Goal: Communication & Community: Answer question/provide support

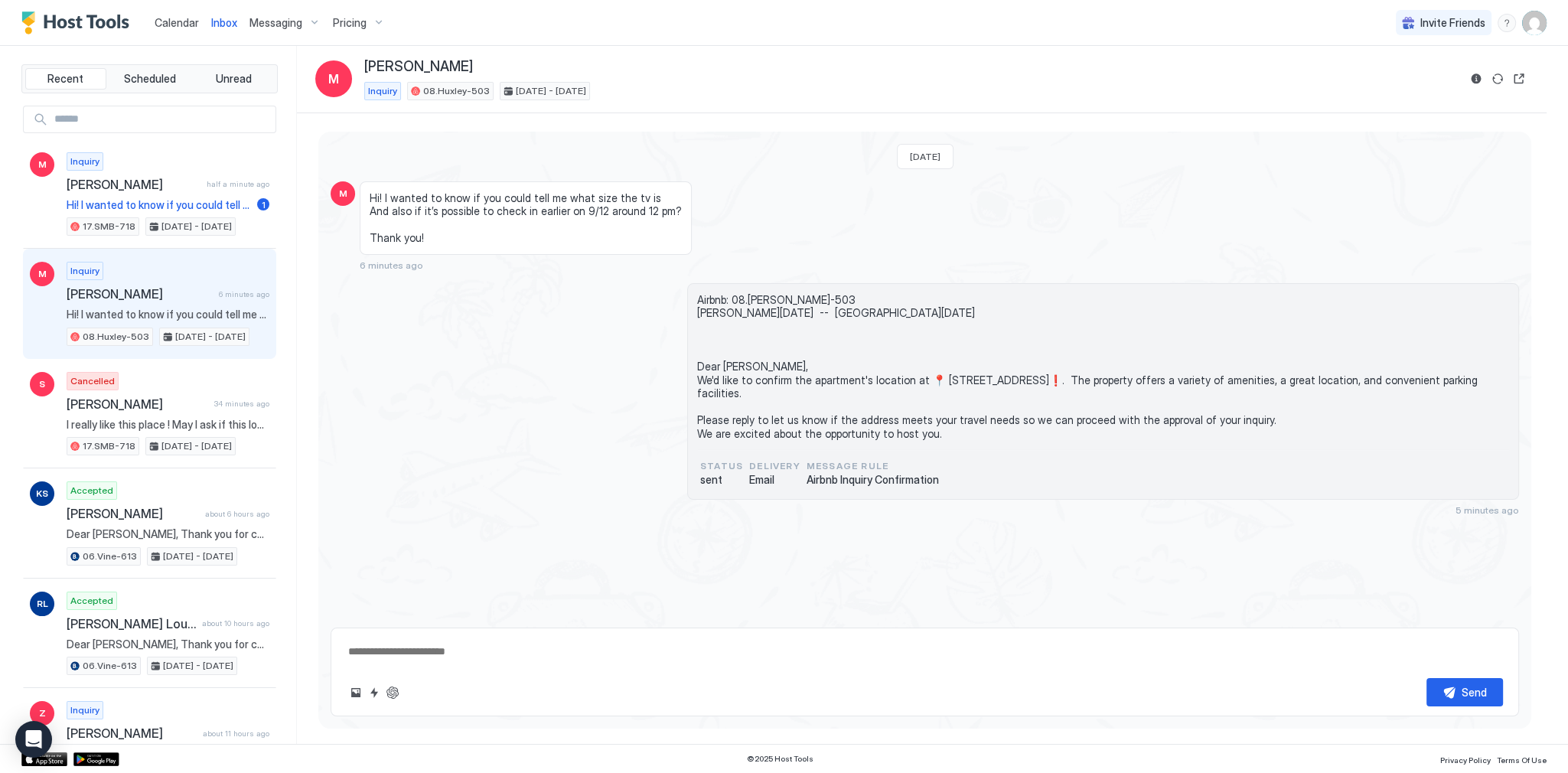
click at [845, 274] on div "[DATE] M Hi! I wanted to know if you could tell me what size the tv is And also…" at bounding box center [925, 323] width 1213 height 385
click at [205, 315] on span "Hi! I wanted to know if you could tell me what size the tv is And also if it’s …" at bounding box center [168, 314] width 203 height 13
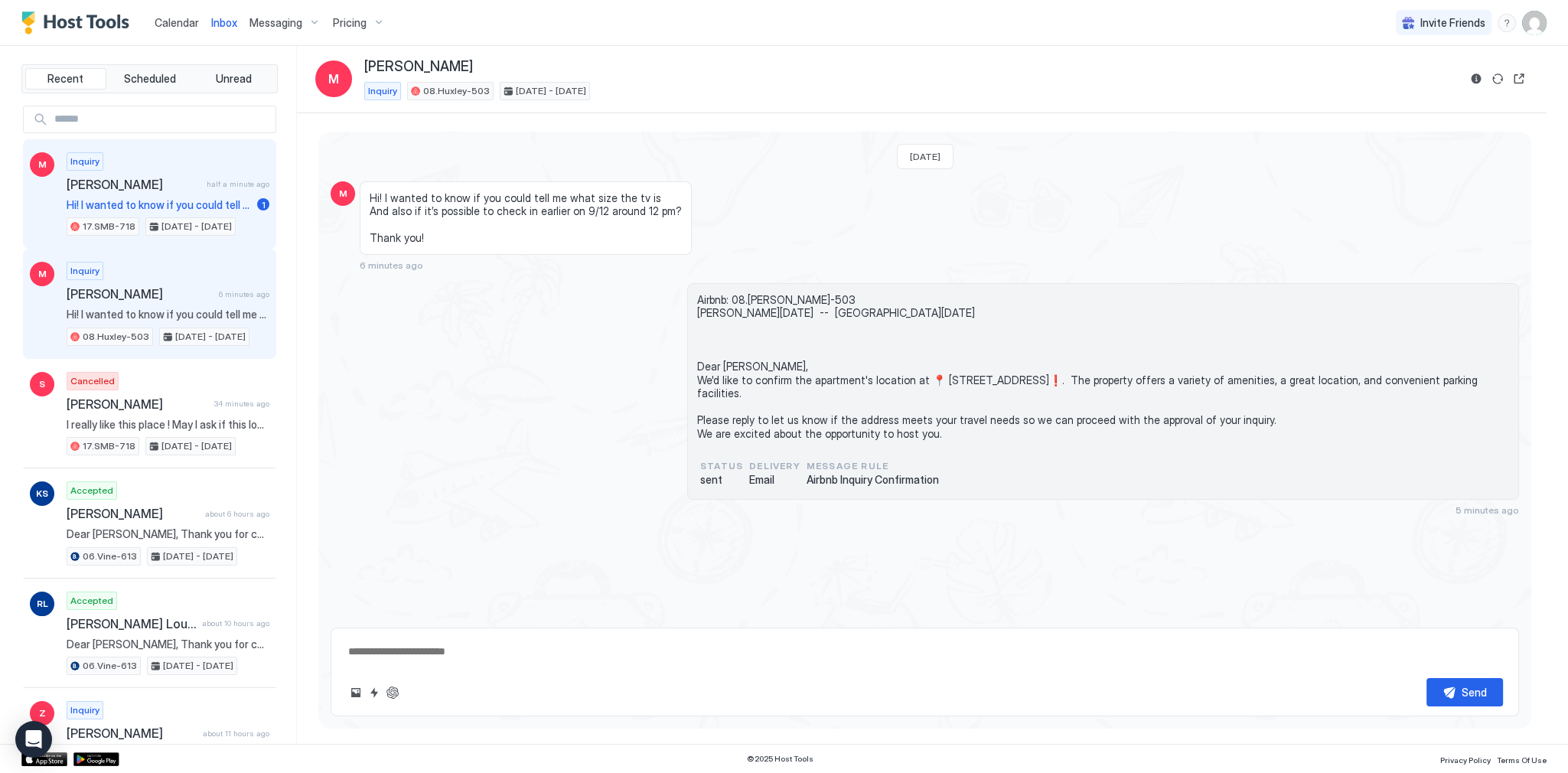
click at [147, 186] on span "[PERSON_NAME]" at bounding box center [133, 184] width 134 height 15
click at [223, 258] on div "M Inquiry [PERSON_NAME] 6 minutes ago Hi! I wanted to know if you could tell me…" at bounding box center [150, 304] width 254 height 110
click at [211, 190] on div "[PERSON_NAME] half a minute ago" at bounding box center [168, 184] width 203 height 15
click at [211, 286] on div "[PERSON_NAME] 6 minutes ago" at bounding box center [168, 293] width 203 height 15
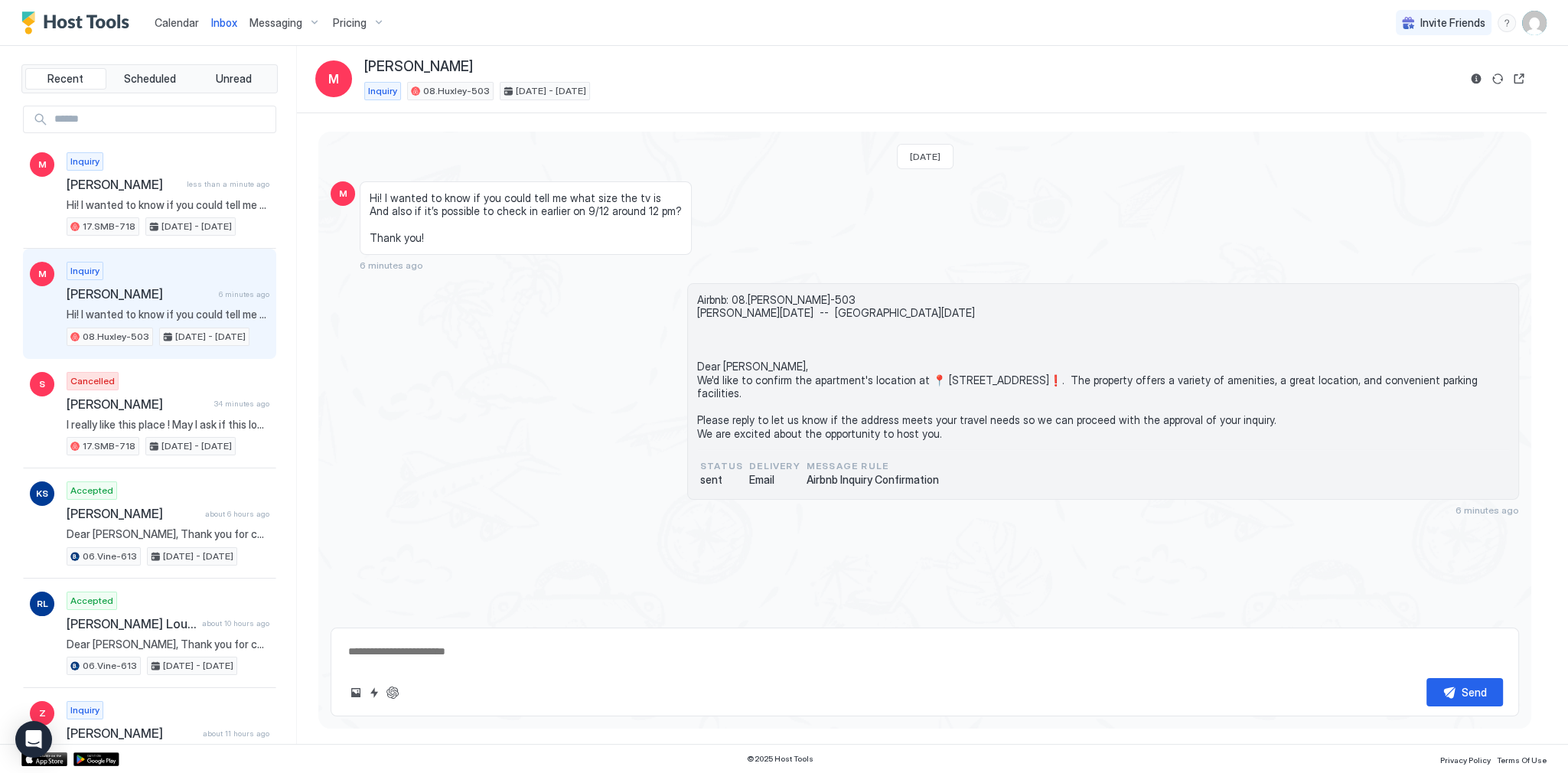
click at [716, 369] on span "Airbnb: 08.[PERSON_NAME]-503 [PERSON_NAME][DATE] -- [GEOGRAPHIC_DATA][DATE] Dea…" at bounding box center [1103, 367] width 812 height 147
click at [715, 373] on span "Airbnb: 08.[PERSON_NAME]-503 [PERSON_NAME][DATE] -- [GEOGRAPHIC_DATA][DATE] Dea…" at bounding box center [1103, 367] width 812 height 147
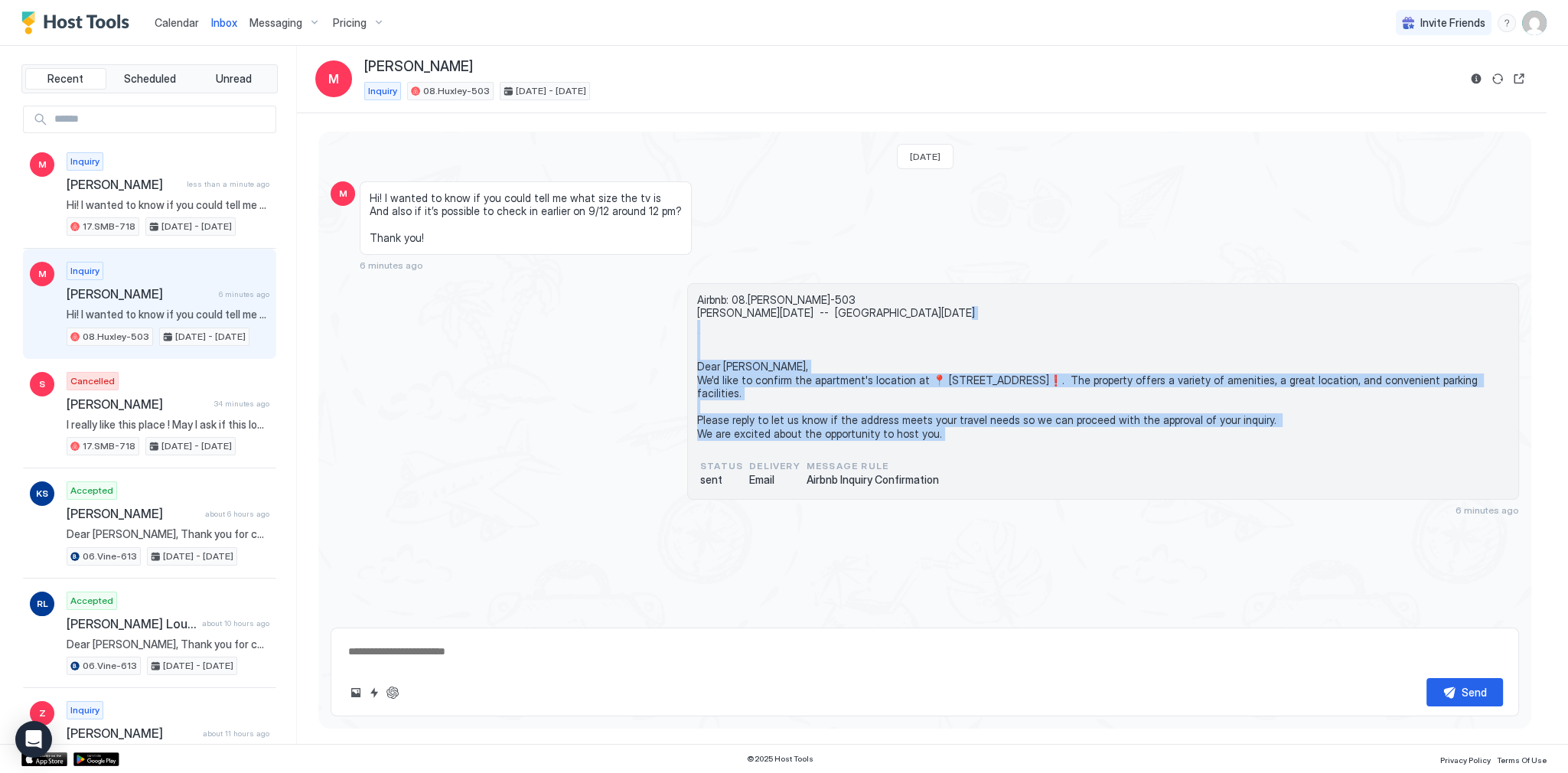
drag, startPoint x: 715, startPoint y: 373, endPoint x: 758, endPoint y: 460, distance: 97.0
click at [758, 450] on div "Airbnb: 08.[PERSON_NAME]-503 [PERSON_NAME][DATE] -- [GEOGRAPHIC_DATA][DATE] Dea…" at bounding box center [1103, 372] width 812 height 157
copy span "Dear [PERSON_NAME], We'd like to confirm the apartment's location at 📍 [STREET_…"
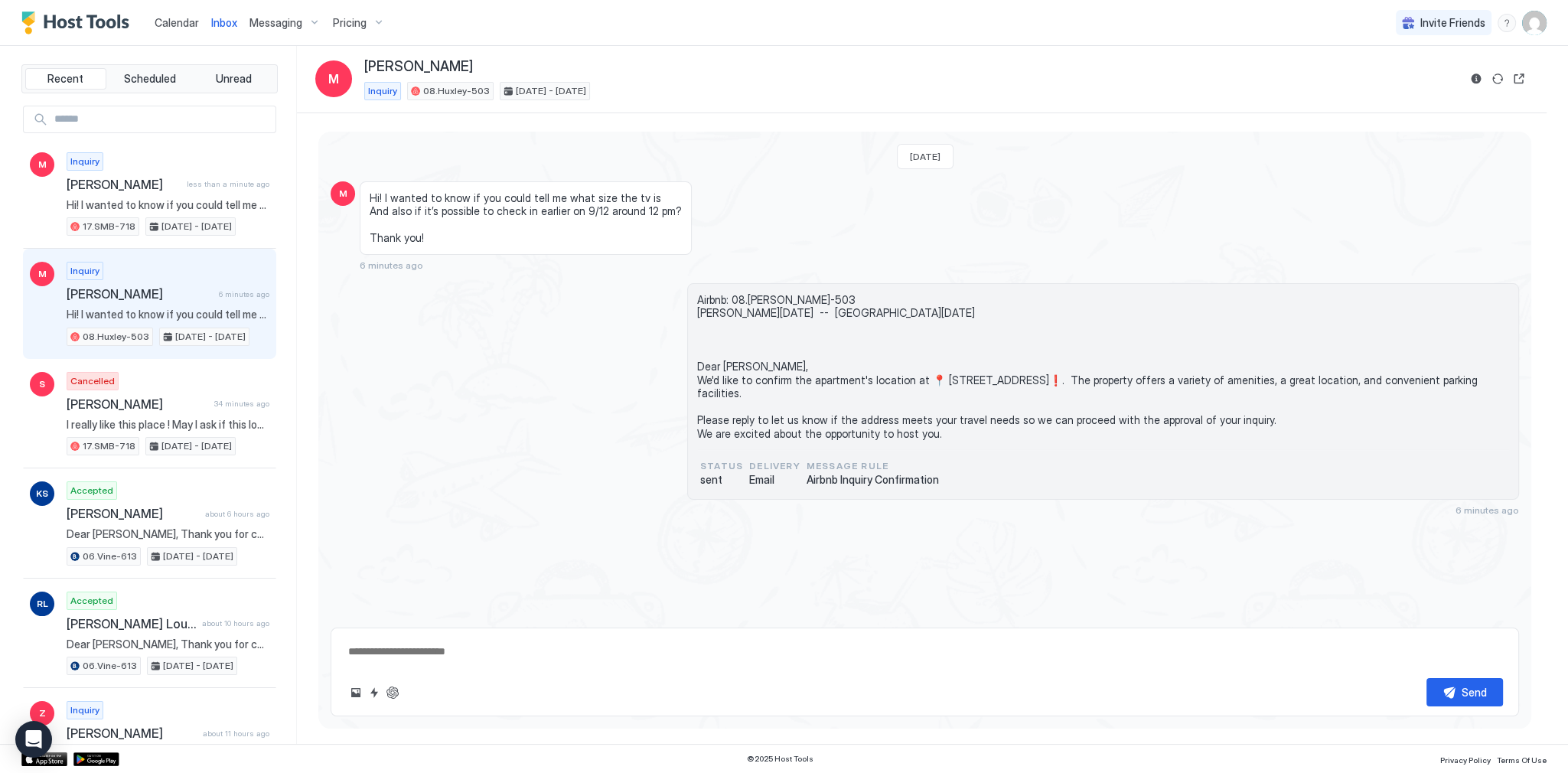
click at [476, 197] on span "Hi! I wanted to know if you could tell me what size the tv is And also if it’s …" at bounding box center [525, 218] width 312 height 54
click at [424, 126] on div "[DATE] M Hi! I wanted to know if you could tell me what size the tv is And also…" at bounding box center [921, 429] width 1249 height 632
click at [379, 691] on button "Quick reply" at bounding box center [374, 692] width 18 height 18
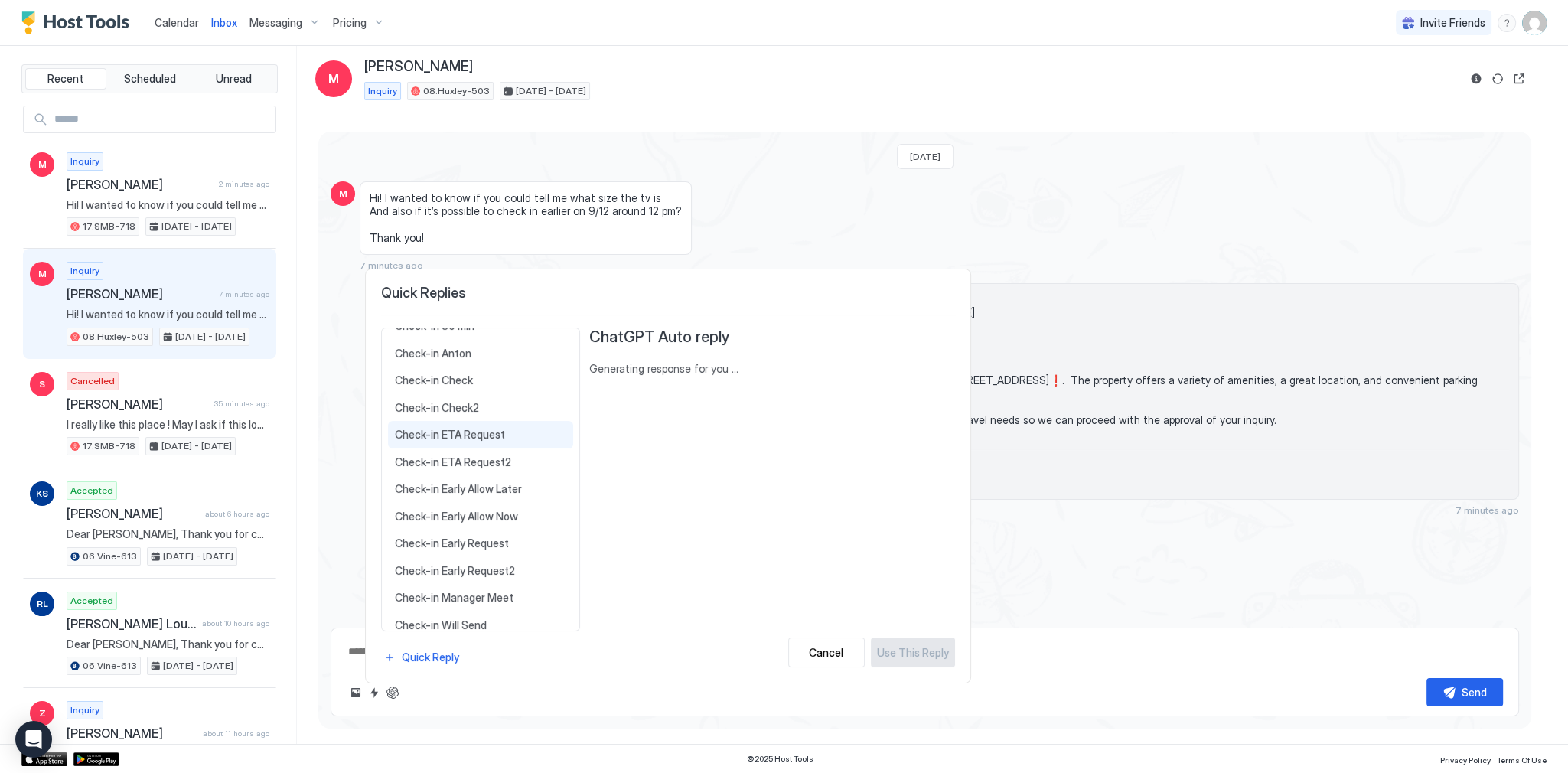
scroll to position [123, 0]
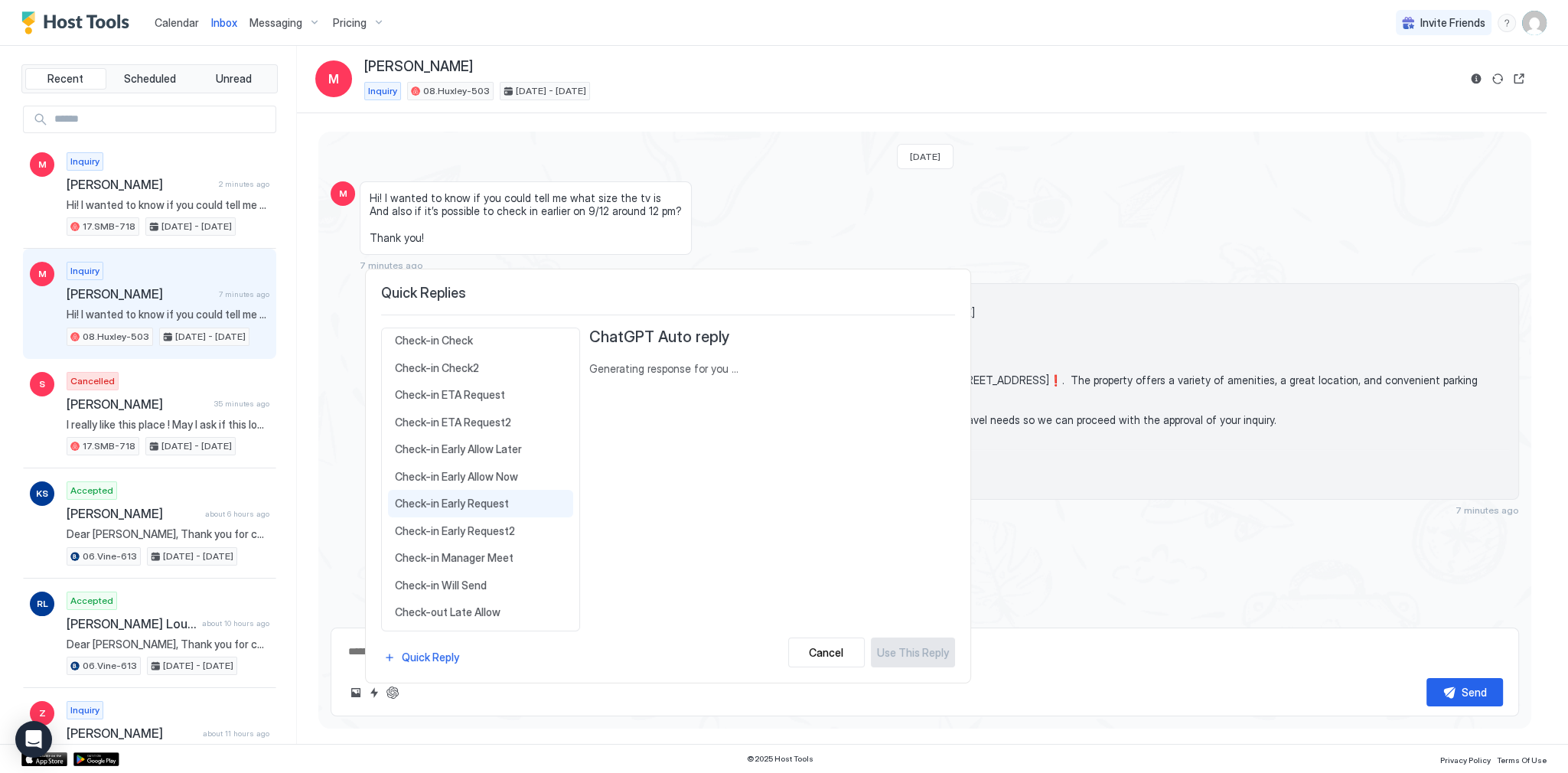
click at [505, 507] on div "Check-in Early Request Dear {{Guest First Name}}, Check-in begins at {{Check-In…" at bounding box center [481, 503] width 185 height 28
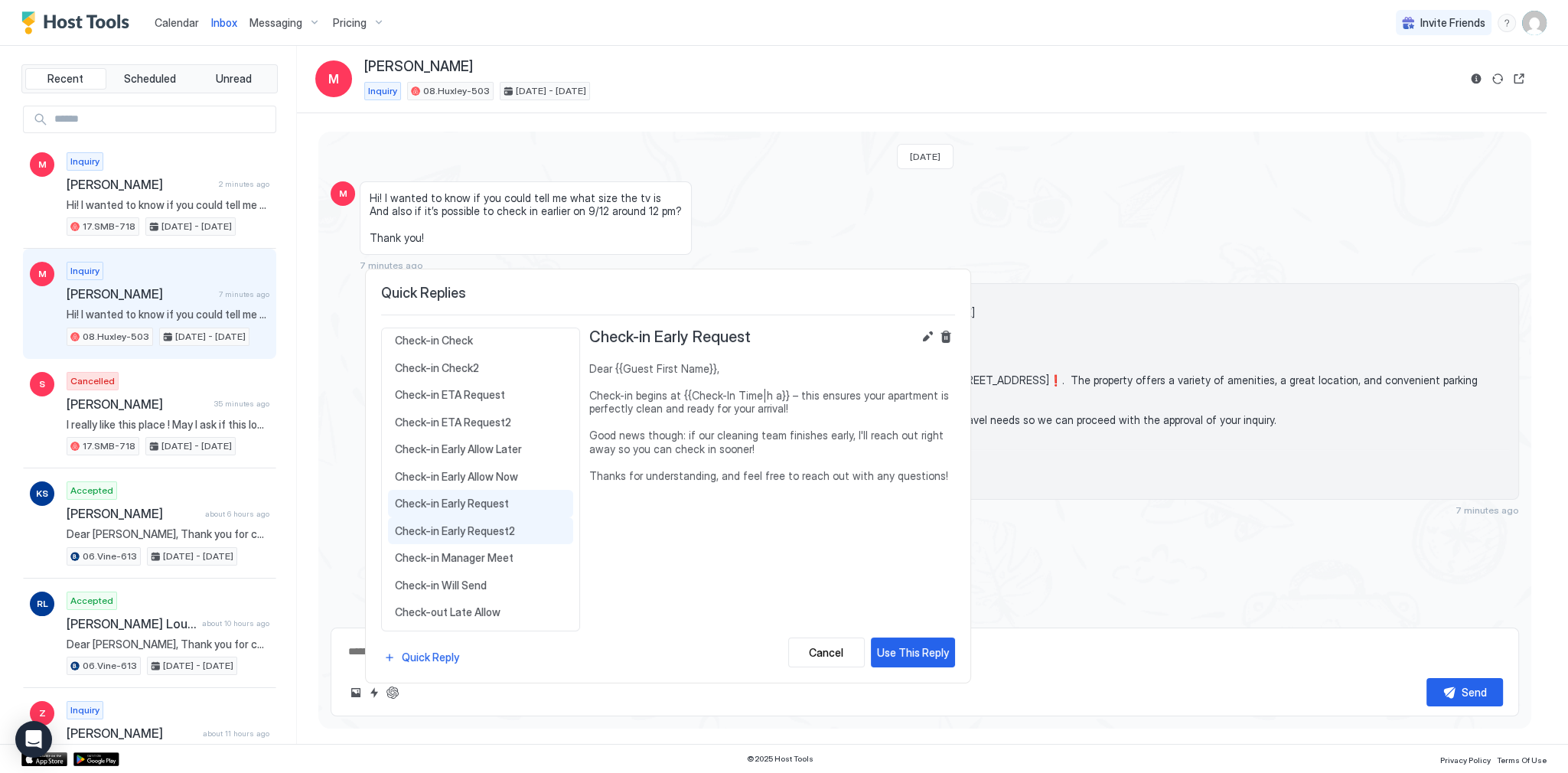
click at [502, 525] on span "Check-in Early Request2" at bounding box center [480, 531] width 171 height 13
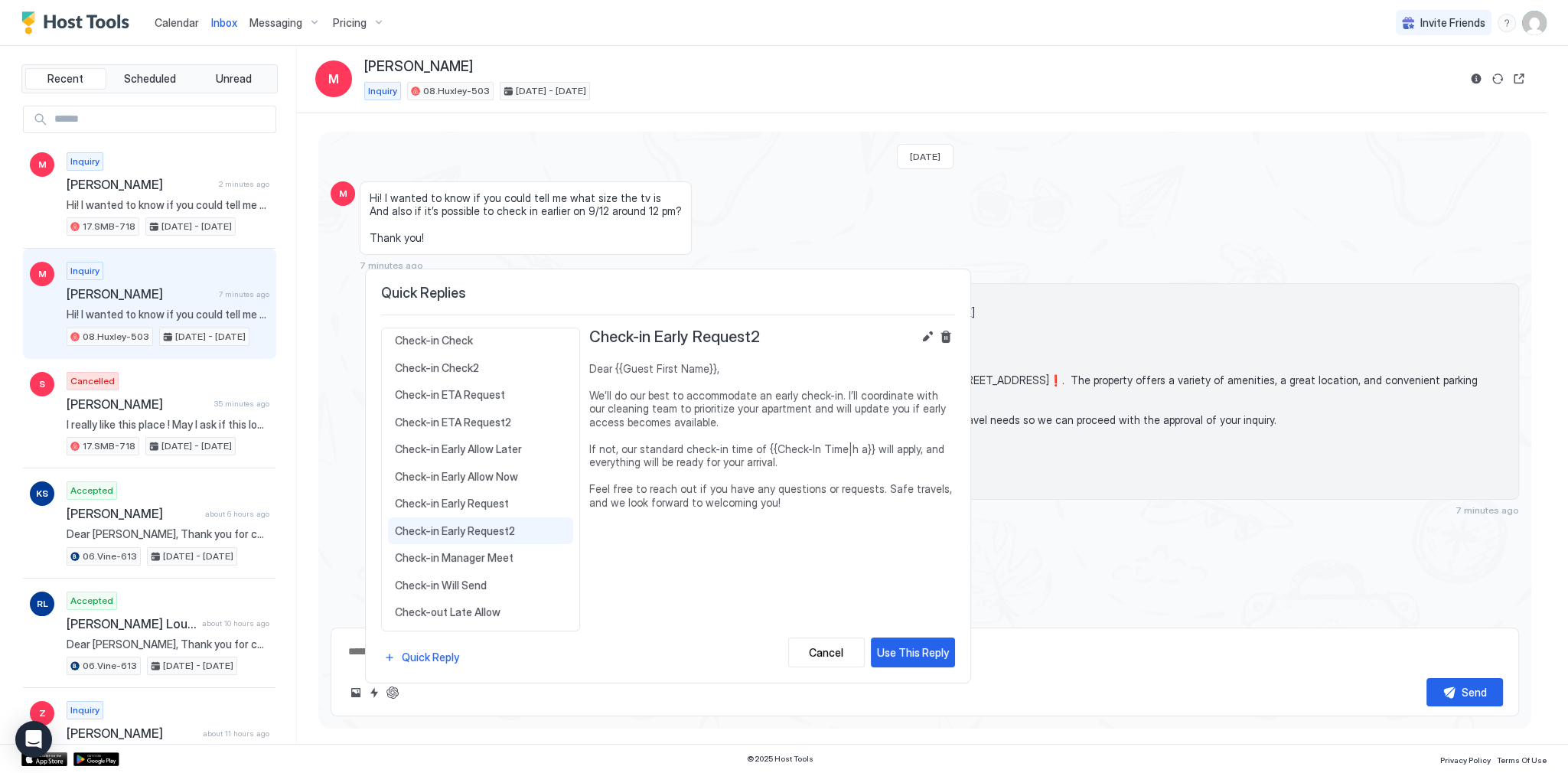
click at [799, 398] on span "Dear {{Guest First Name}}, We’ll do our best to accommodate an early check-in. …" at bounding box center [773, 436] width 366 height 147
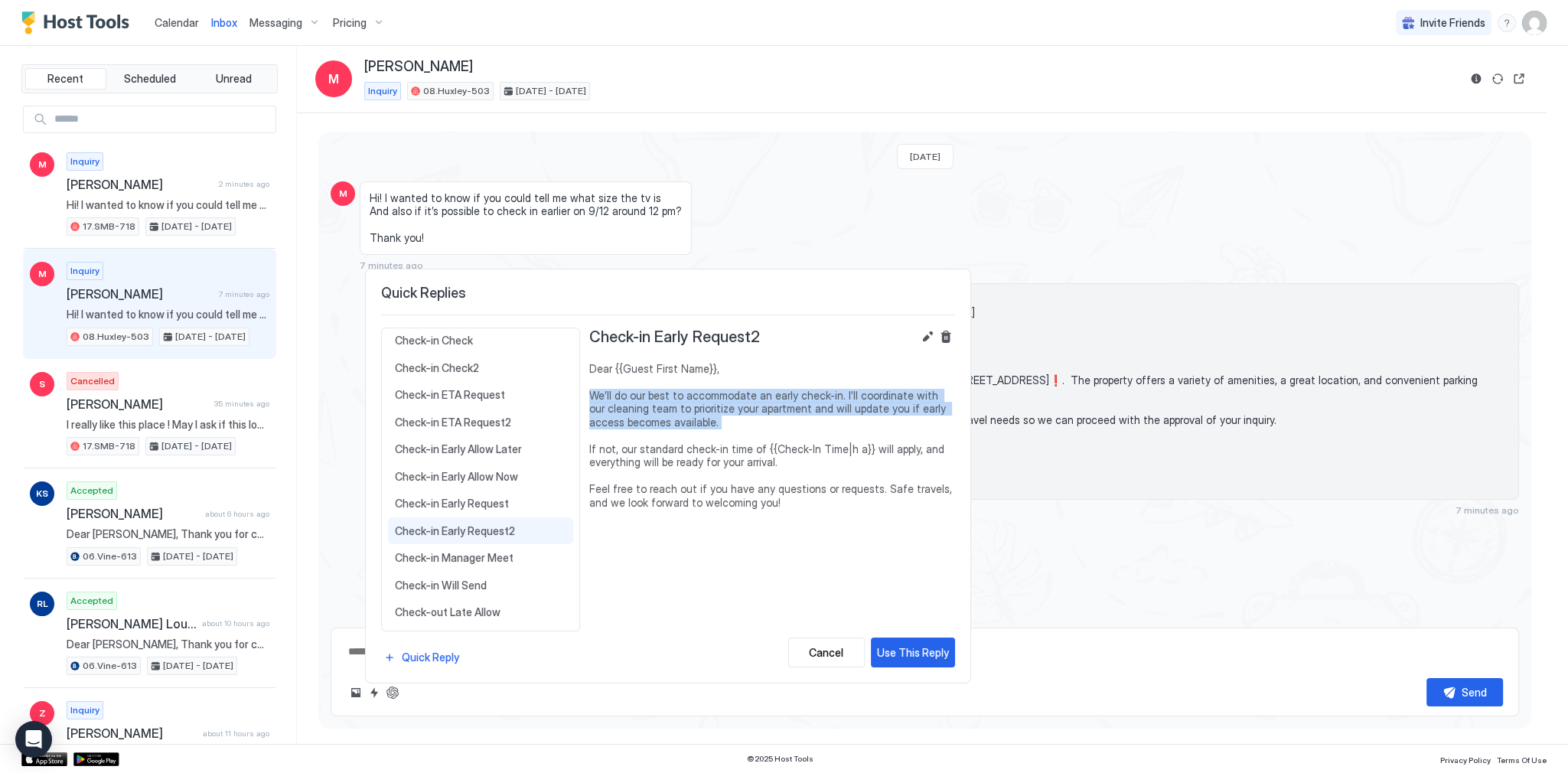
click at [799, 398] on span "Dear {{Guest First Name}}, We’ll do our best to accommodate an early check-in. …" at bounding box center [773, 436] width 366 height 147
click at [898, 656] on div "Use This Reply" at bounding box center [913, 652] width 72 height 16
type textarea "*"
type textarea "**********"
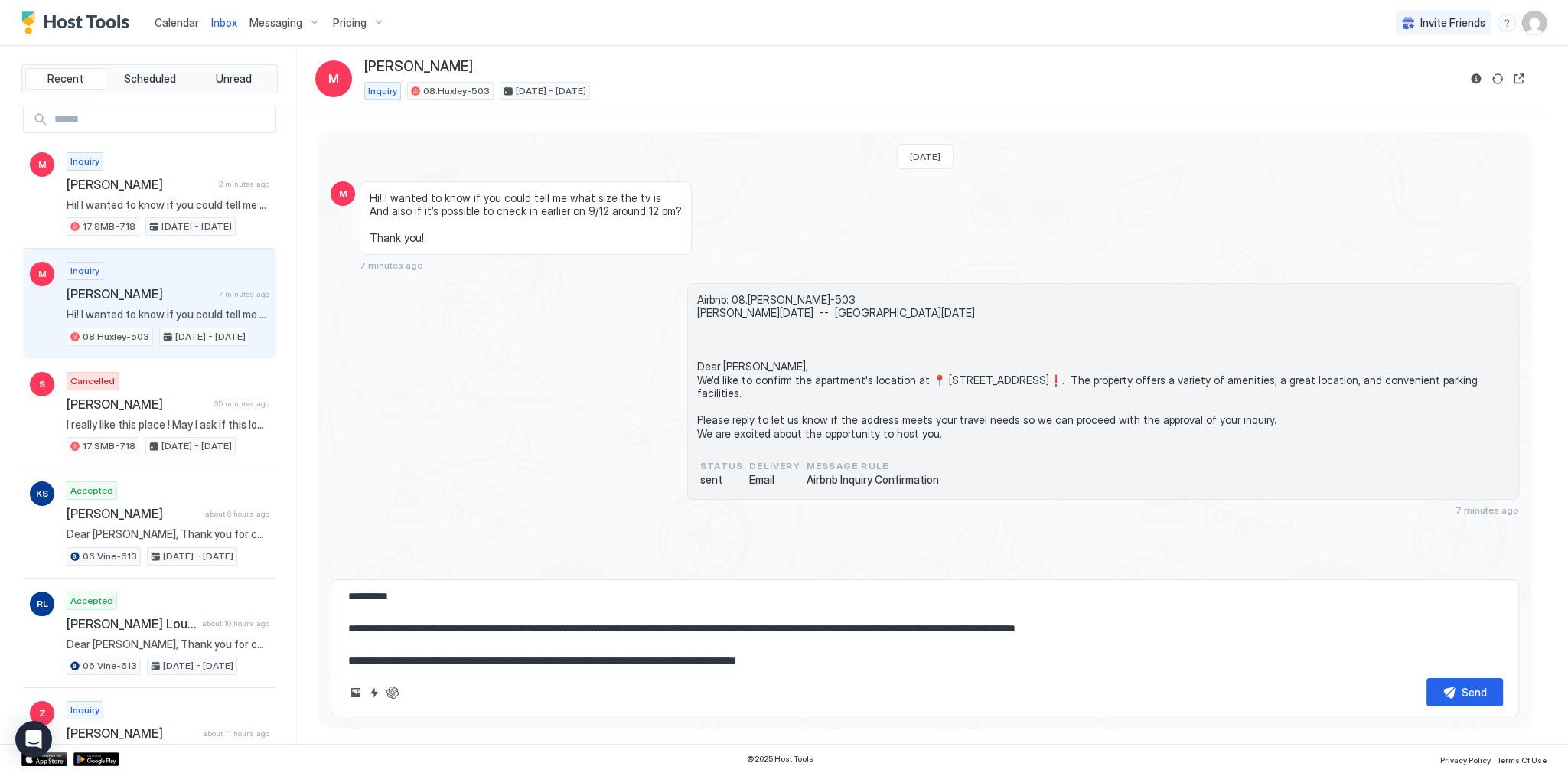
scroll to position [0, 0]
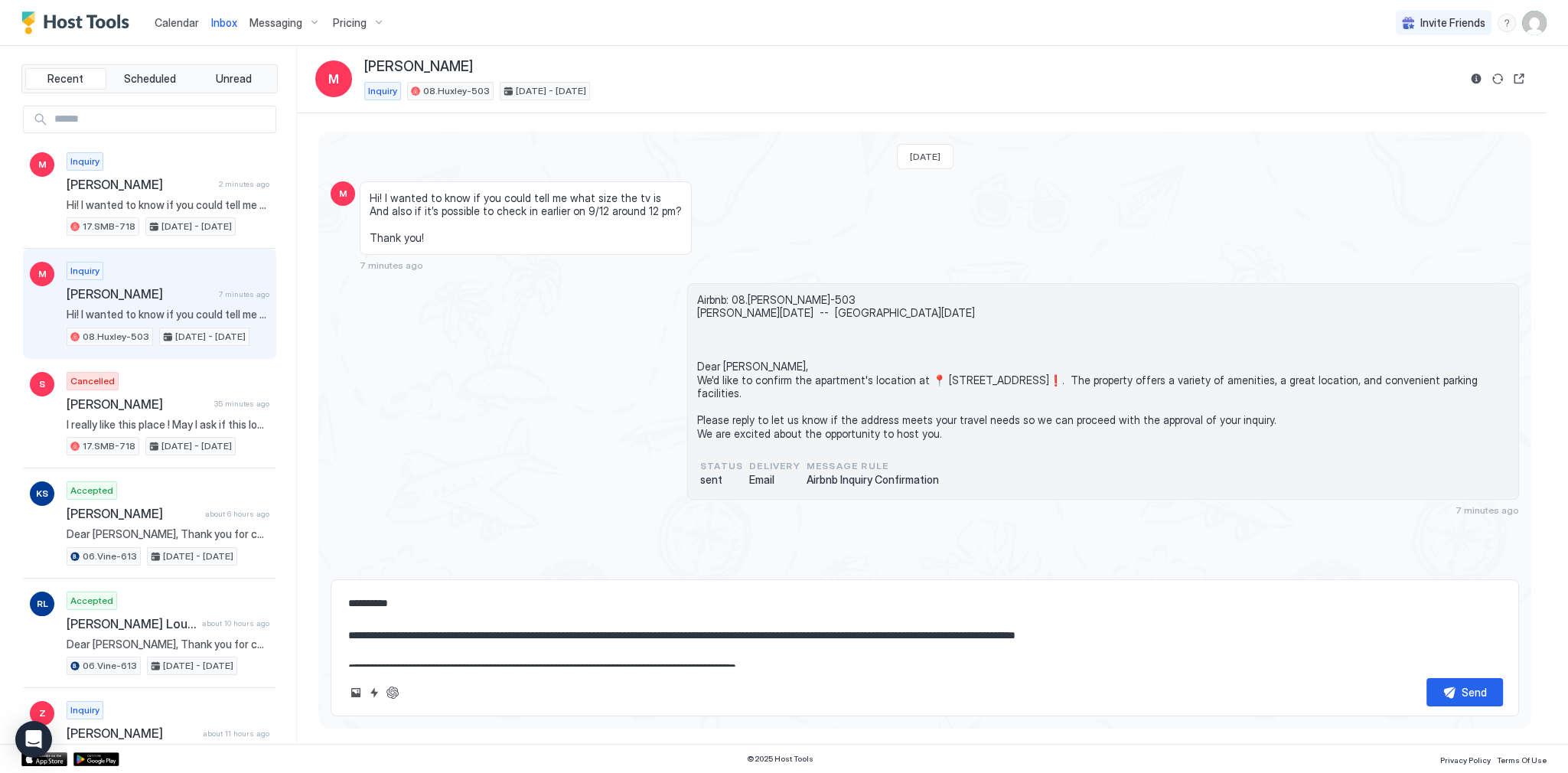
click at [583, 632] on textarea "**********" at bounding box center [924, 628] width 1156 height 77
click at [584, 632] on textarea "**********" at bounding box center [924, 628] width 1156 height 77
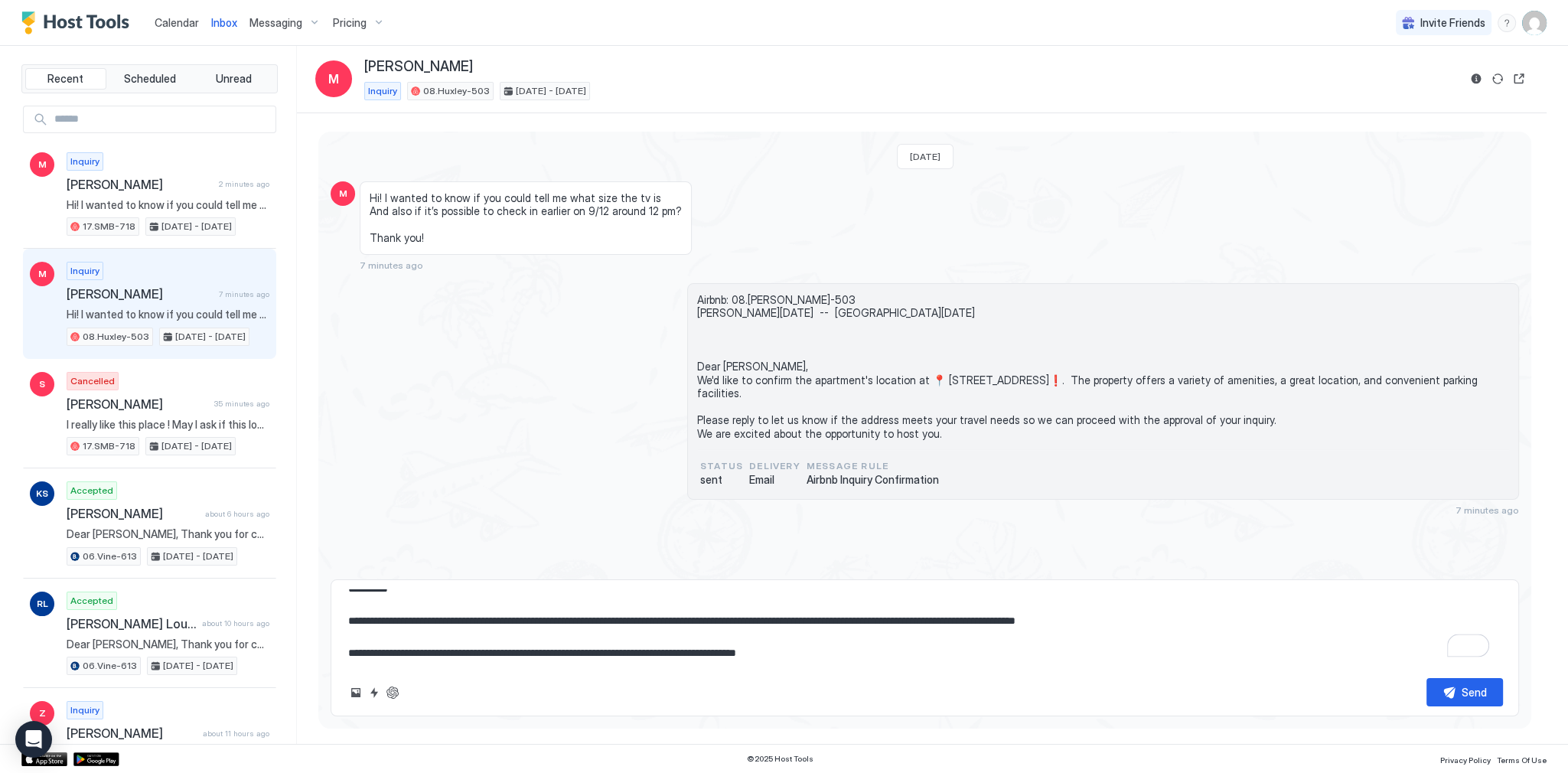
scroll to position [61, 0]
drag, startPoint x: 584, startPoint y: 632, endPoint x: 542, endPoint y: 610, distance: 47.4
click at [542, 610] on textarea "**********" at bounding box center [924, 628] width 1156 height 77
type textarea "*"
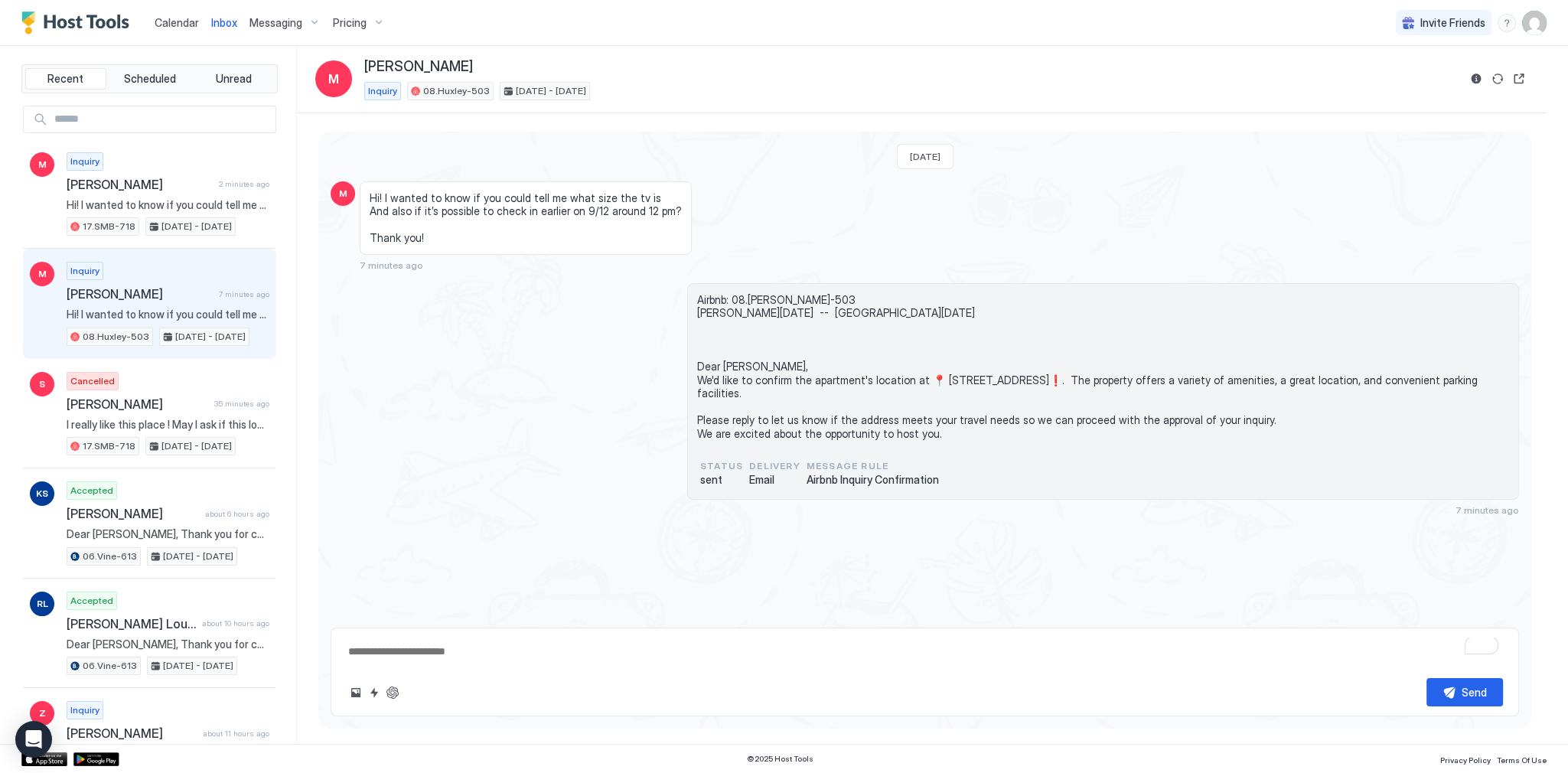
scroll to position [0, 0]
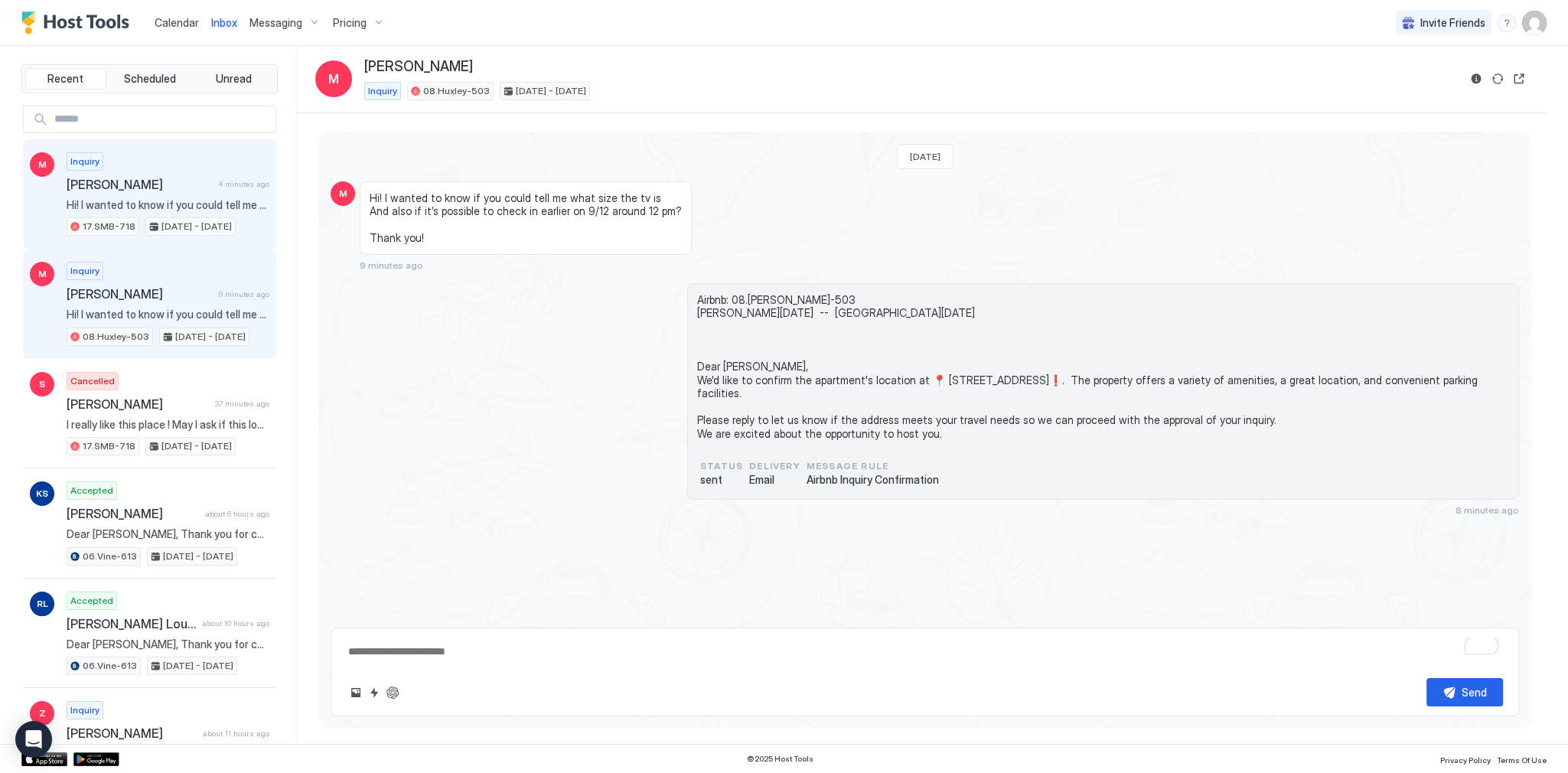
click at [120, 188] on span "[PERSON_NAME]" at bounding box center [139, 184] width 145 height 15
click at [155, 270] on div "Inquiry [PERSON_NAME] 9 minutes ago Hi! I wanted to know if you could tell me w…" at bounding box center [168, 304] width 203 height 84
click at [179, 238] on div "M Inquiry Myra 4 minutes ago Hi! I wanted to know if you could tell me what siz…" at bounding box center [150, 194] width 254 height 110
click at [189, 316] on span "Hi! I wanted to know if you could tell me what size the tv is And also if it’s …" at bounding box center [168, 314] width 203 height 13
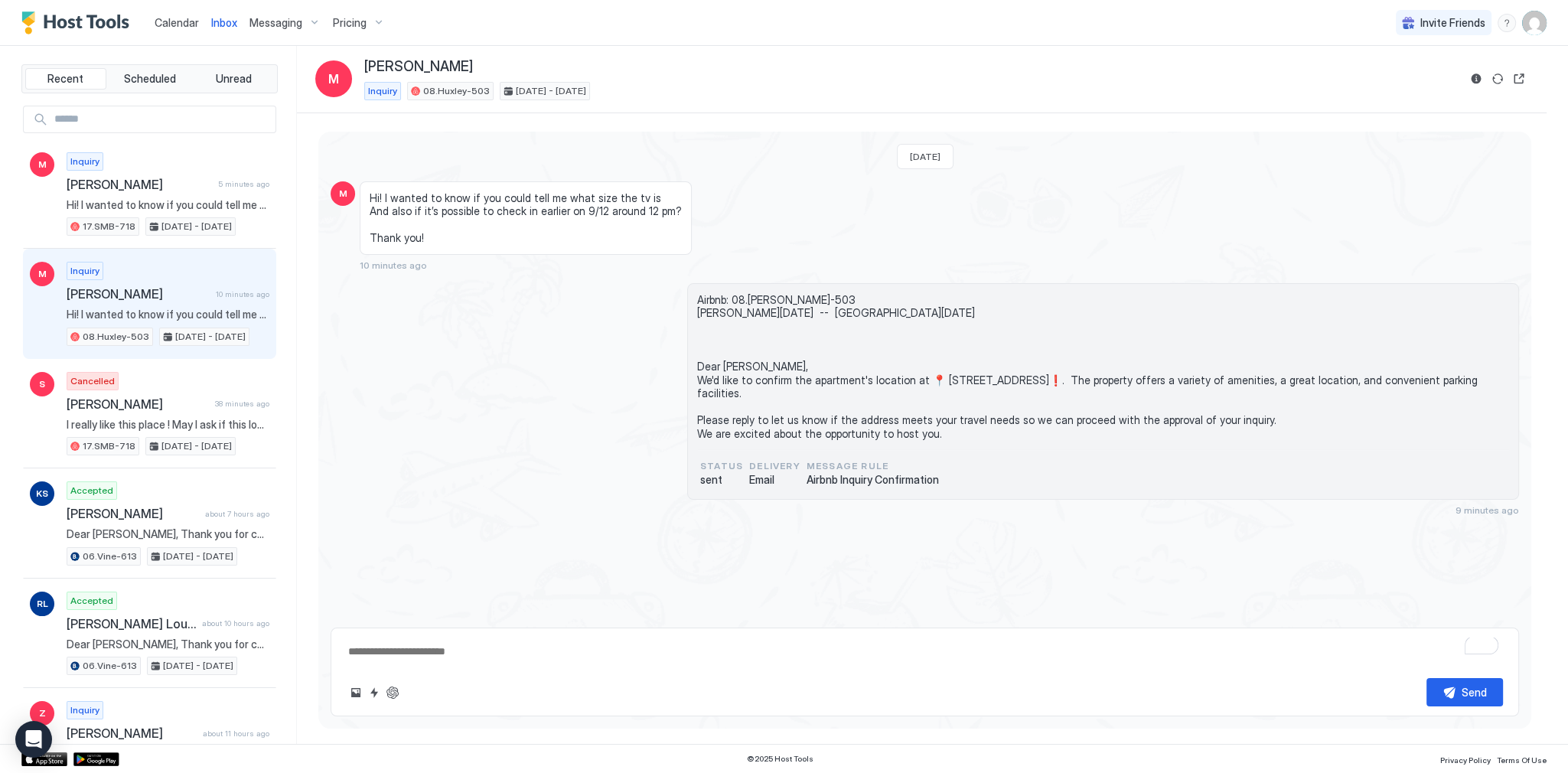
click at [526, 416] on div "Airbnb: 08.Huxley-503 Myra Fri, September 12th -- Mon, September 15th Dear Myra…" at bounding box center [925, 400] width 1188 height 233
click at [480, 645] on textarea "To enrich screen reader interactions, please activate Accessibility in Grammarl…" at bounding box center [924, 652] width 1156 height 29
paste textarea "**********"
type textarea "*"
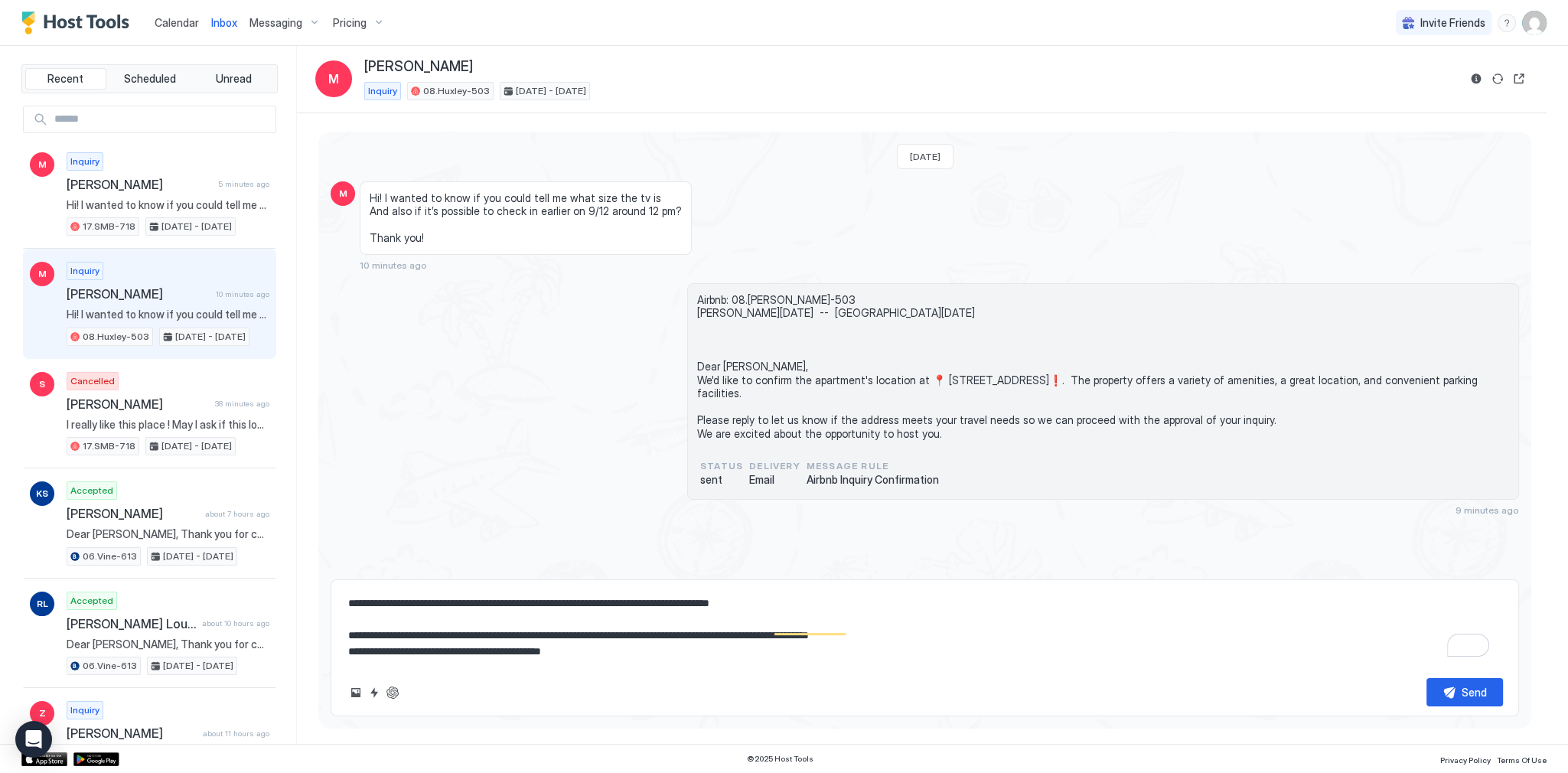
type textarea "**********"
click at [1486, 683] on button "Send" at bounding box center [1464, 693] width 77 height 29
type textarea "*"
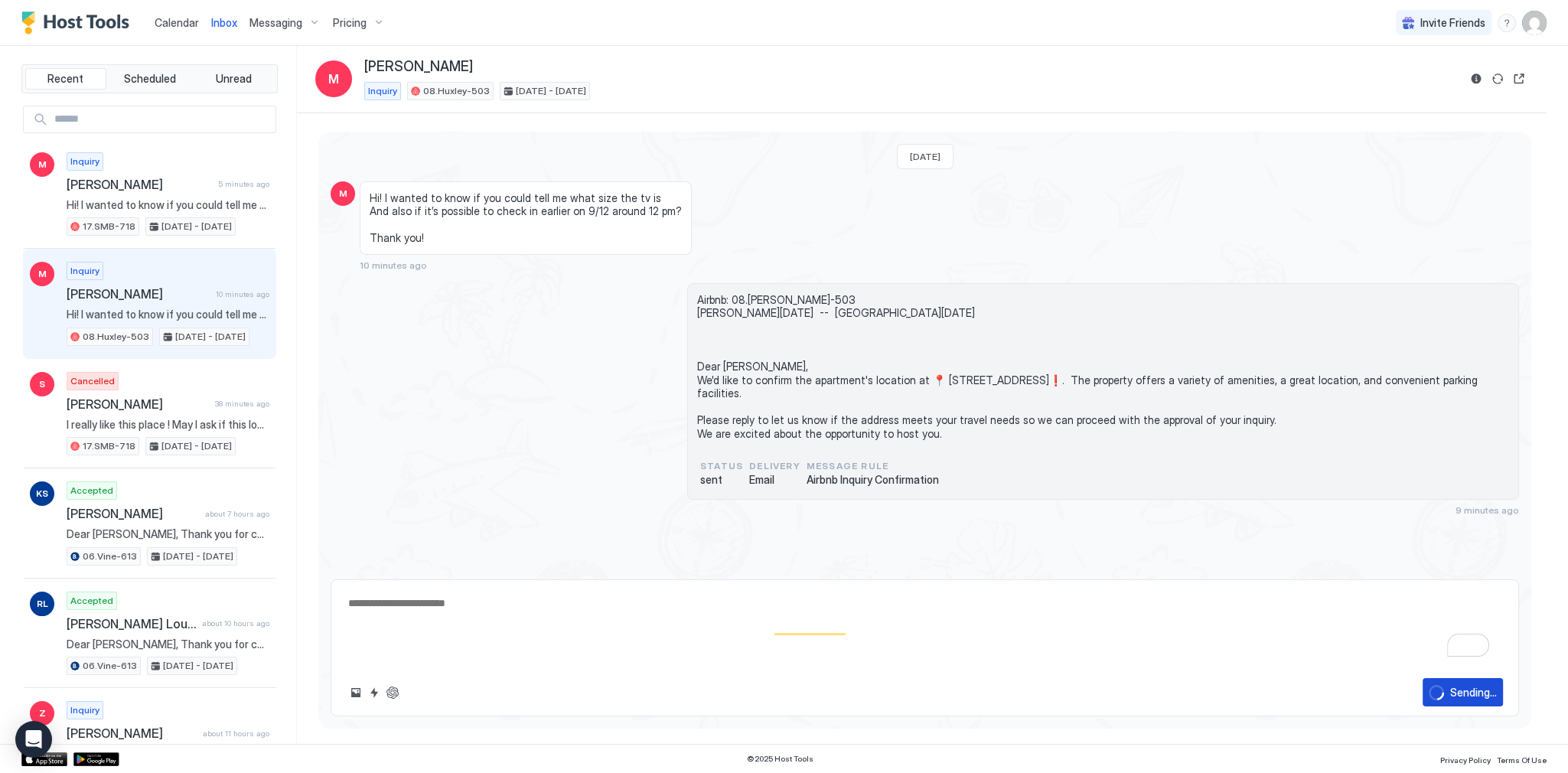
scroll to position [0, 0]
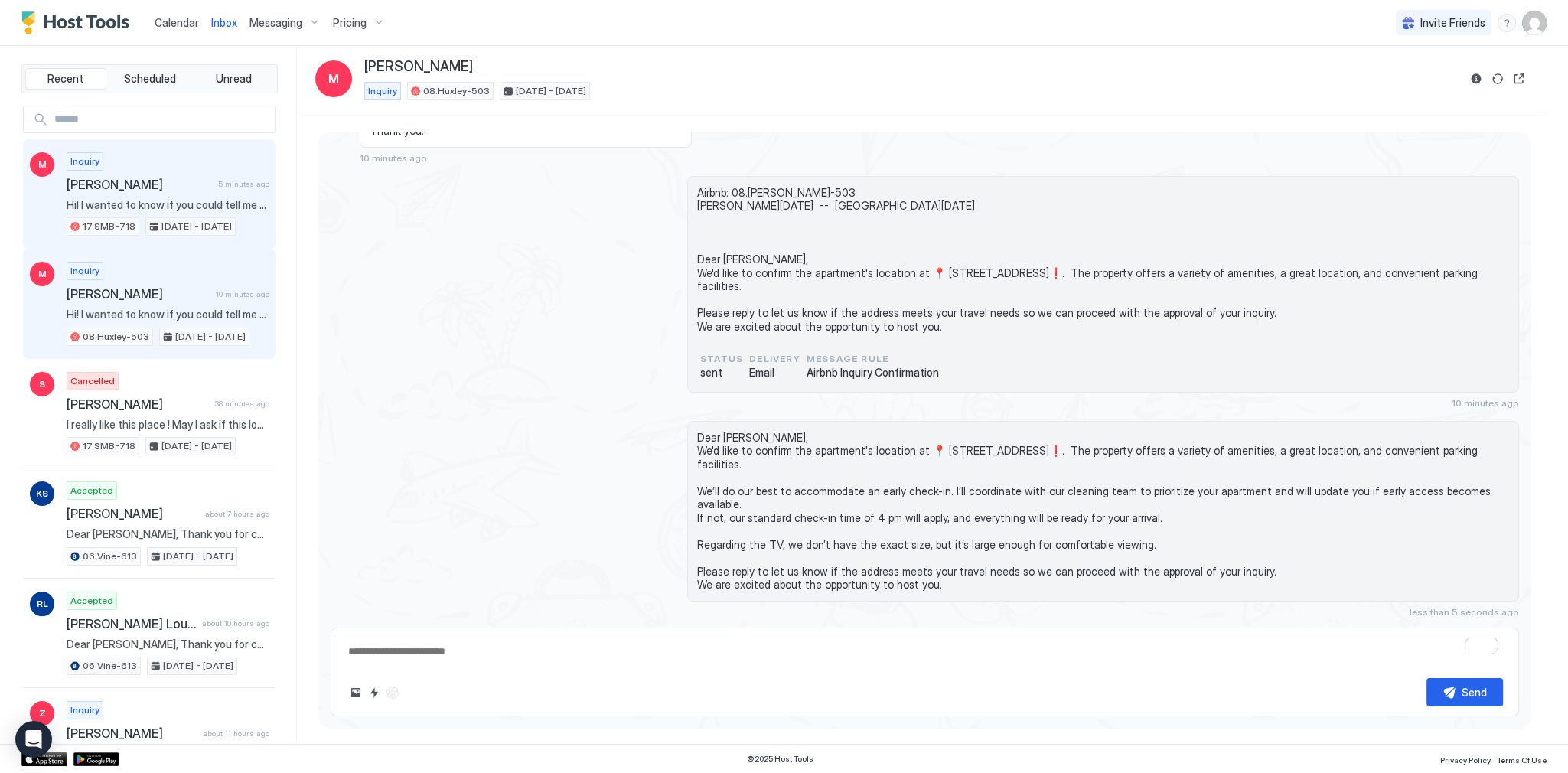
click at [150, 226] on div "Sep 12 - 15, 2025" at bounding box center [190, 226] width 90 height 18
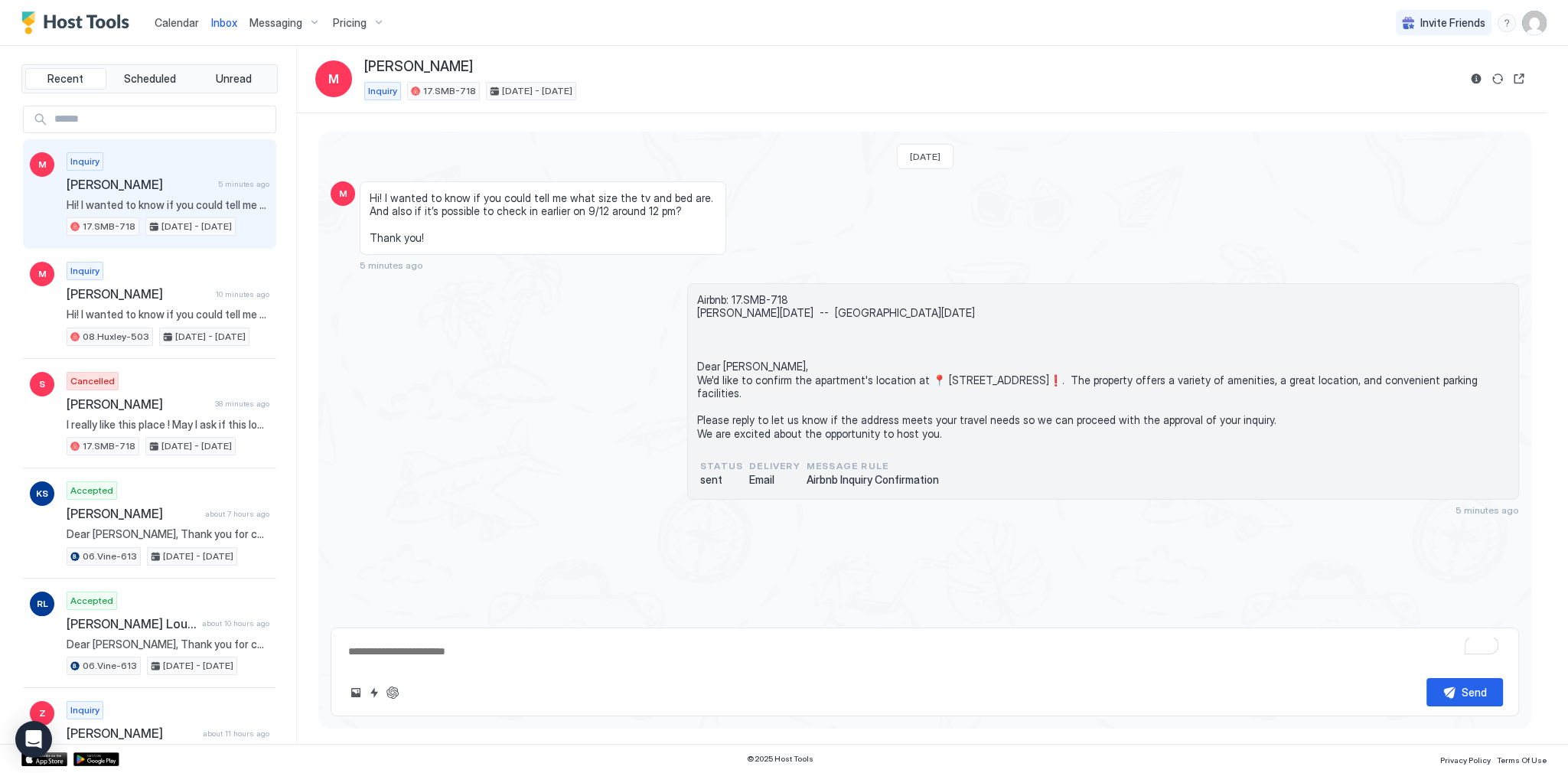
click at [597, 646] on textarea "To enrich screen reader interactions, please activate Accessibility in Grammarl…" at bounding box center [924, 652] width 1156 height 29
paste textarea "**********"
type textarea "*"
type textarea "**********"
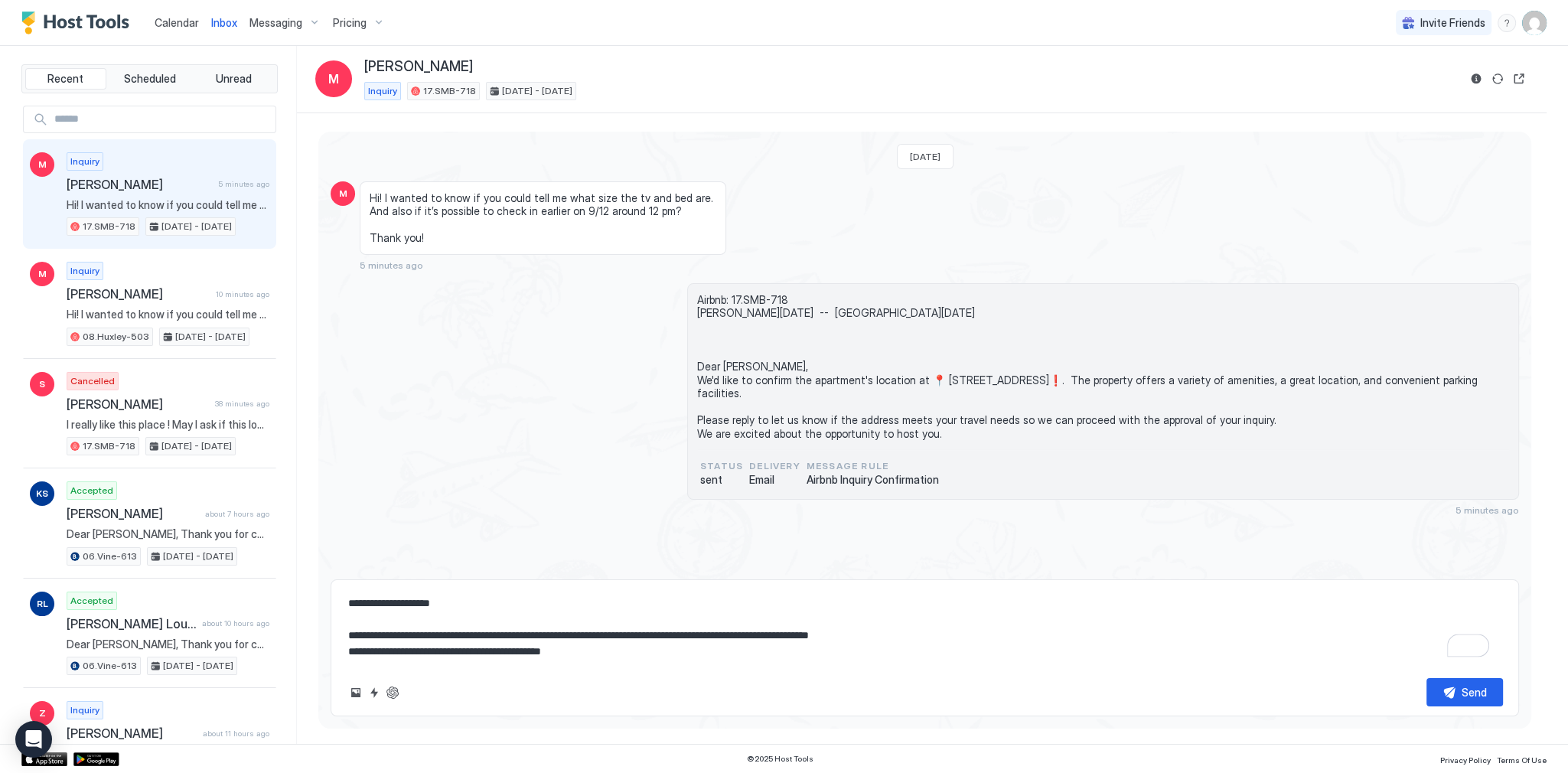
type textarea "*"
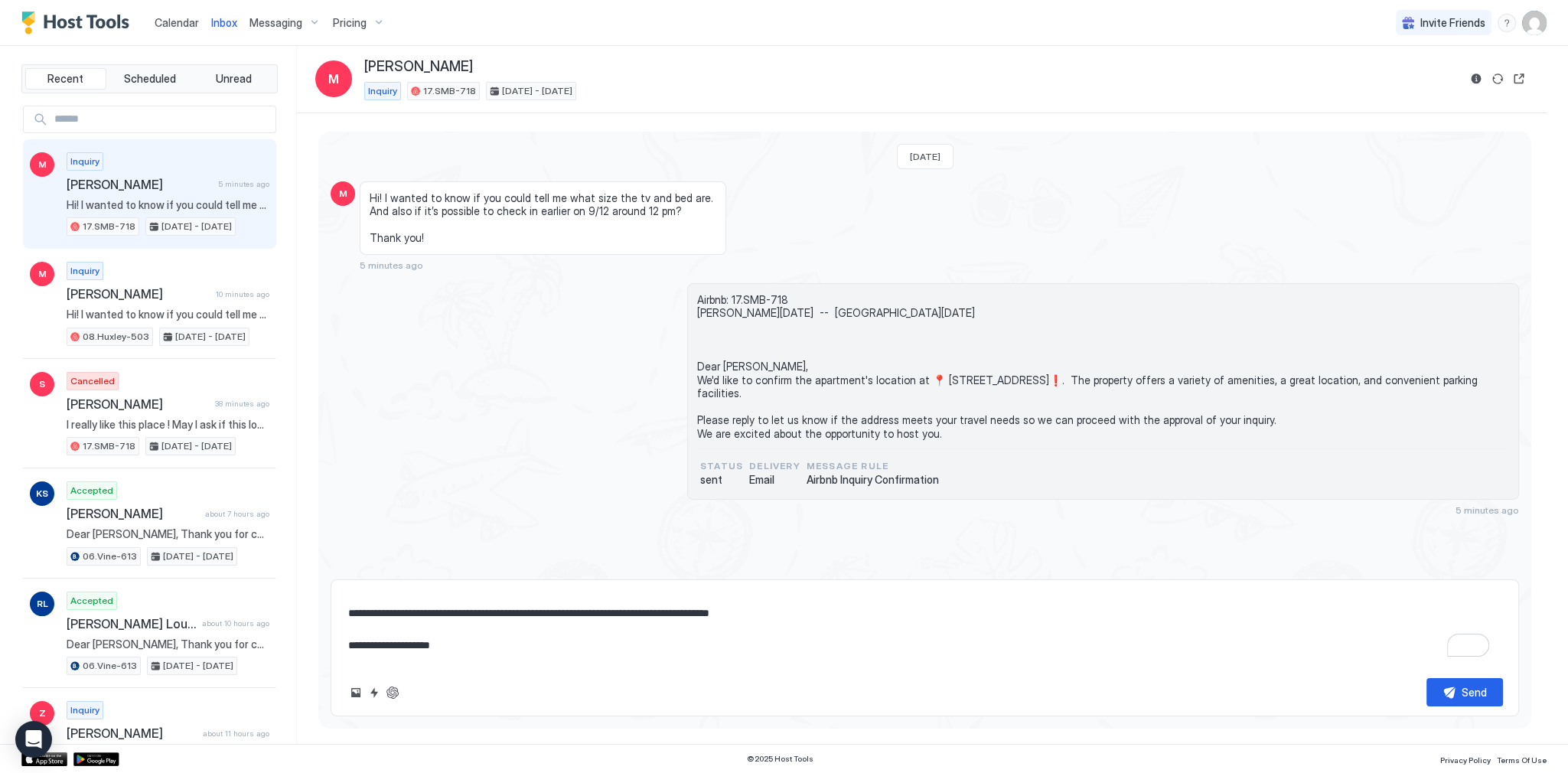
scroll to position [0, 0]
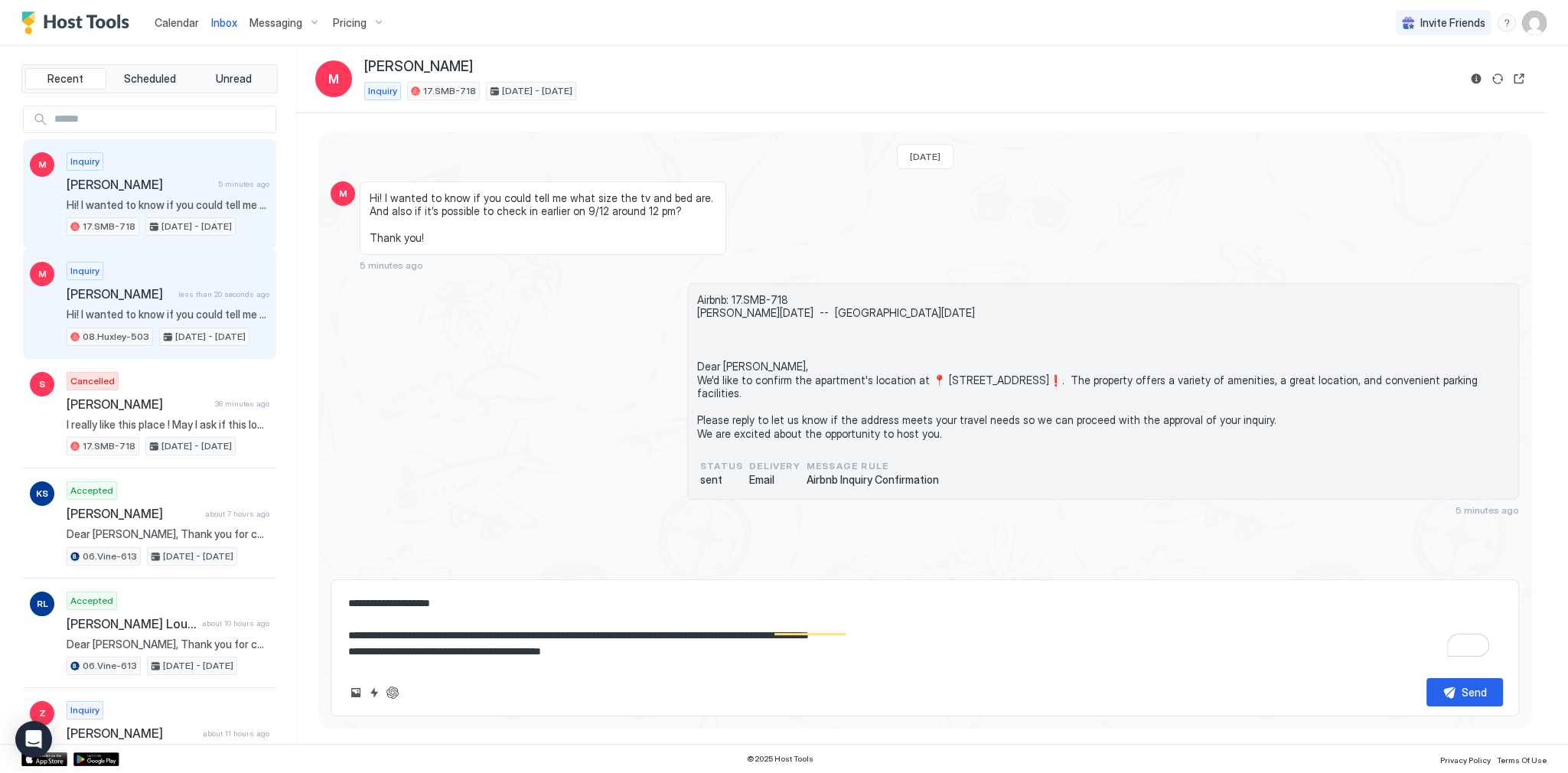
type textarea "**********"
click at [217, 330] on span "Sep 12 - 15, 2025" at bounding box center [210, 336] width 71 height 13
type textarea "*"
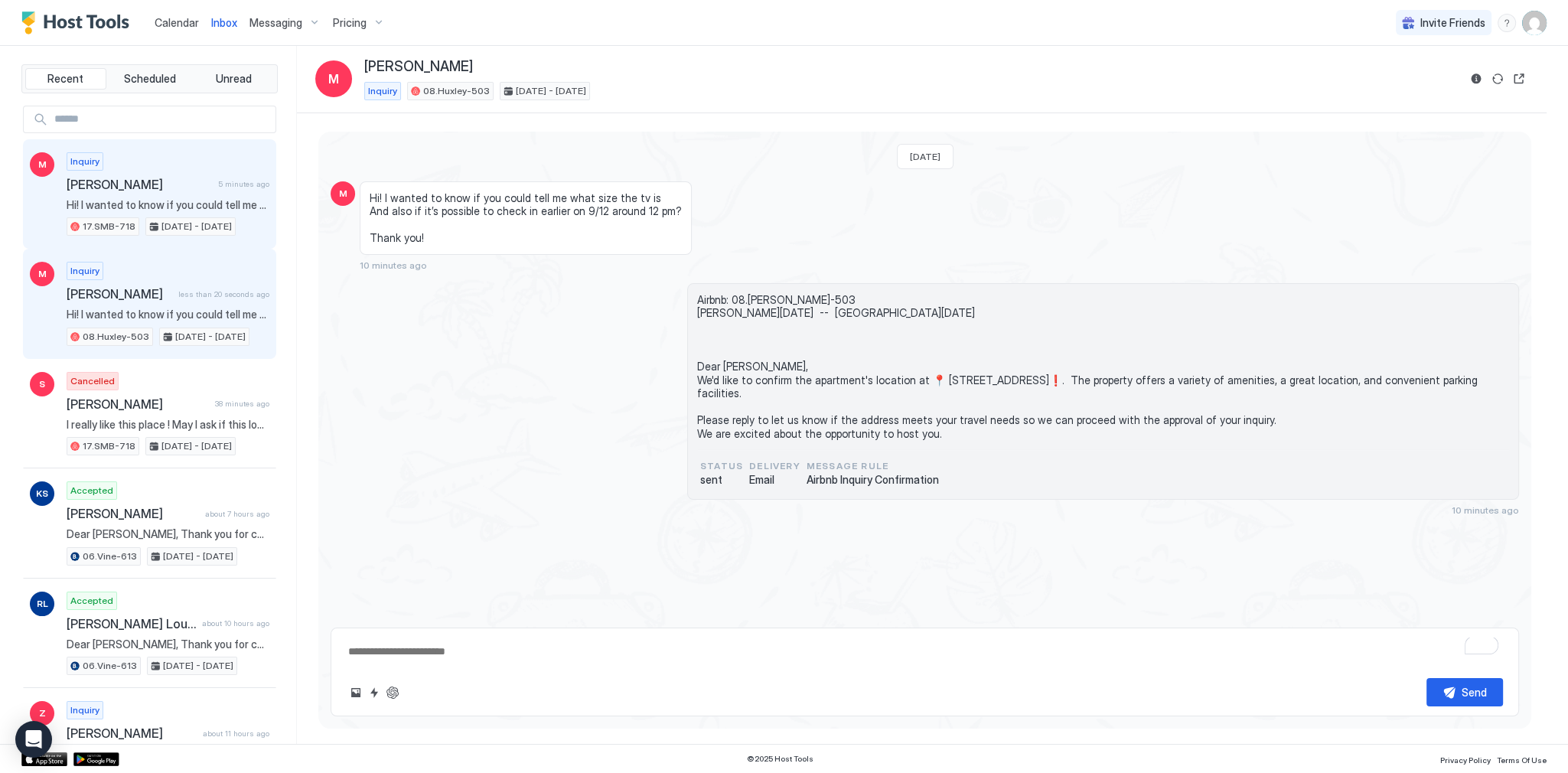
click at [190, 224] on span "Sep 12 - 15, 2025" at bounding box center [196, 226] width 71 height 13
type textarea "*"
type textarea "**********"
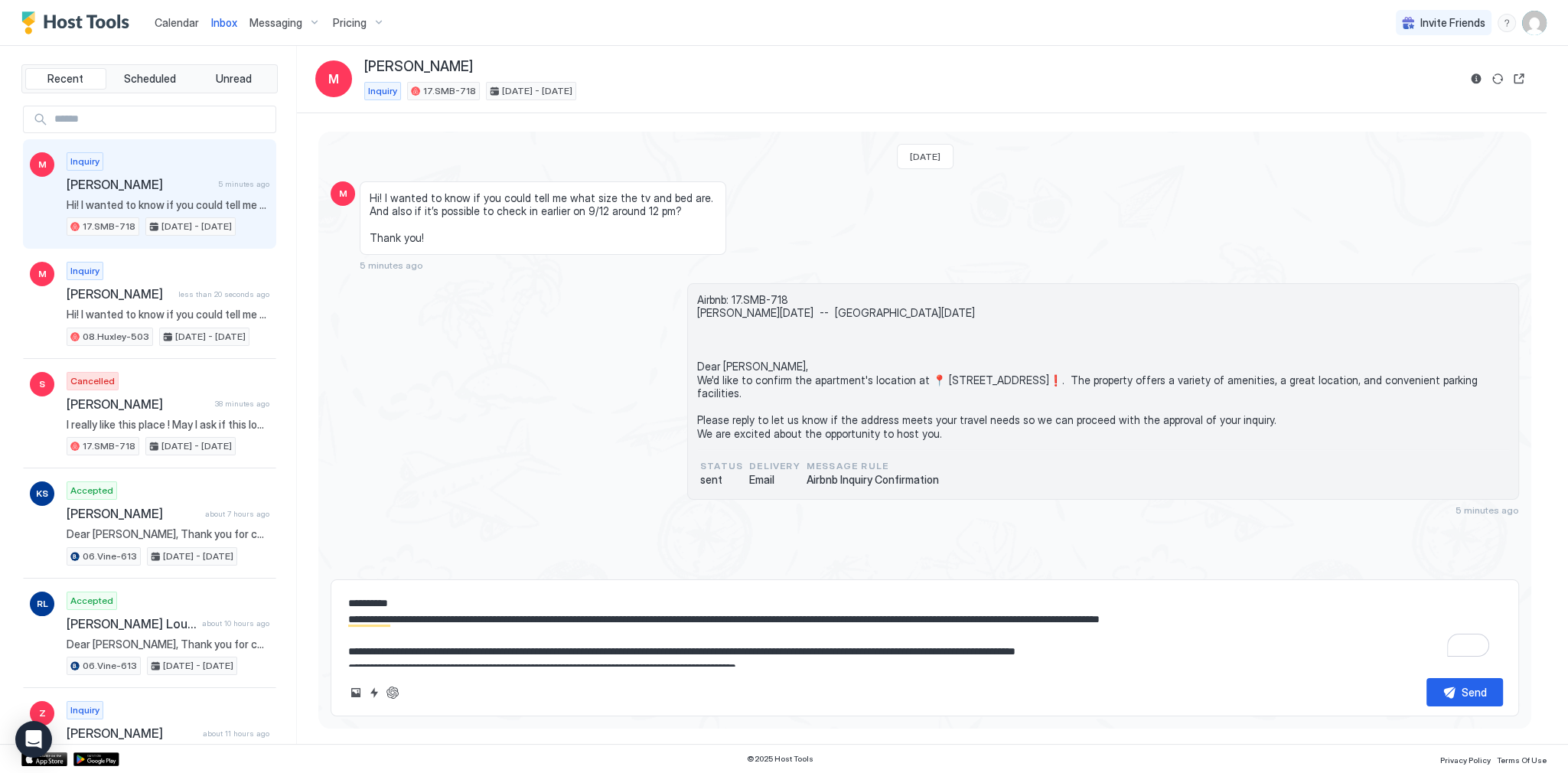
click at [827, 615] on textarea "**********" at bounding box center [924, 628] width 1156 height 77
click at [938, 634] on textarea "**********" at bounding box center [924, 628] width 1156 height 77
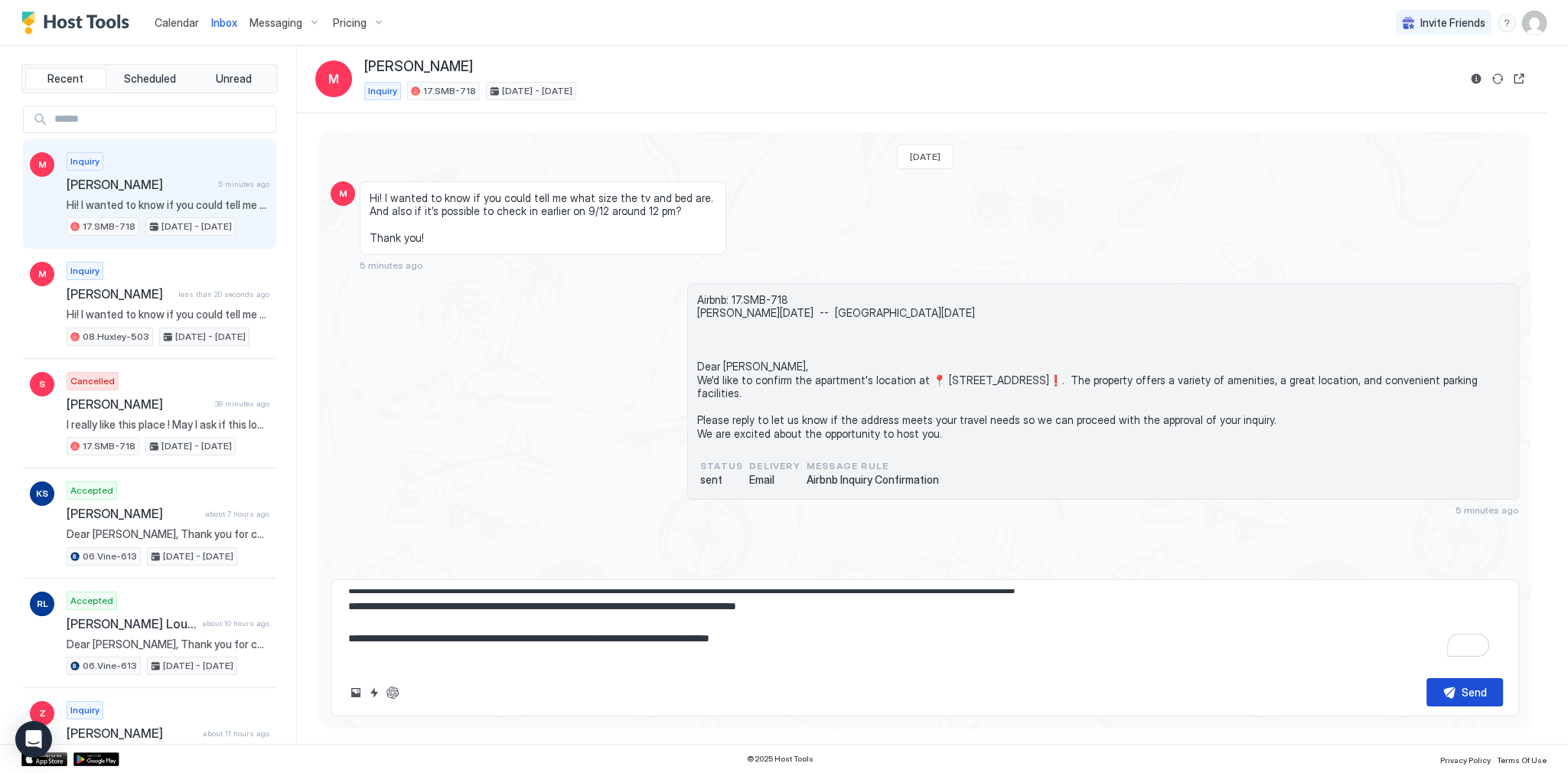
click at [1497, 690] on button "Send" at bounding box center [1464, 693] width 77 height 29
type textarea "*"
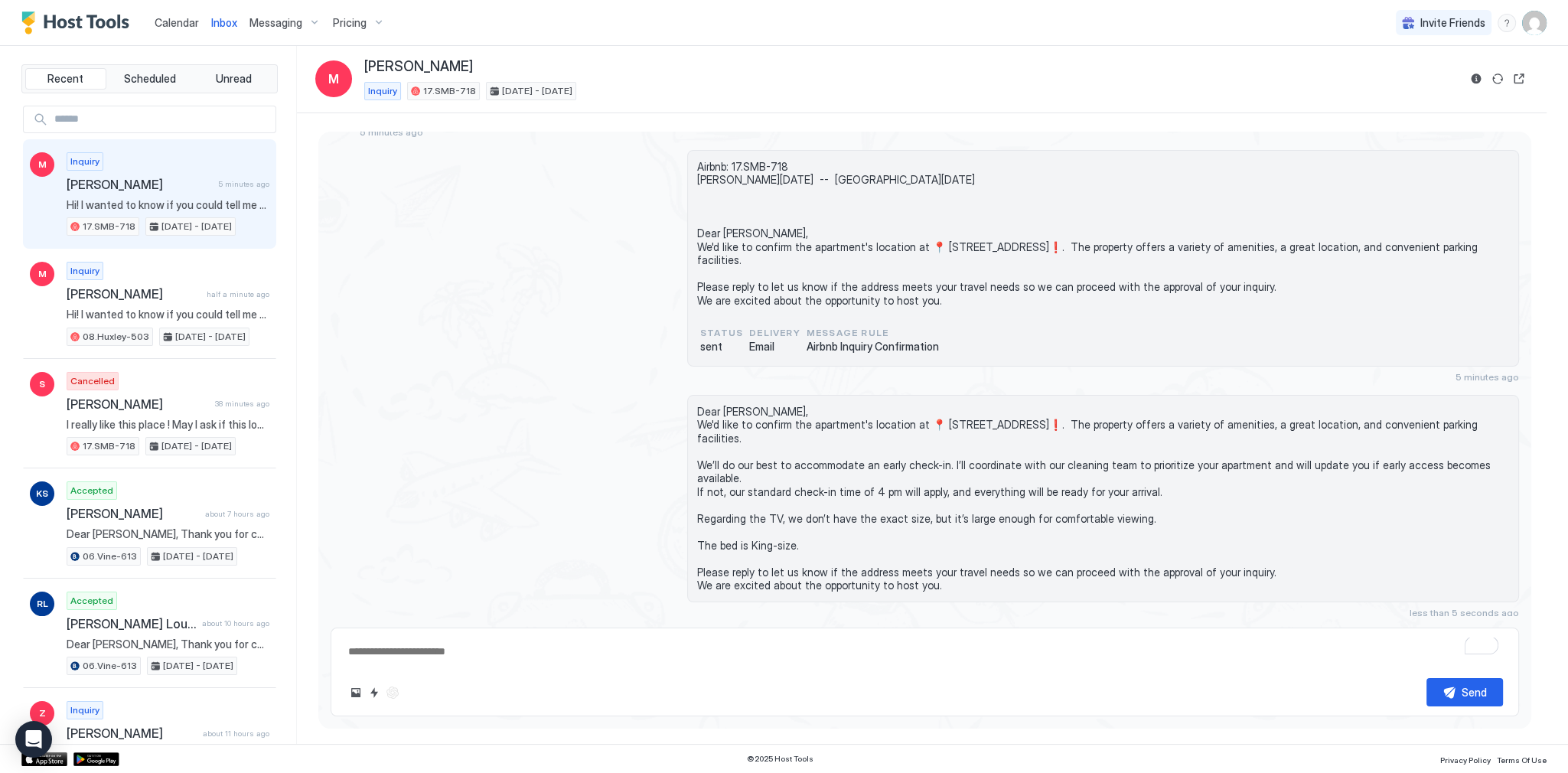
click at [528, 427] on div "Dear Myra, We'd like to confirm the apartment's location at 📍 1111 N Mansfield …" at bounding box center [925, 507] width 1188 height 224
type textarea "*"
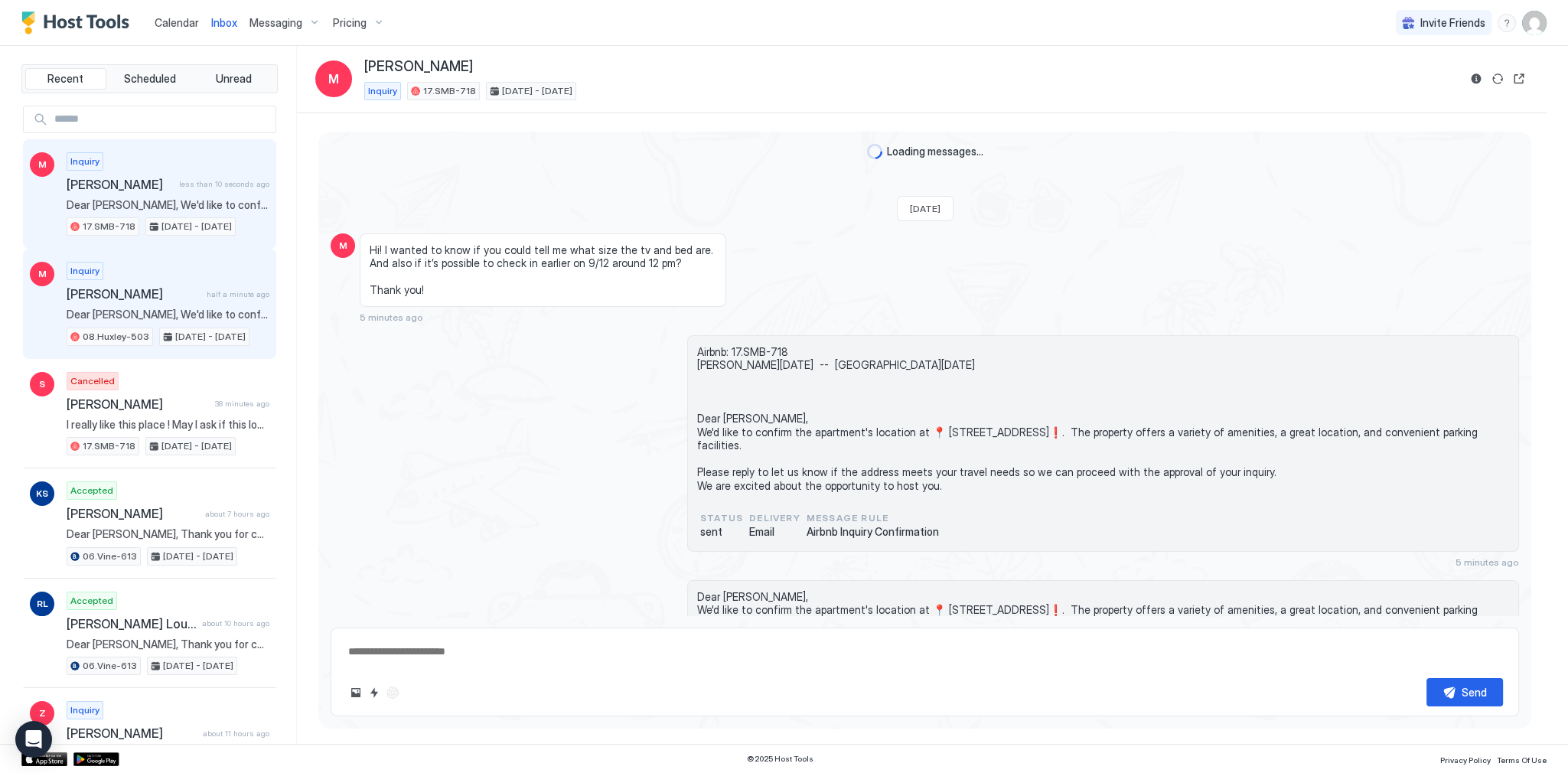
scroll to position [133, 0]
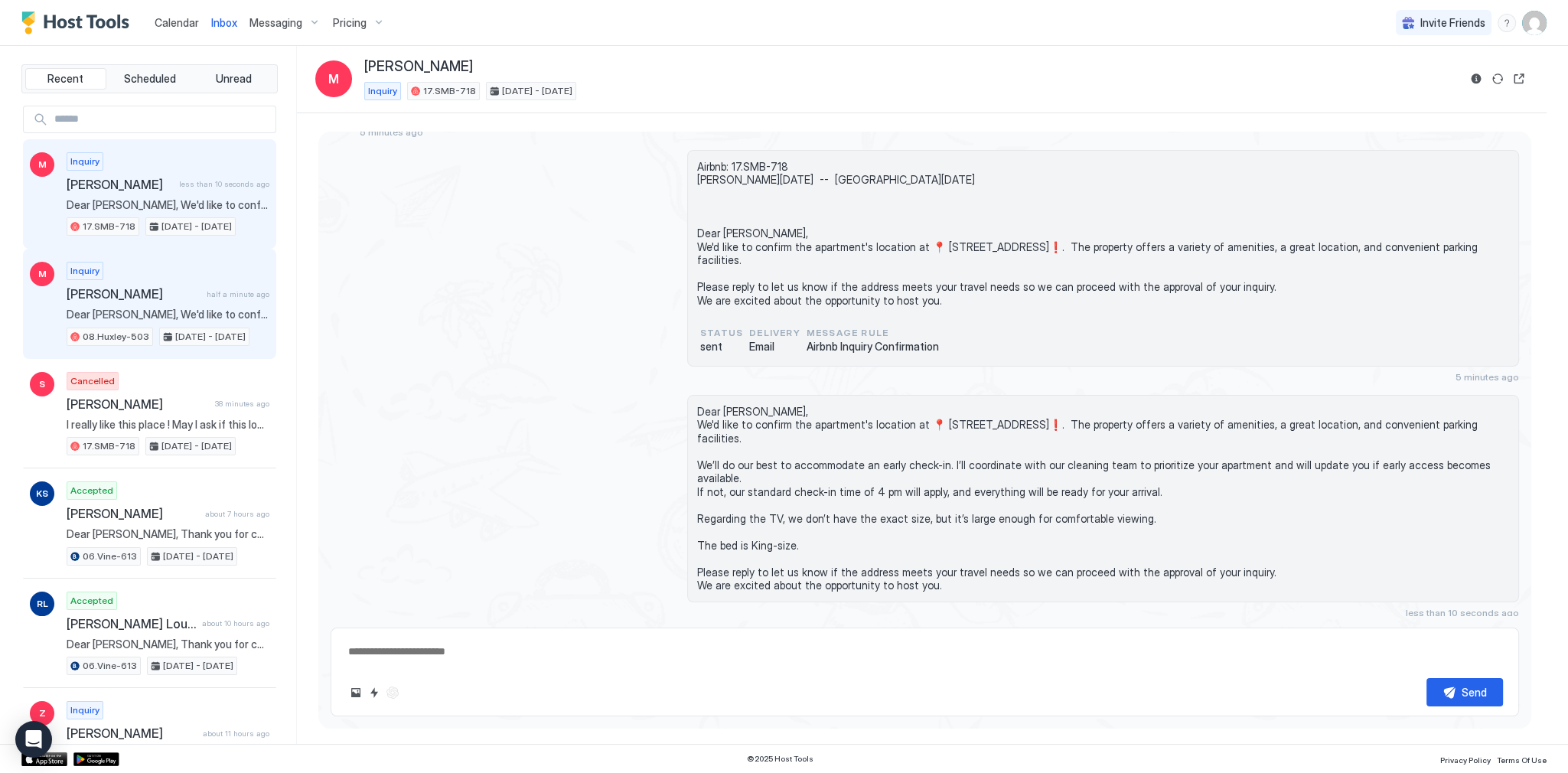
click at [139, 309] on span "Dear [PERSON_NAME], We'd like to confirm the apartment's location at 📍 [STREET_…" at bounding box center [168, 314] width 203 height 13
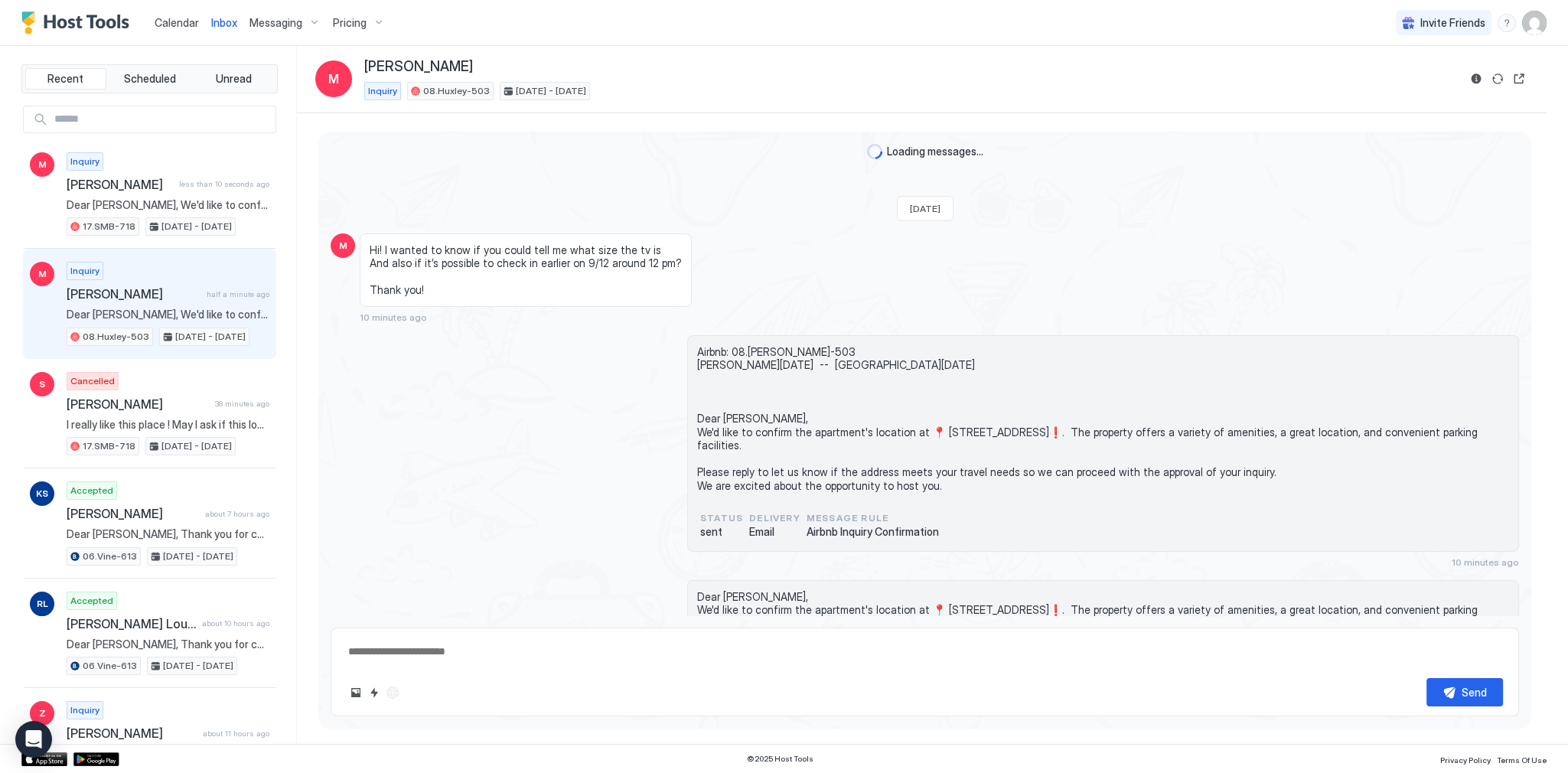
scroll to position [159, 0]
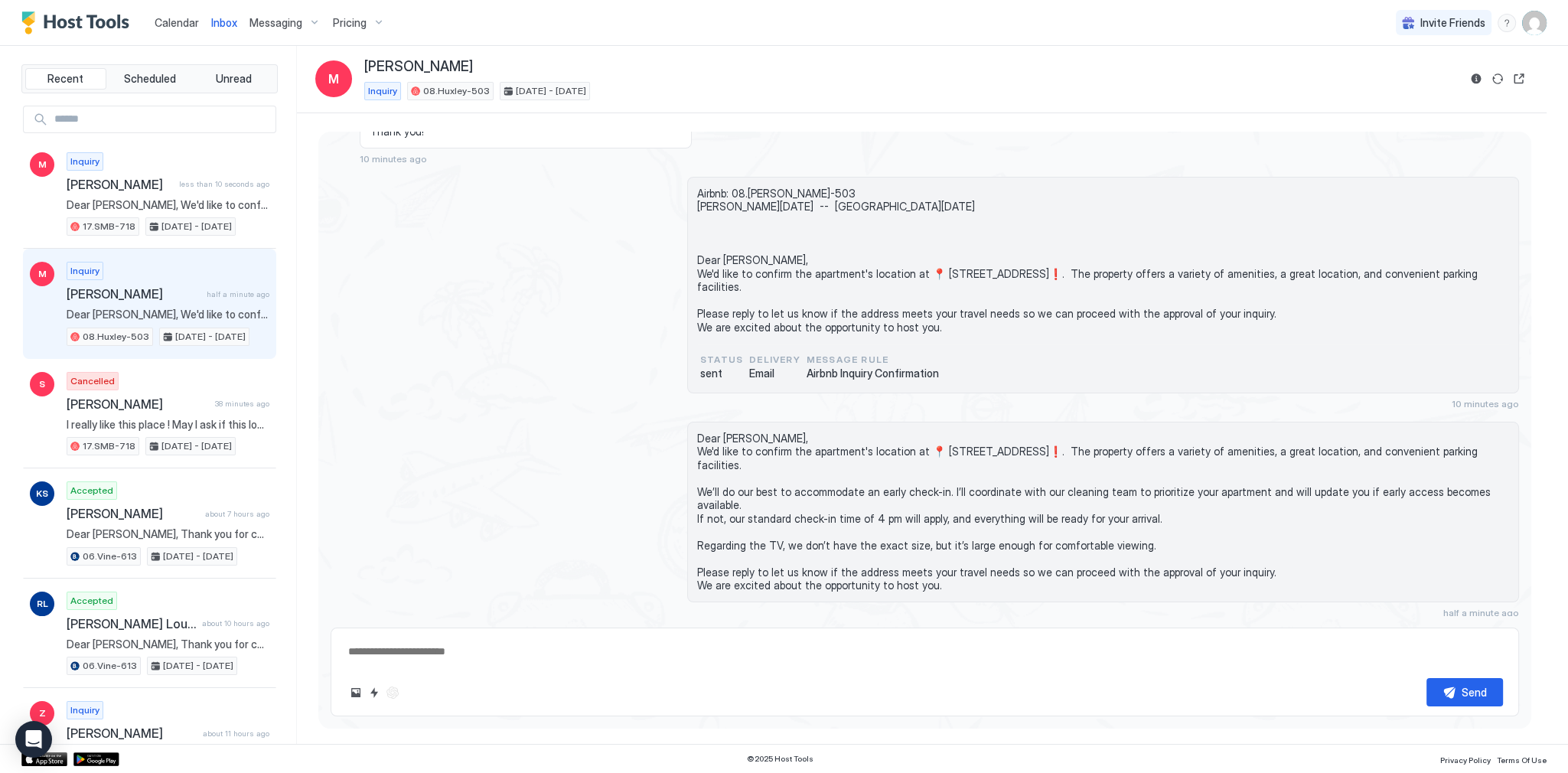
click at [667, 477] on div "Dear Myra, We'd like to confirm the apartment's location at 📍 1234 N La Brea Av…" at bounding box center [925, 520] width 1188 height 197
click at [166, 123] on input "Input Field" at bounding box center [162, 119] width 227 height 26
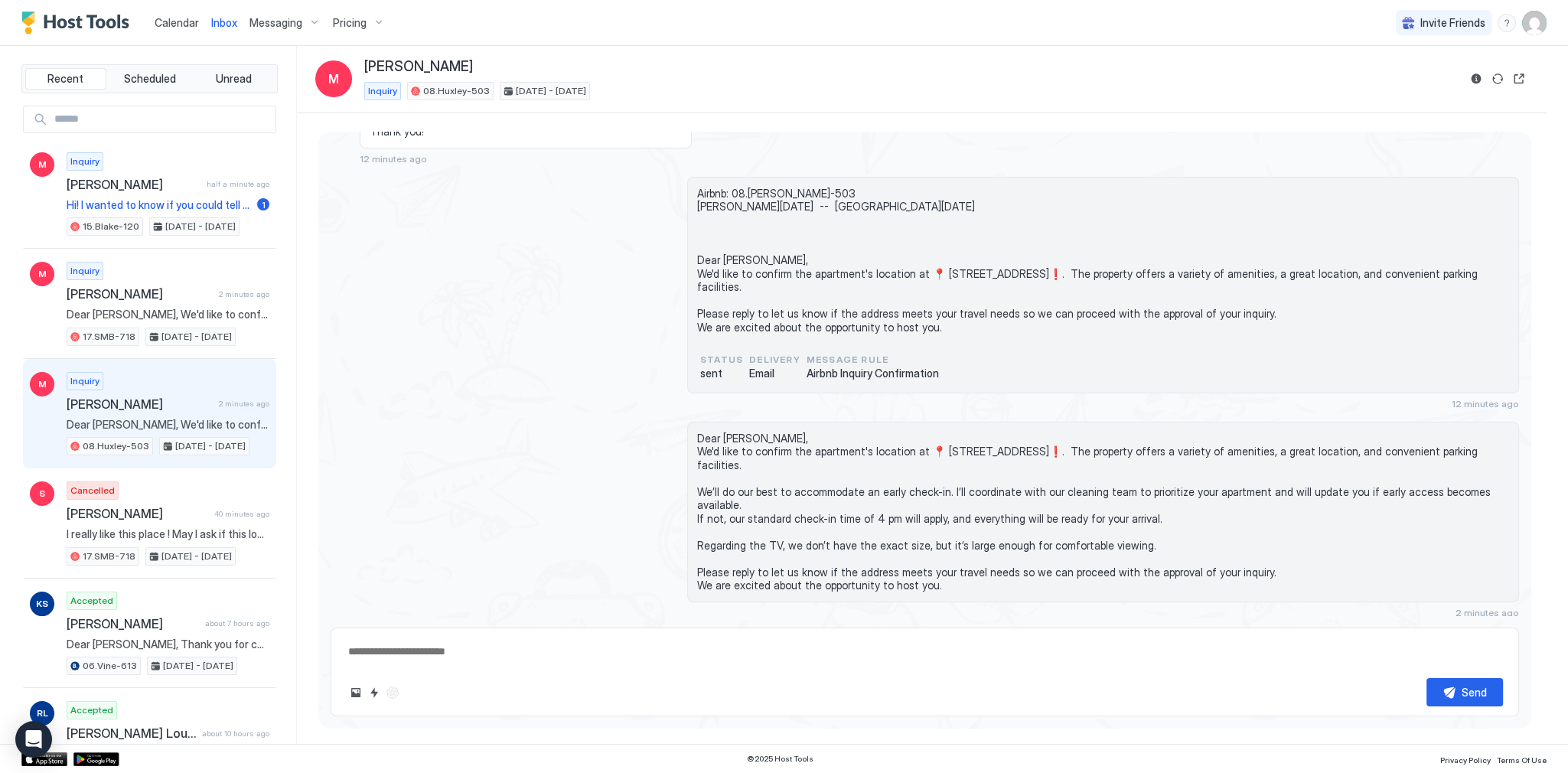
drag, startPoint x: 496, startPoint y: 228, endPoint x: 355, endPoint y: 219, distance: 141.3
click at [494, 227] on div "Airbnb: 08.Huxley-503 Myra Fri, September 12th -- Mon, September 15th Dear Myra…" at bounding box center [925, 293] width 1188 height 233
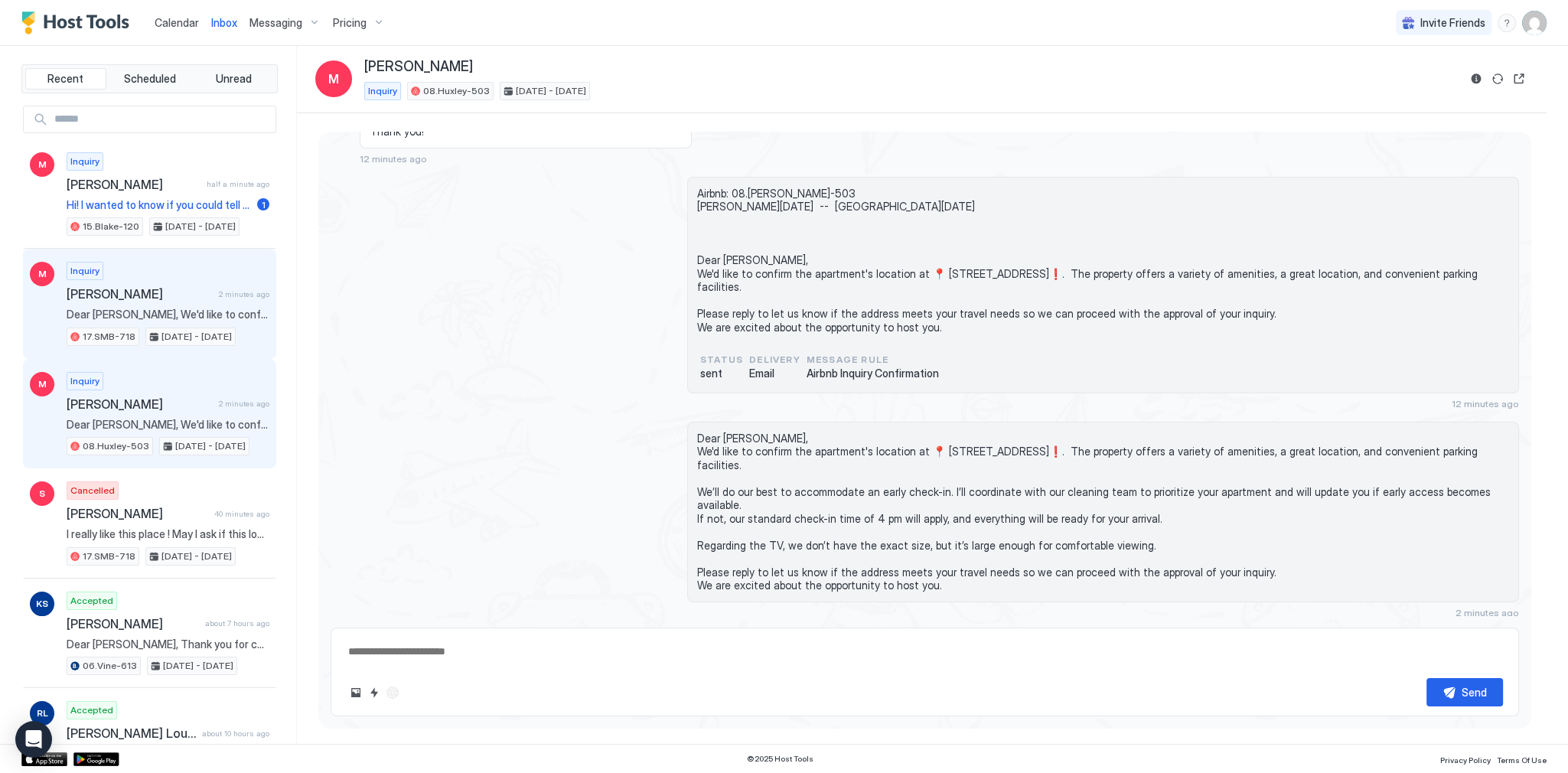
click at [168, 281] on div "Inquiry Myra 2 minutes ago Dear Myra, We'd like to confirm the apartment's loca…" at bounding box center [168, 304] width 203 height 84
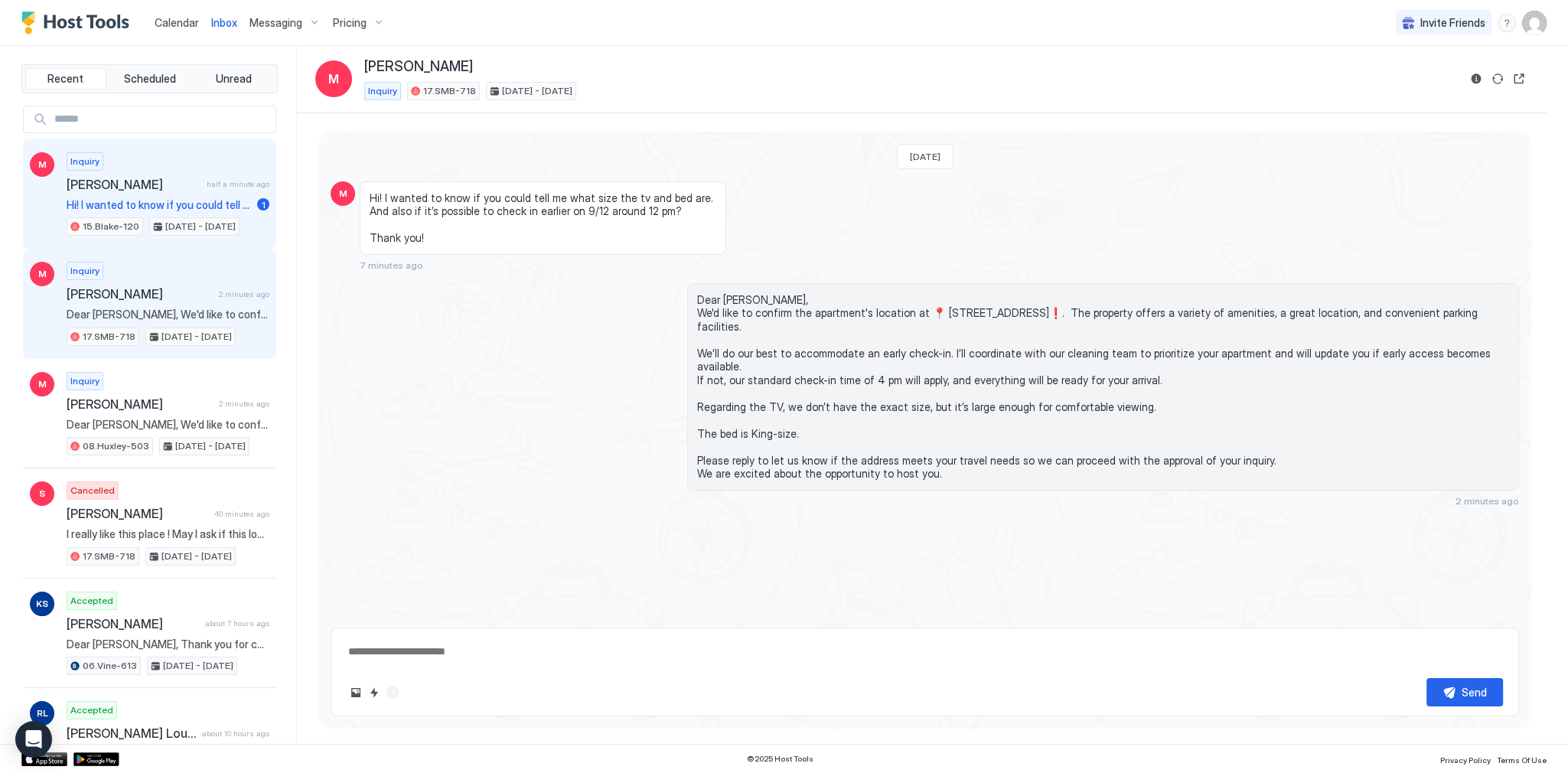
scroll to position [133, 0]
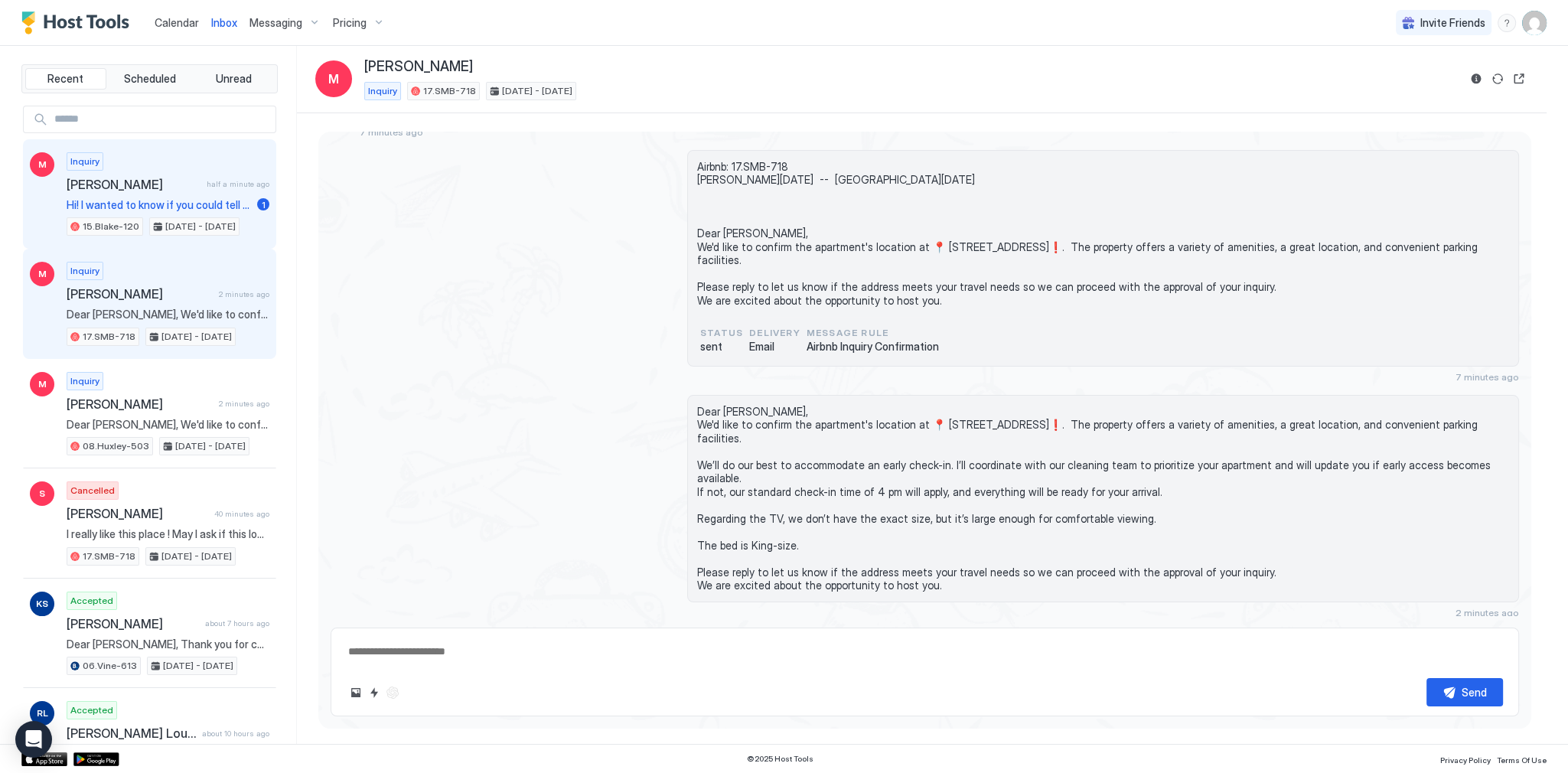
click at [159, 202] on span "Hi! I wanted to know if you could tell me what size the tv is And also if it’s …" at bounding box center [158, 205] width 185 height 13
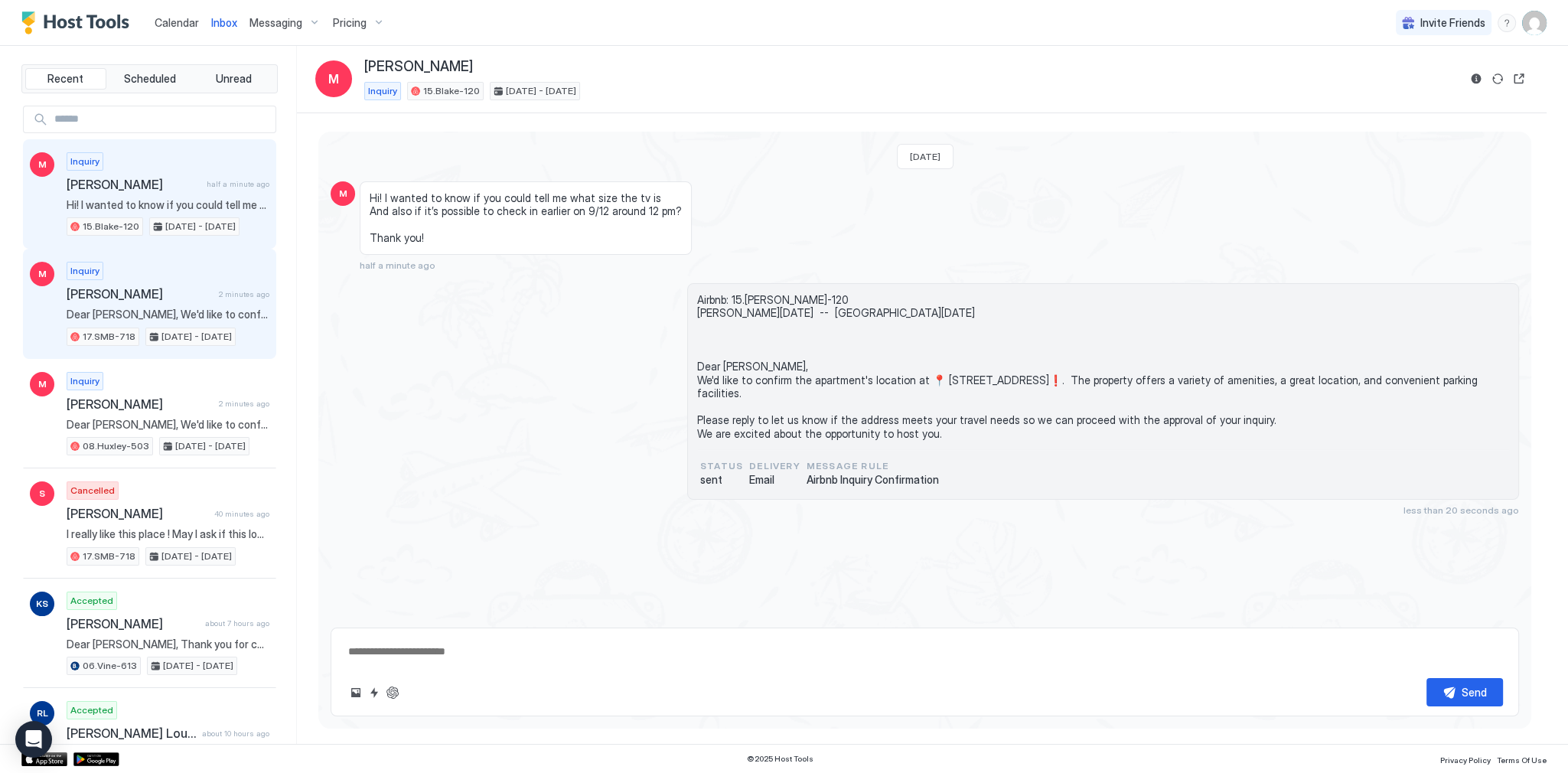
click at [135, 294] on span "[PERSON_NAME]" at bounding box center [139, 293] width 146 height 15
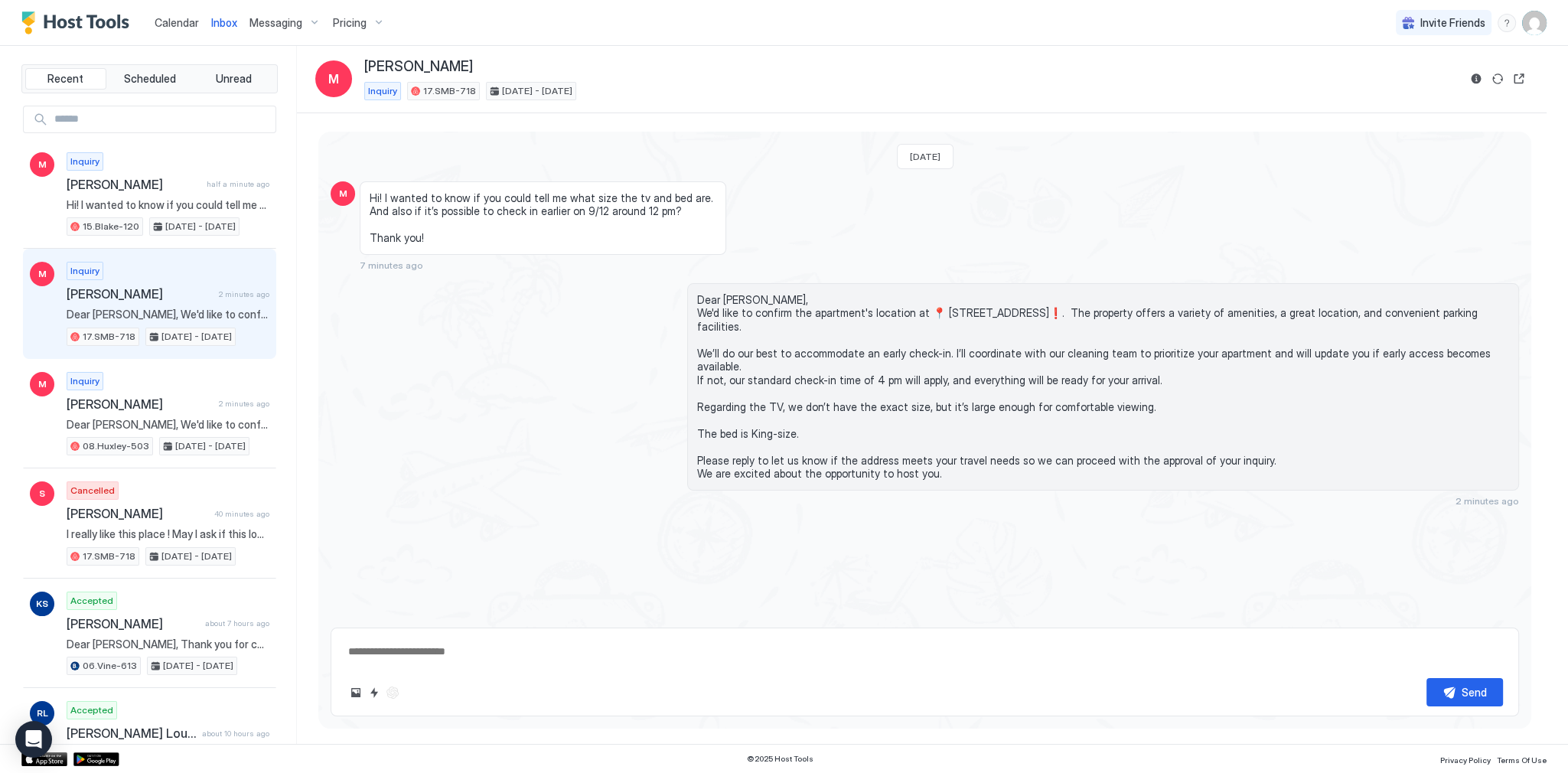
scroll to position [133, 0]
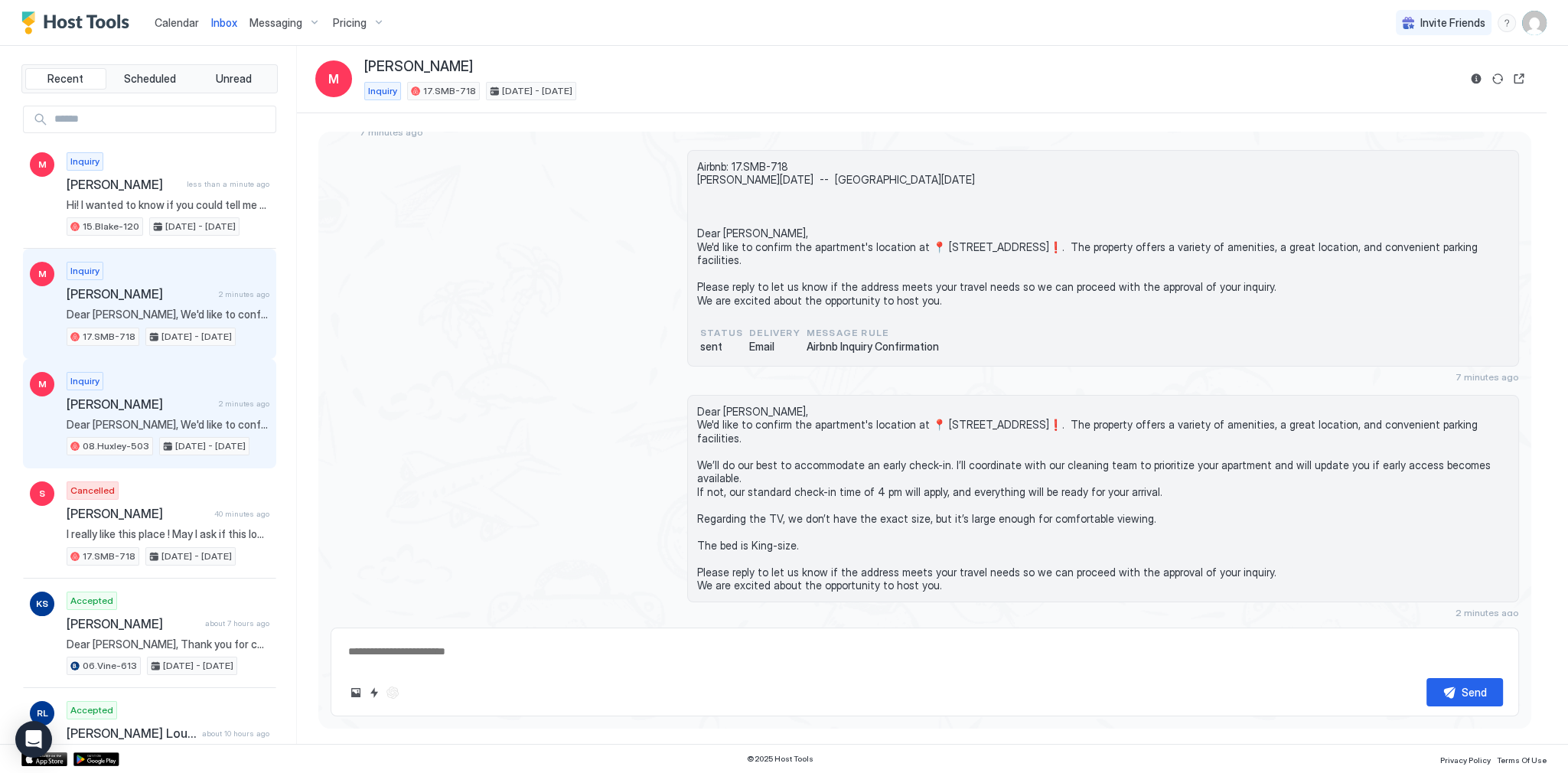
click at [107, 401] on span "[PERSON_NAME]" at bounding box center [139, 404] width 146 height 15
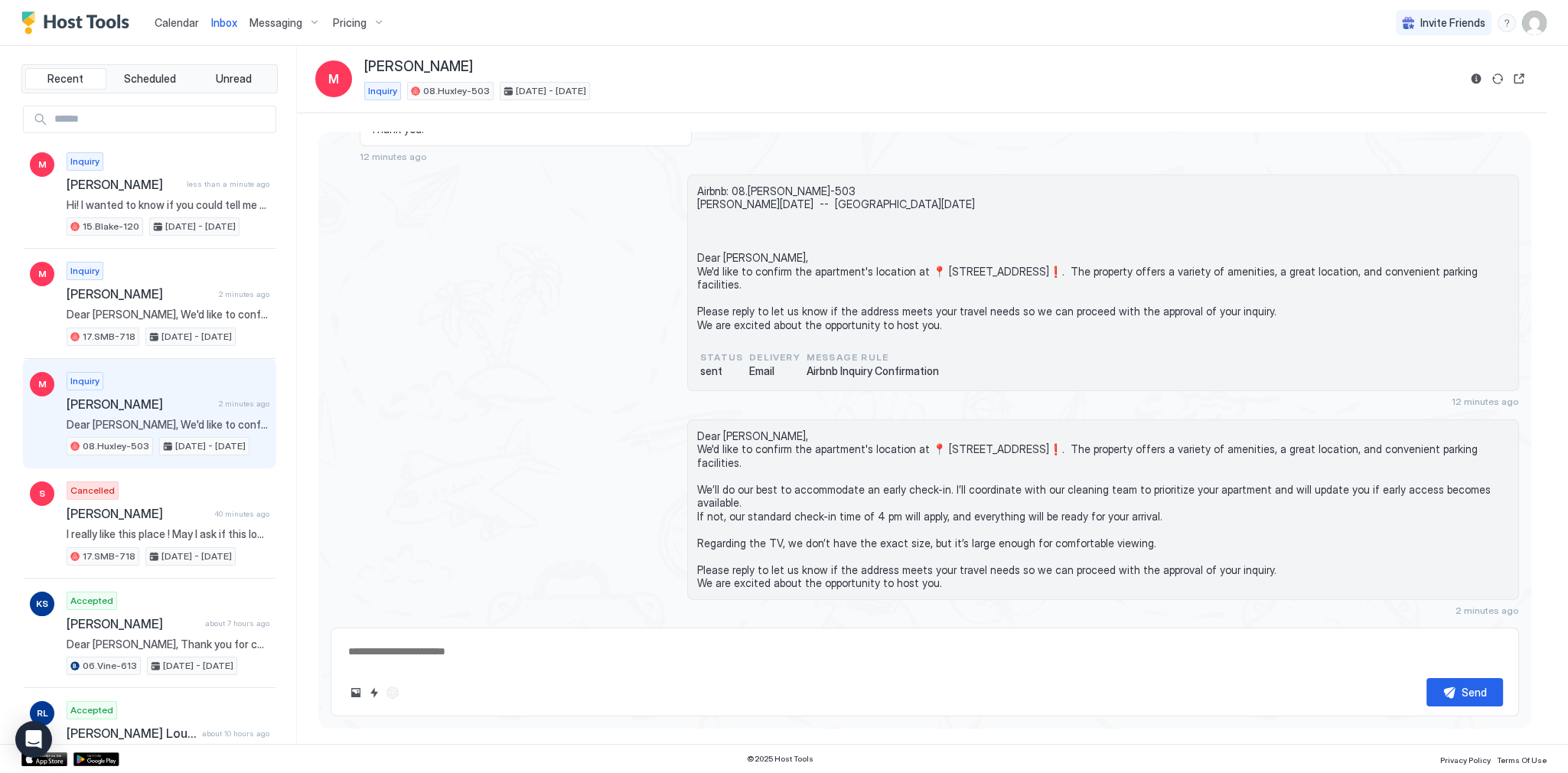
scroll to position [106, 0]
click at [719, 455] on span "Dear [PERSON_NAME], We'd like to confirm the apartment's location at 📍 [STREET_…" at bounding box center [1103, 512] width 812 height 161
click at [719, 451] on span "Dear [PERSON_NAME], We'd like to confirm the apartment's location at 📍 [STREET_…" at bounding box center [1103, 512] width 812 height 161
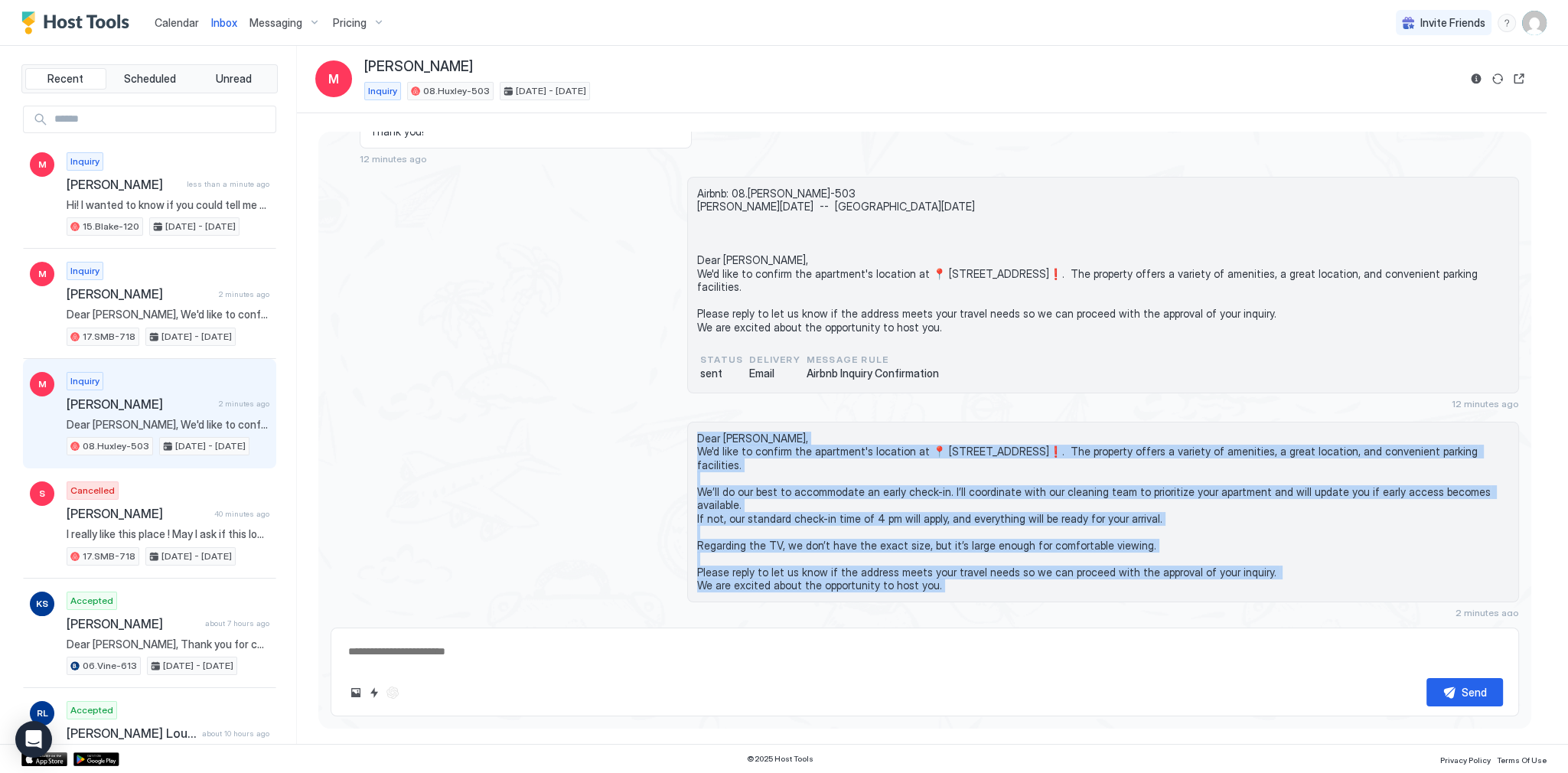
scroll to position [107, 0]
drag, startPoint x: 719, startPoint y: 451, endPoint x: 739, endPoint y: 604, distance: 154.3
click at [739, 604] on div "Dear Myra, We'd like to confirm the apartment's location at 📍 1234 N La Brea Av…" at bounding box center [1103, 519] width 832 height 197
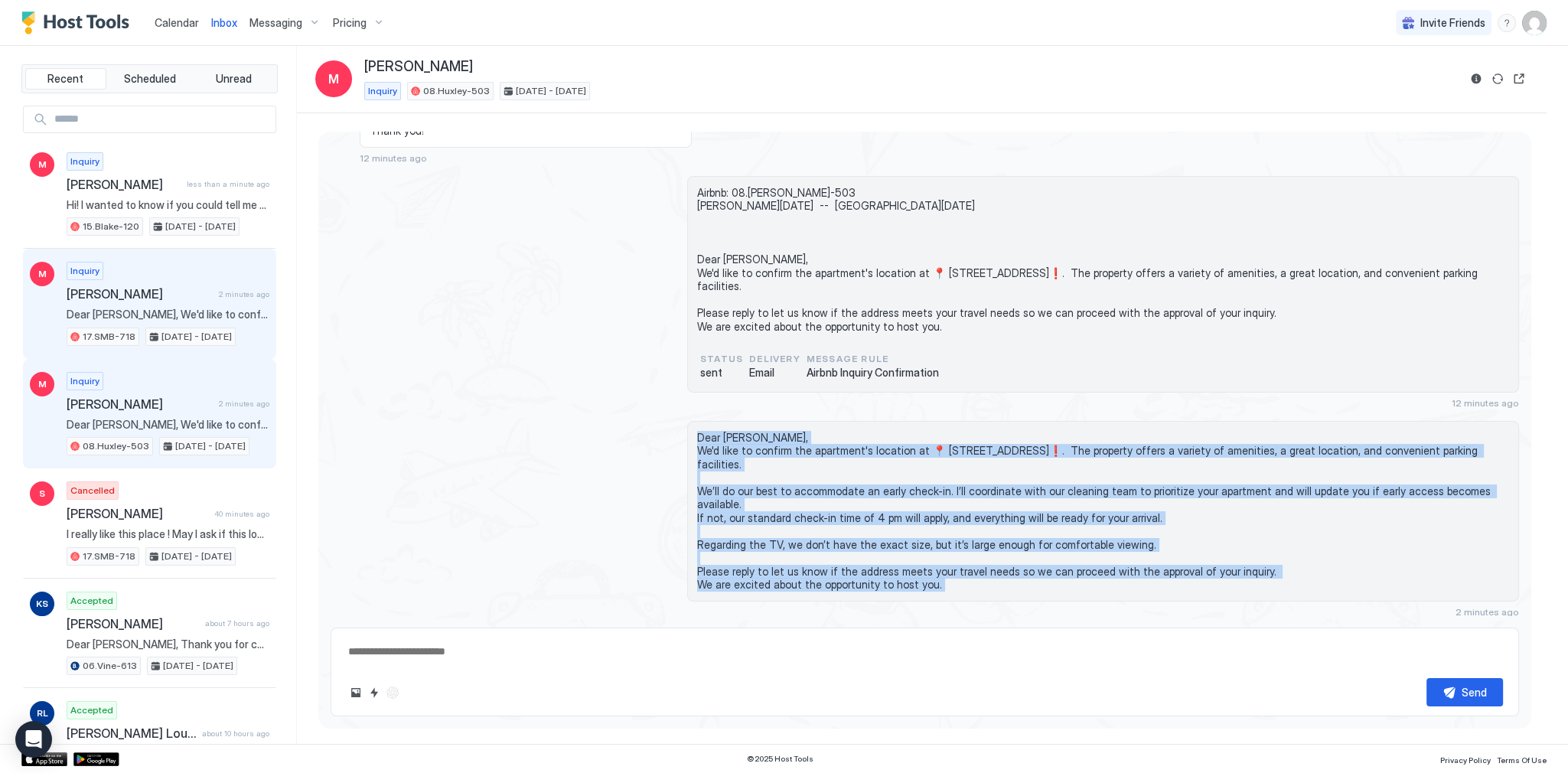
copy span "Dear Myra, We'd like to confirm the apartment's location at 📍 1234 N La Brea Av…"
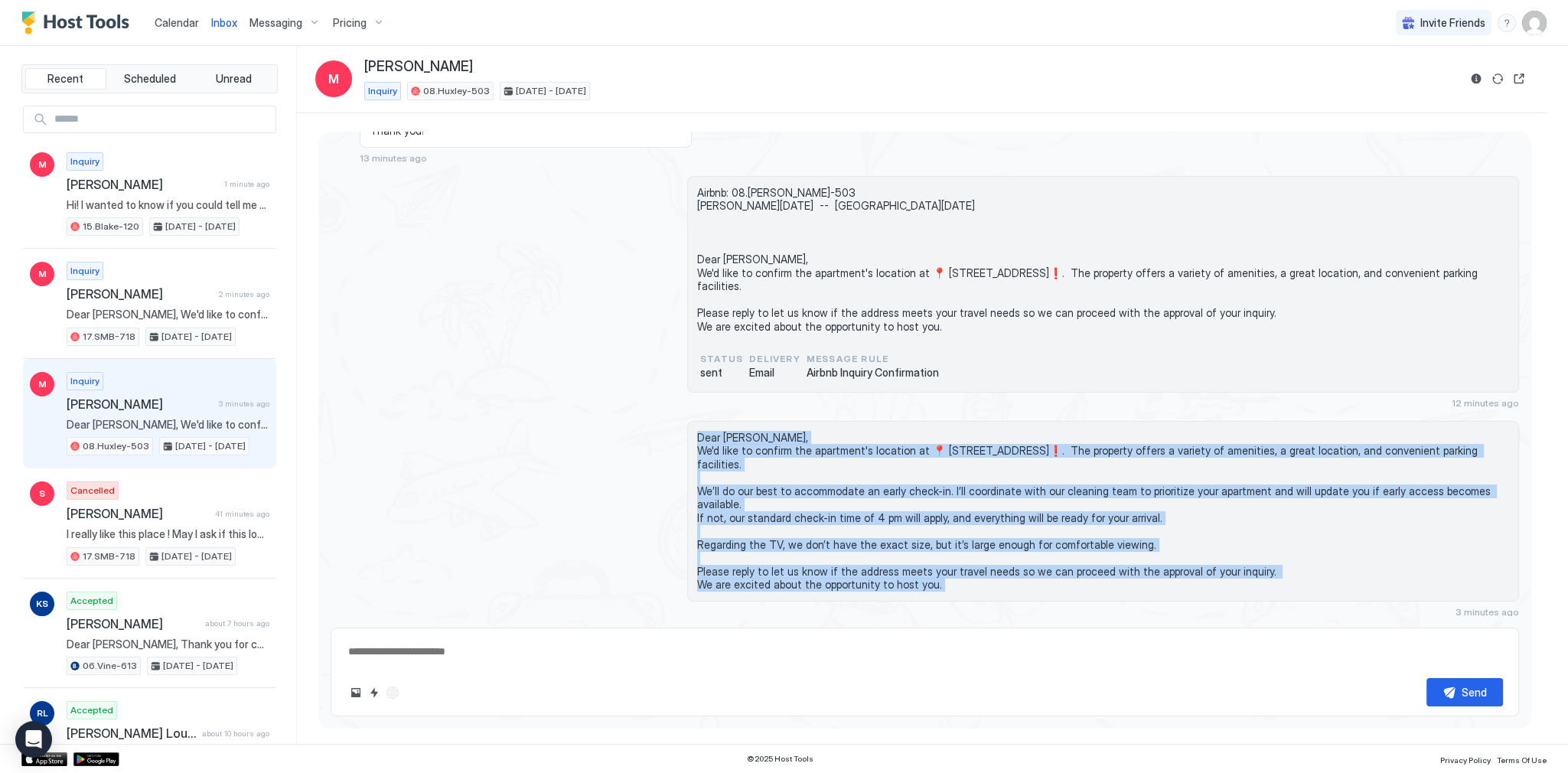
click at [737, 541] on span "Dear [PERSON_NAME], We'd like to confirm the apartment's location at 📍 [STREET_…" at bounding box center [1103, 511] width 812 height 161
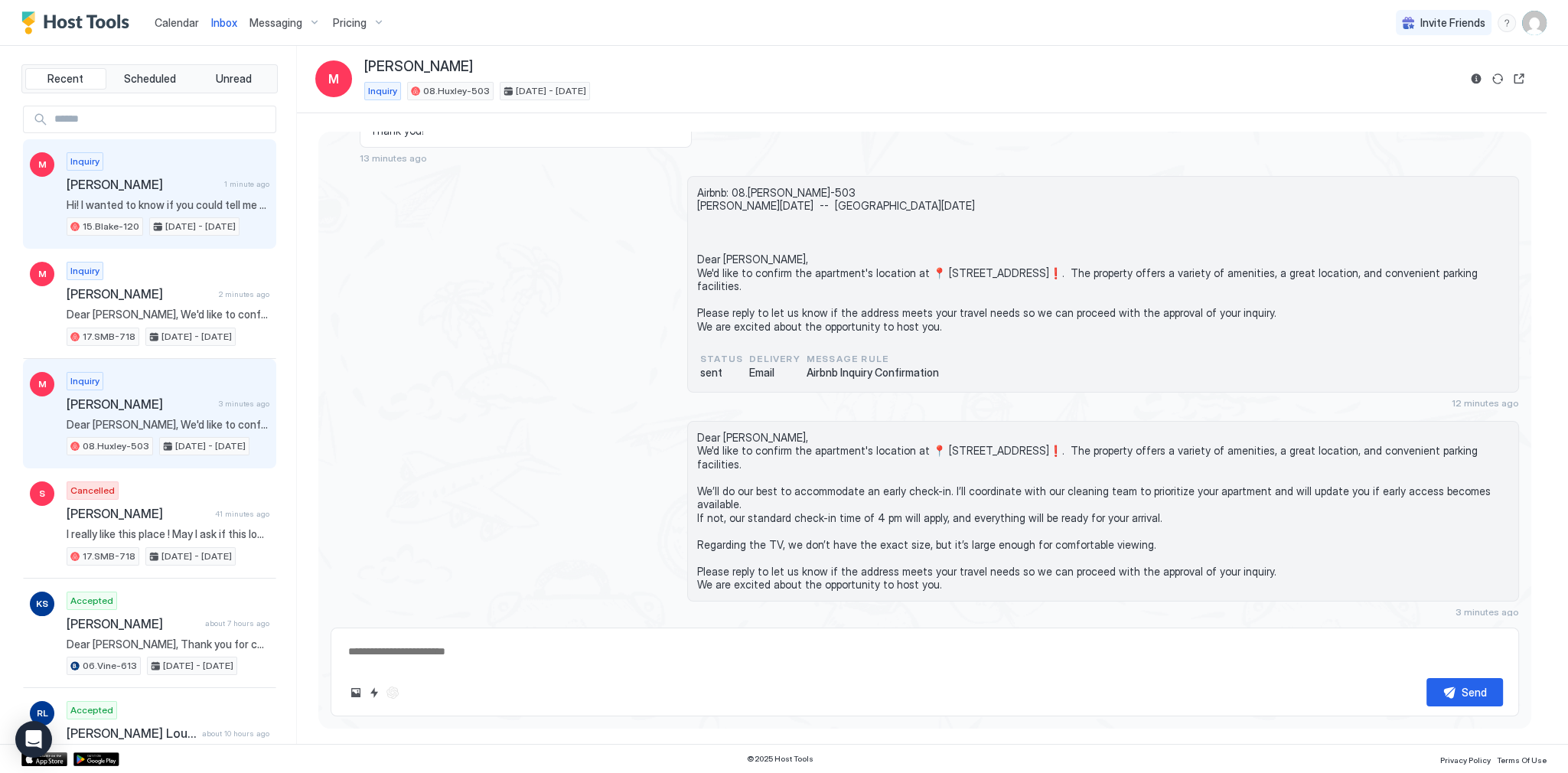
click at [158, 206] on span "Hi! I wanted to know if you could tell me what size the tv is And also if it’s …" at bounding box center [168, 205] width 203 height 13
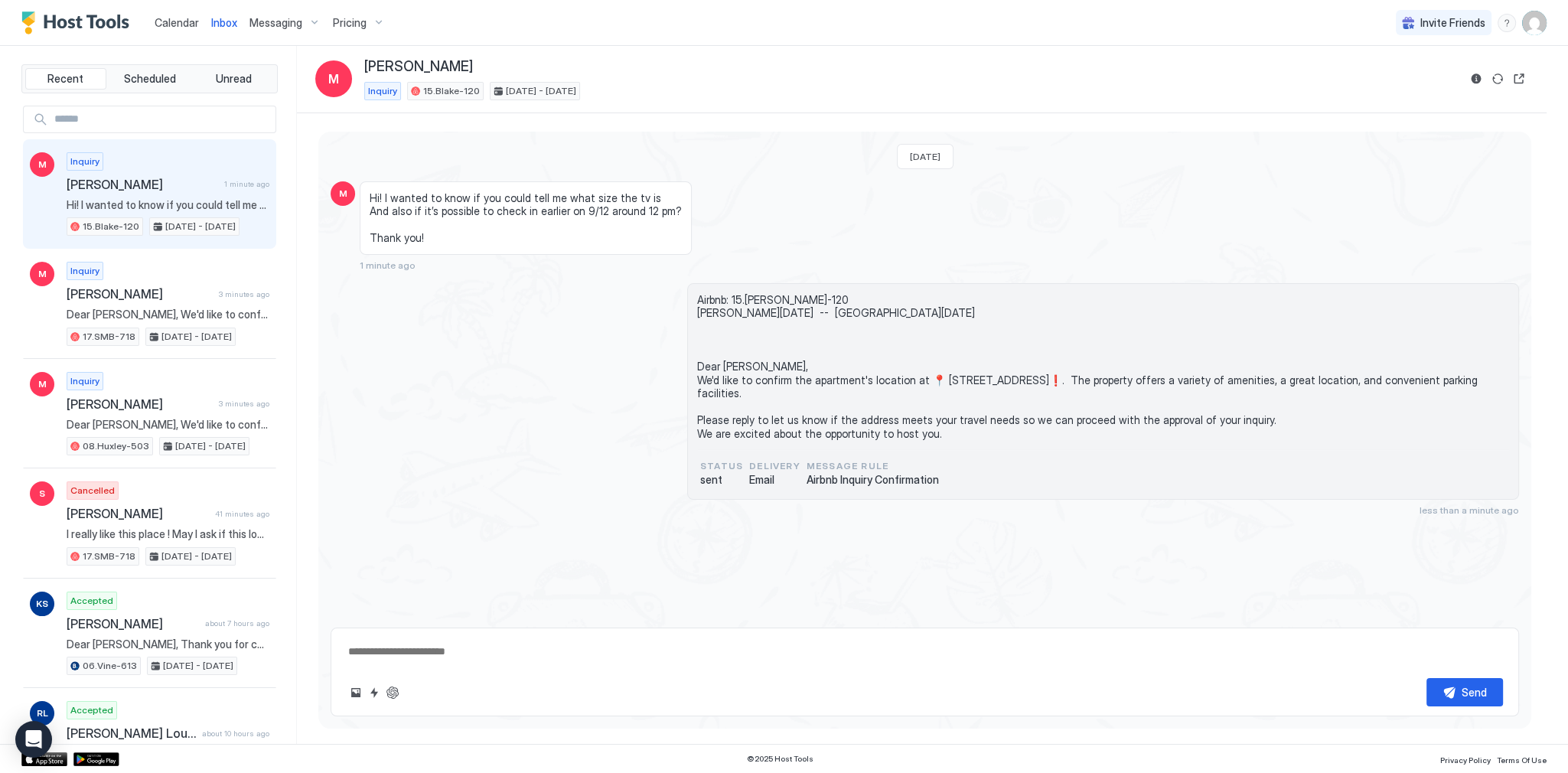
click at [532, 652] on textarea at bounding box center [924, 652] width 1156 height 29
paste textarea "**********"
type textarea "*"
type textarea "**********"
type textarea "*"
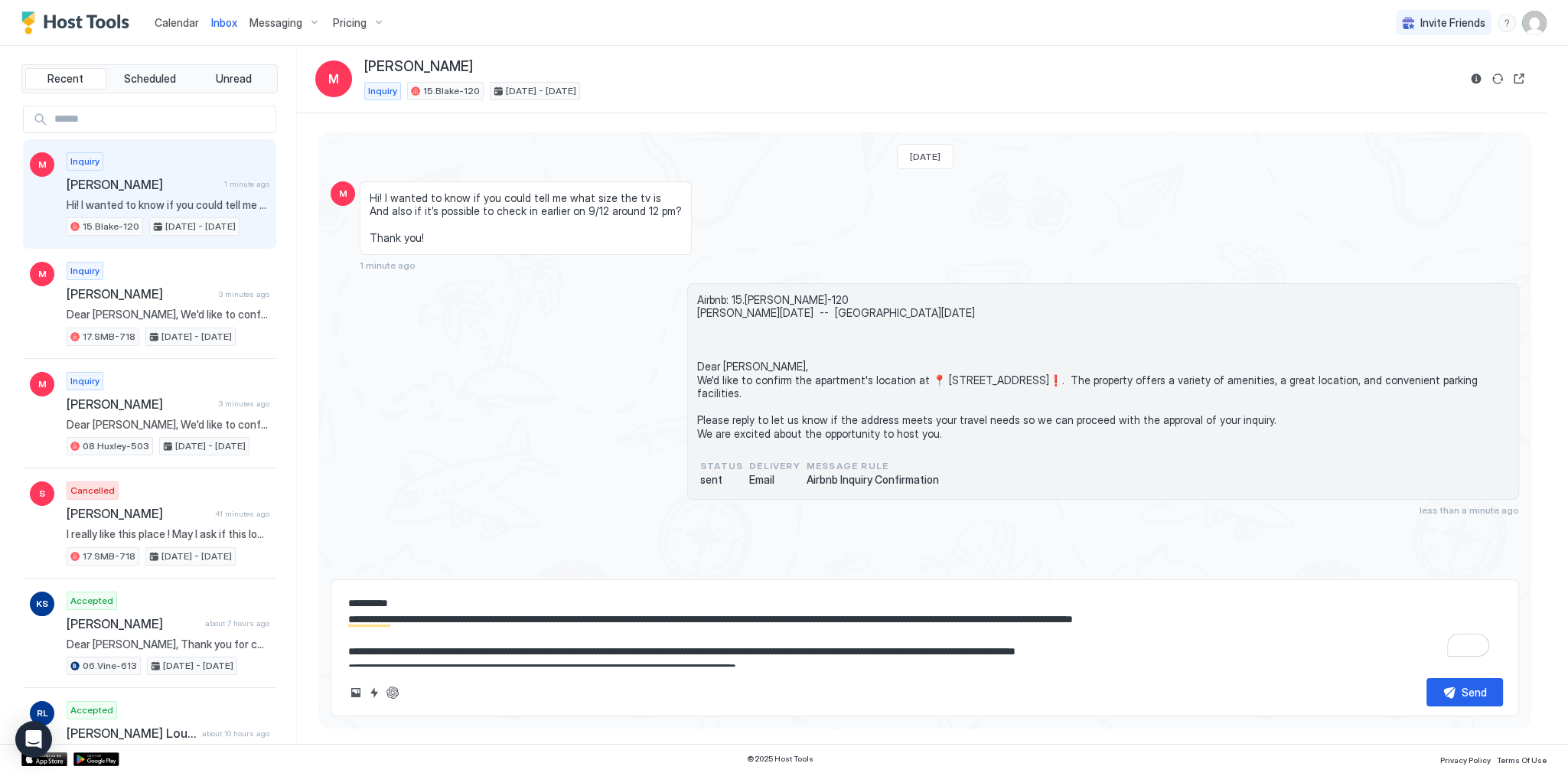
scroll to position [113, 0]
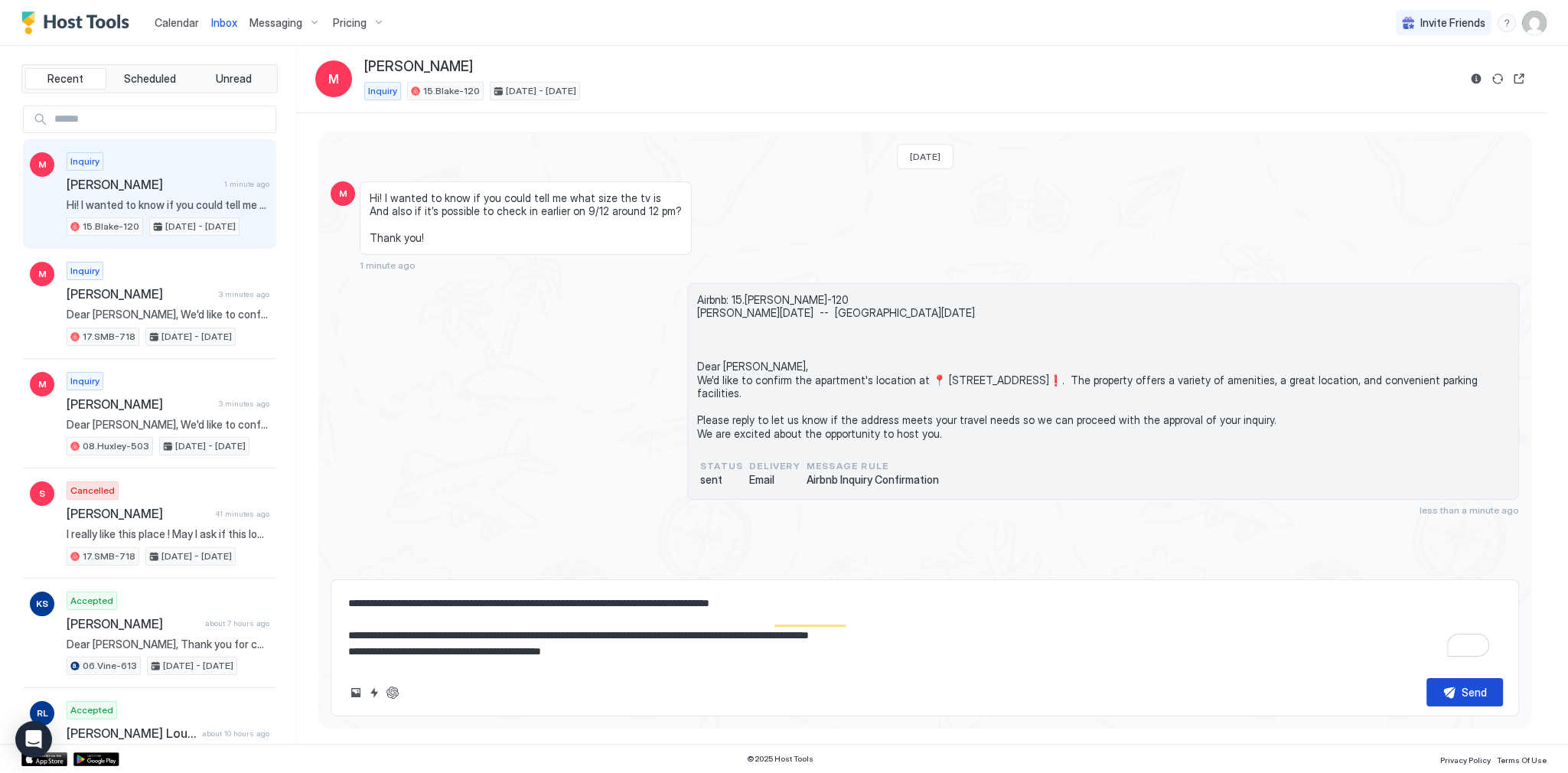
type textarea "**********"
click at [1479, 685] on div "Send" at bounding box center [1475, 692] width 25 height 16
type textarea "*"
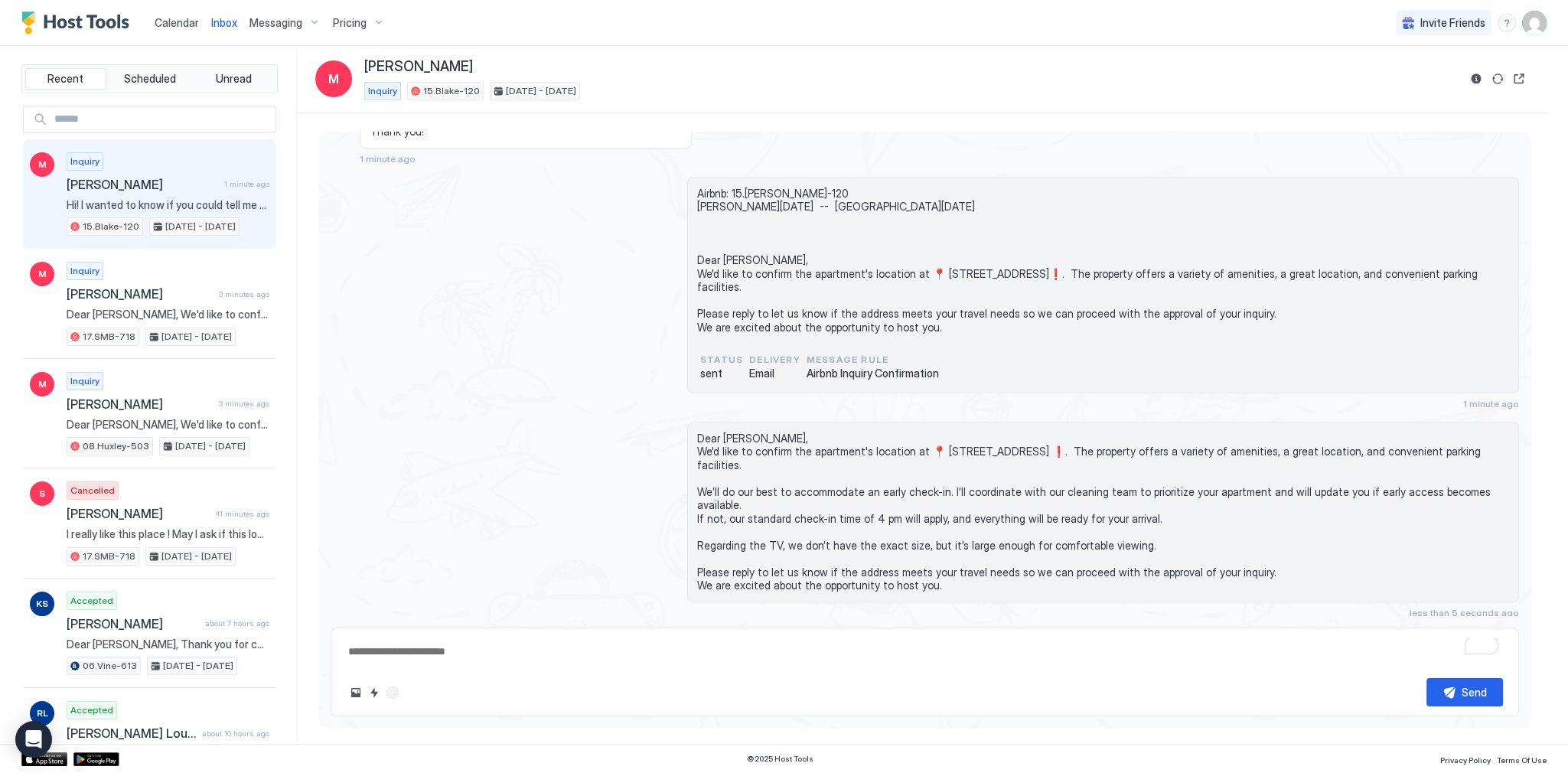
click at [946, 378] on div "status sent Delivery Email Message Rule Airbnb Inquiry Confirmation" at bounding box center [1103, 366] width 812 height 33
click at [531, 300] on div "Airbnb: 15.Blake-120 Myra Fri, September 12th -- Mon, September 15th Dear Myra,…" at bounding box center [925, 293] width 1188 height 233
type textarea "*"
click at [179, 17] on span "Calendar" at bounding box center [177, 22] width 44 height 13
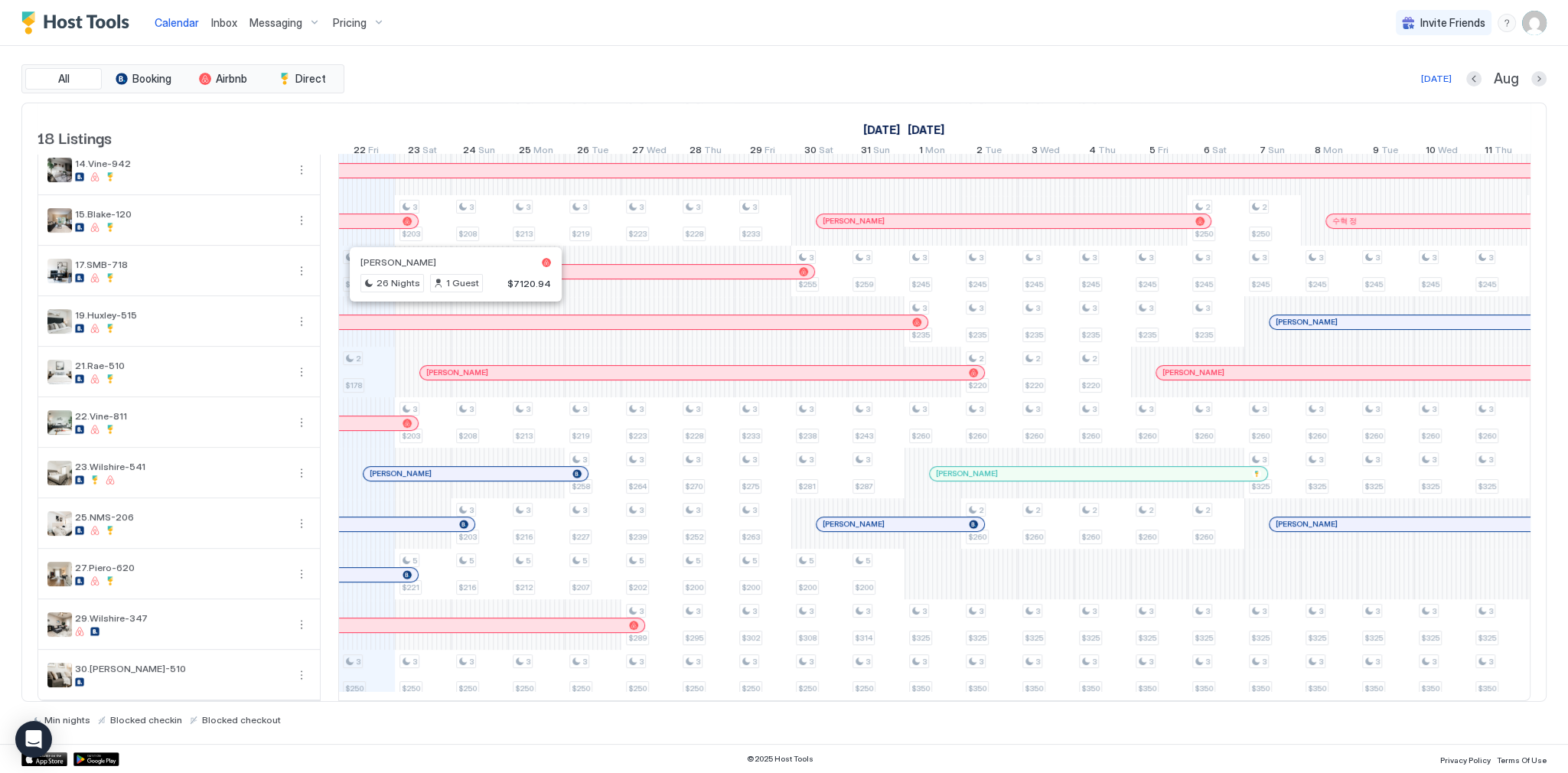
scroll to position [254, 0]
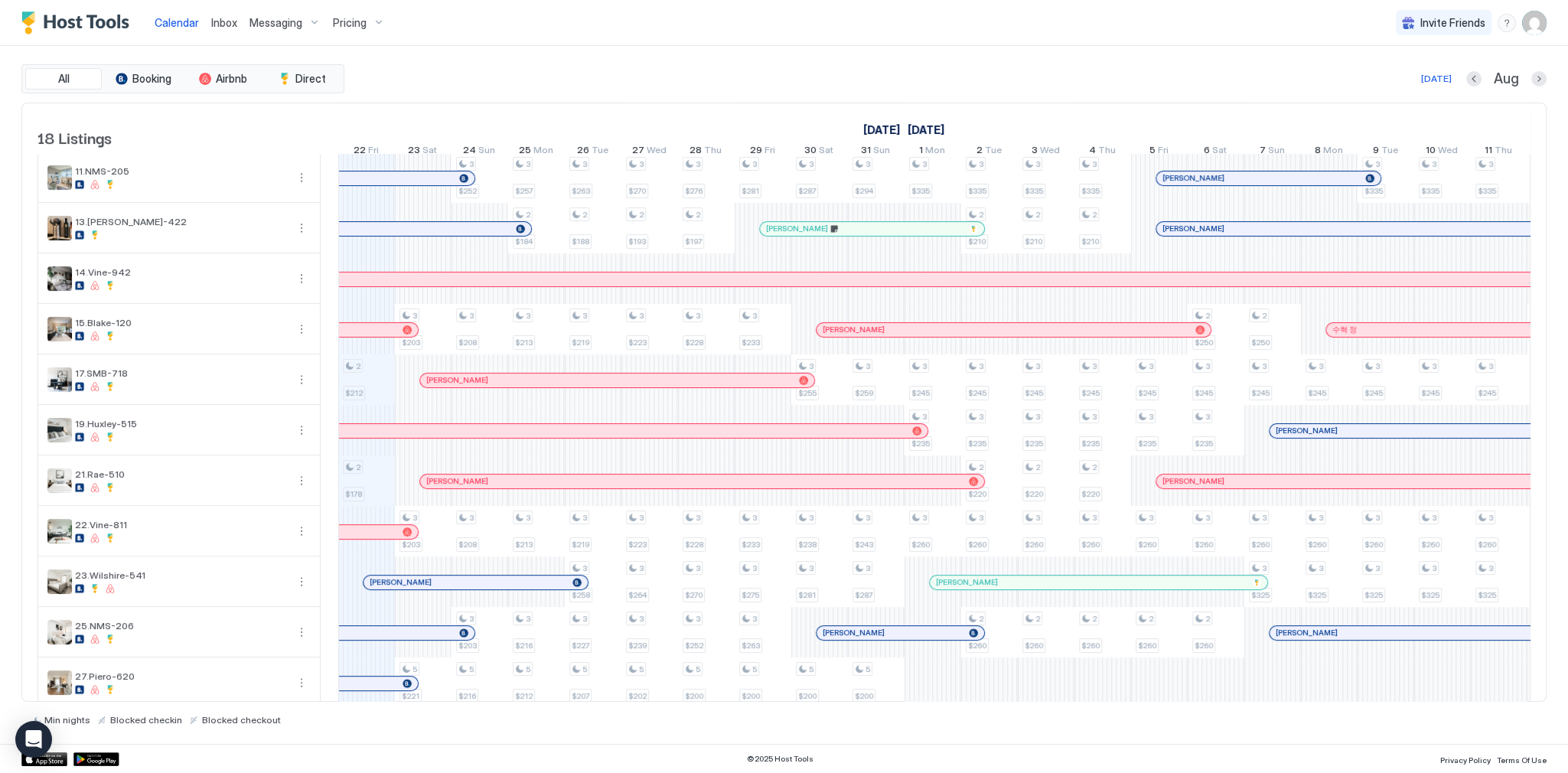
click at [452, 84] on div "Today Aug" at bounding box center [946, 78] width 1199 height 18
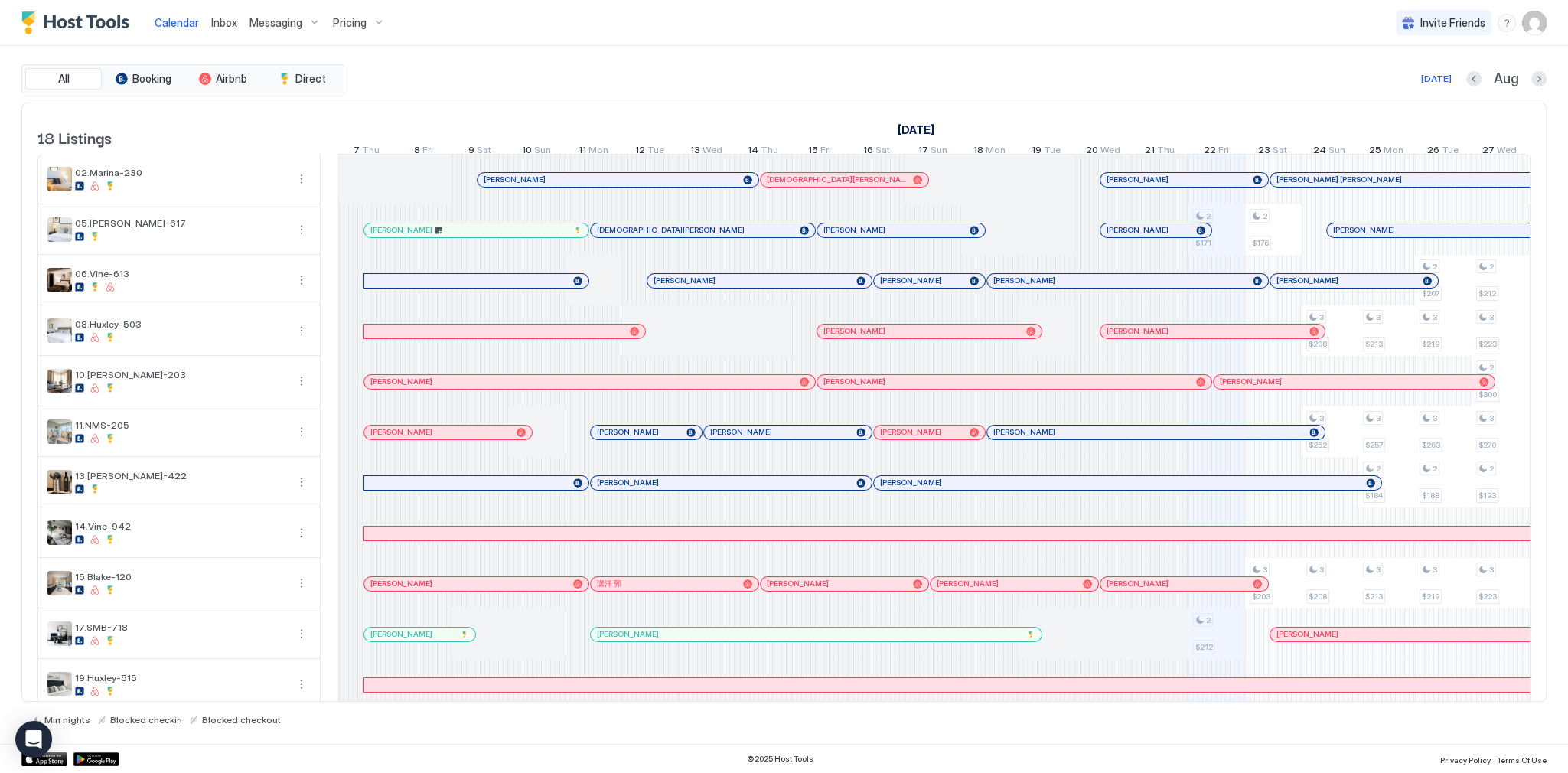
scroll to position [0, 850]
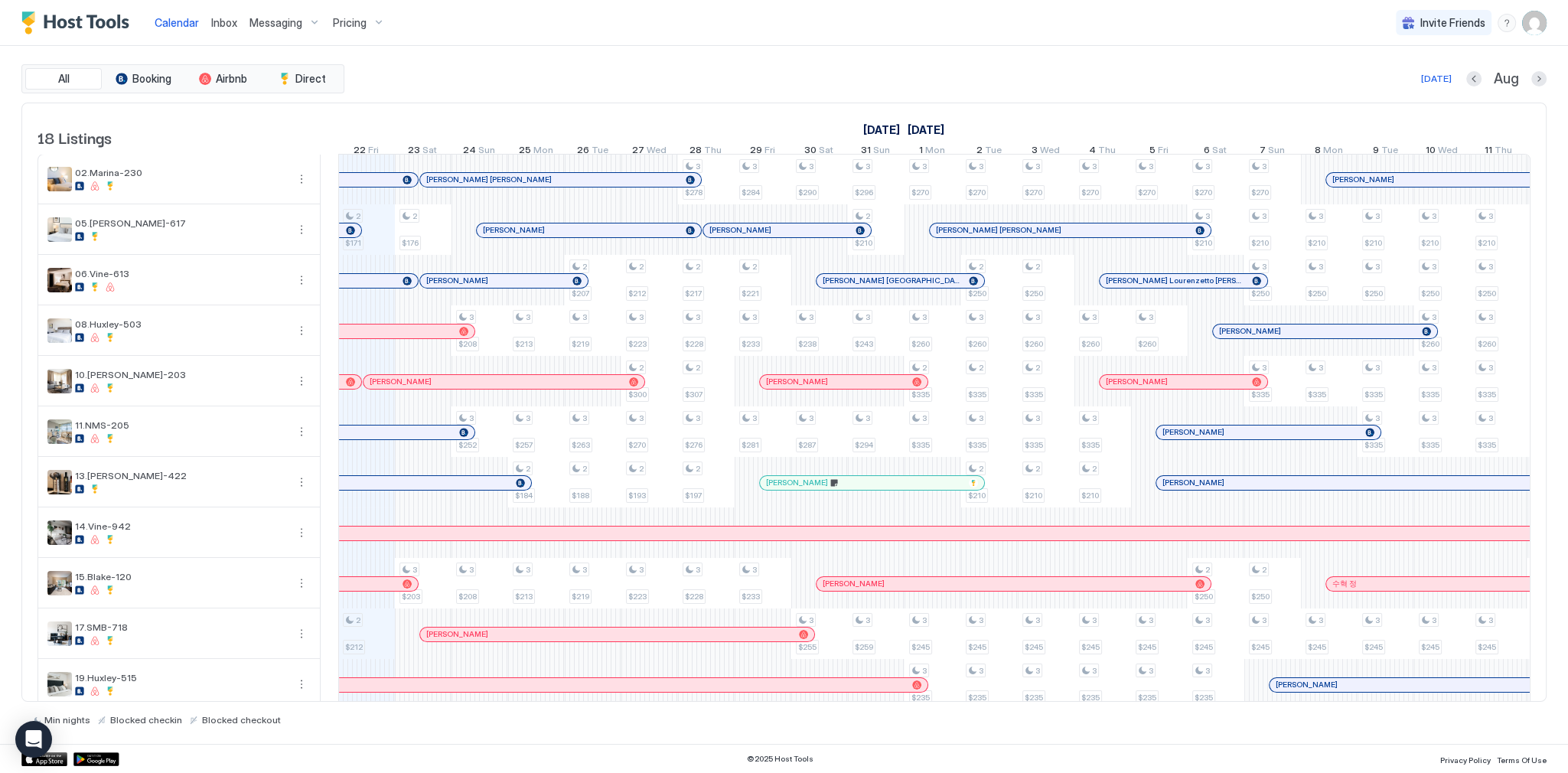
click at [631, 54] on div "All Booking Airbnb Direct Today Aug 18 Listings August 2025 September 2025 Octo…" at bounding box center [784, 395] width 1525 height 698
click at [495, 71] on div "Today Aug" at bounding box center [946, 78] width 1199 height 18
click at [574, 61] on div "All Booking Airbnb Direct Today Aug 18 Listings August 2025 September 2025 Octo…" at bounding box center [784, 395] width 1525 height 698
click at [117, 34] on div "Calendar Inbox Messaging Pricing" at bounding box center [206, 22] width 369 height 45
click at [113, 28] on img "Host Tools Logo" at bounding box center [78, 22] width 115 height 23
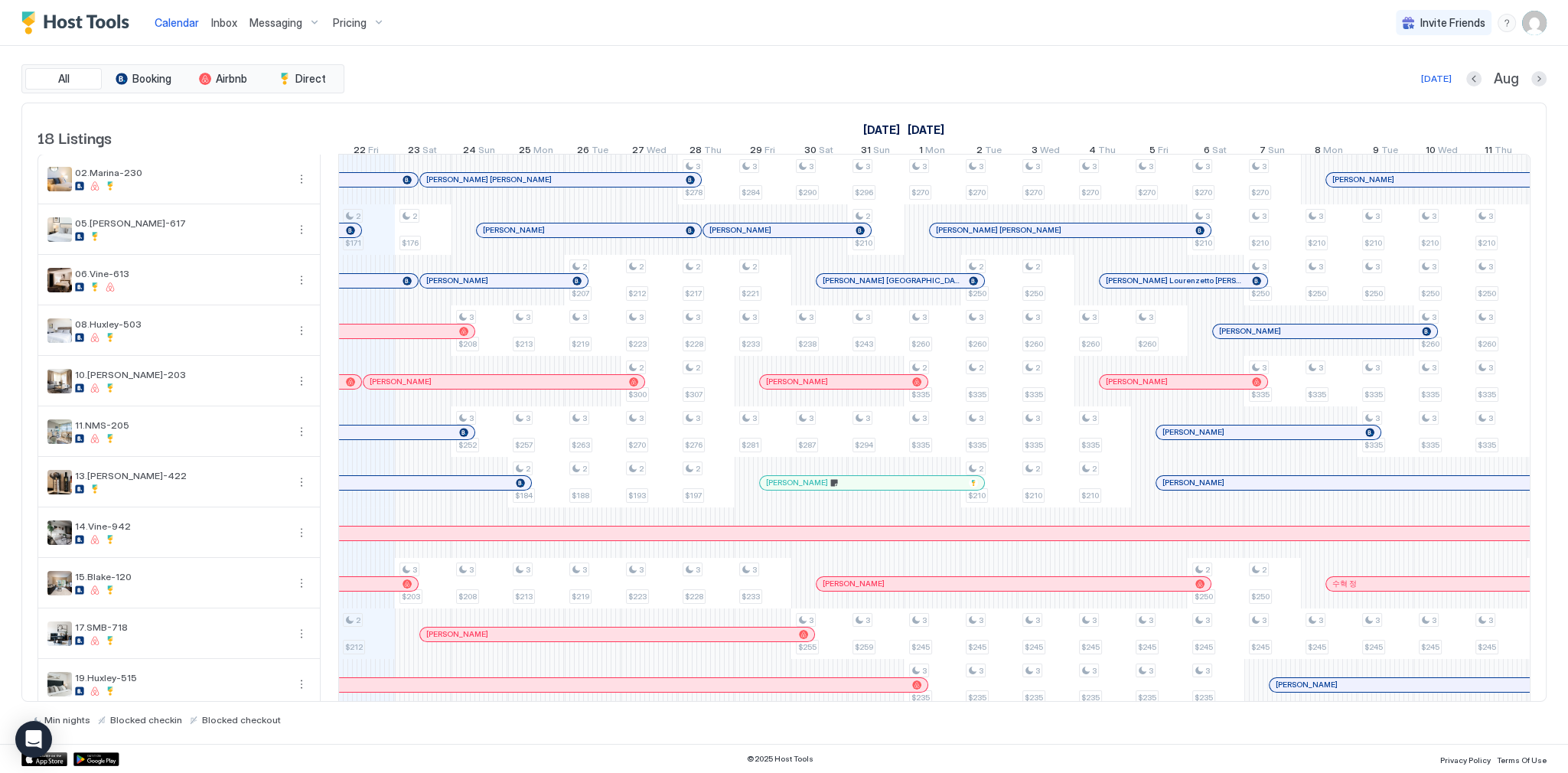
click at [113, 28] on img "Host Tools Logo" at bounding box center [78, 22] width 115 height 23
click at [456, 78] on div "Today Aug" at bounding box center [946, 78] width 1199 height 18
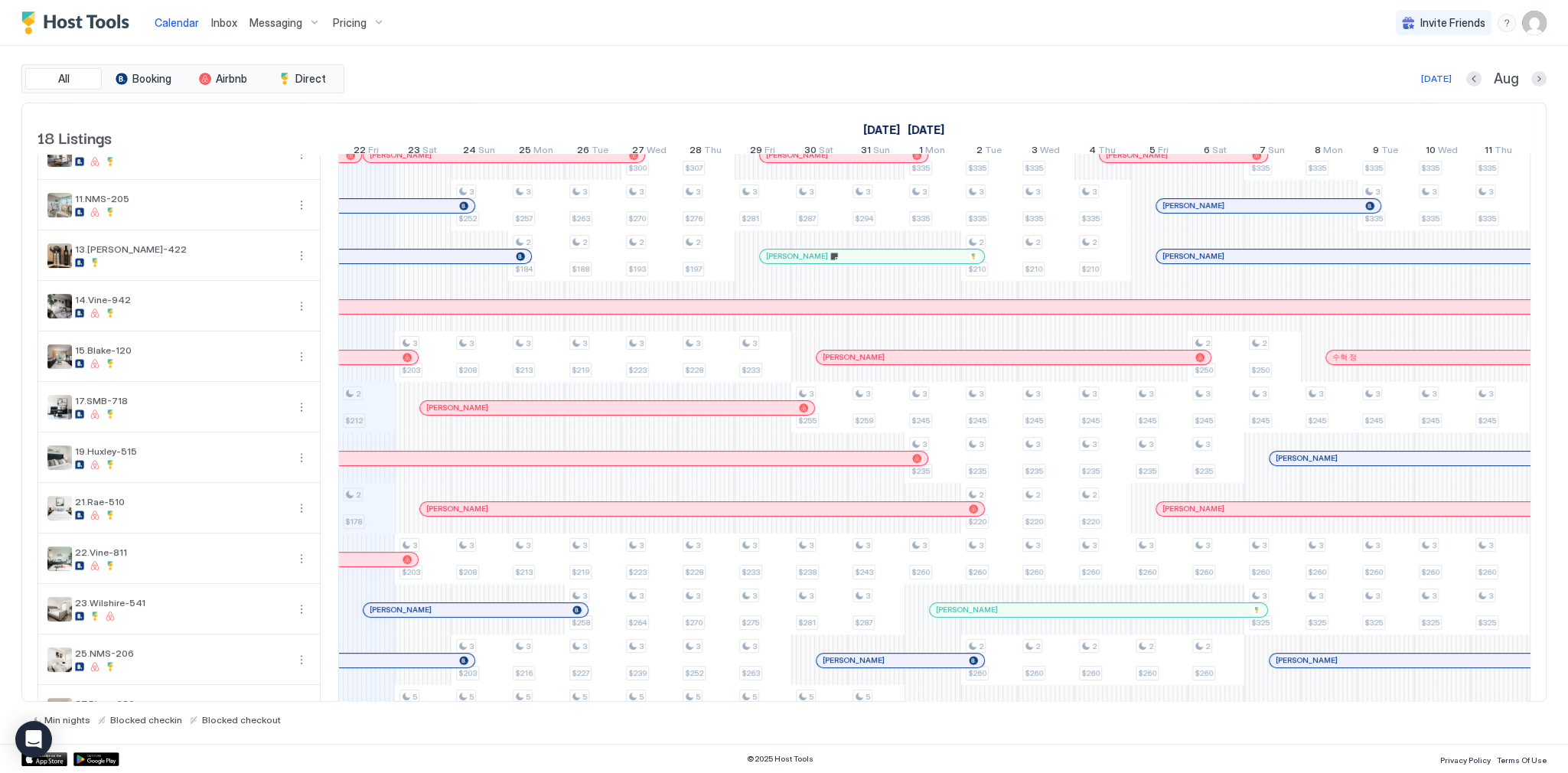
scroll to position [316, 0]
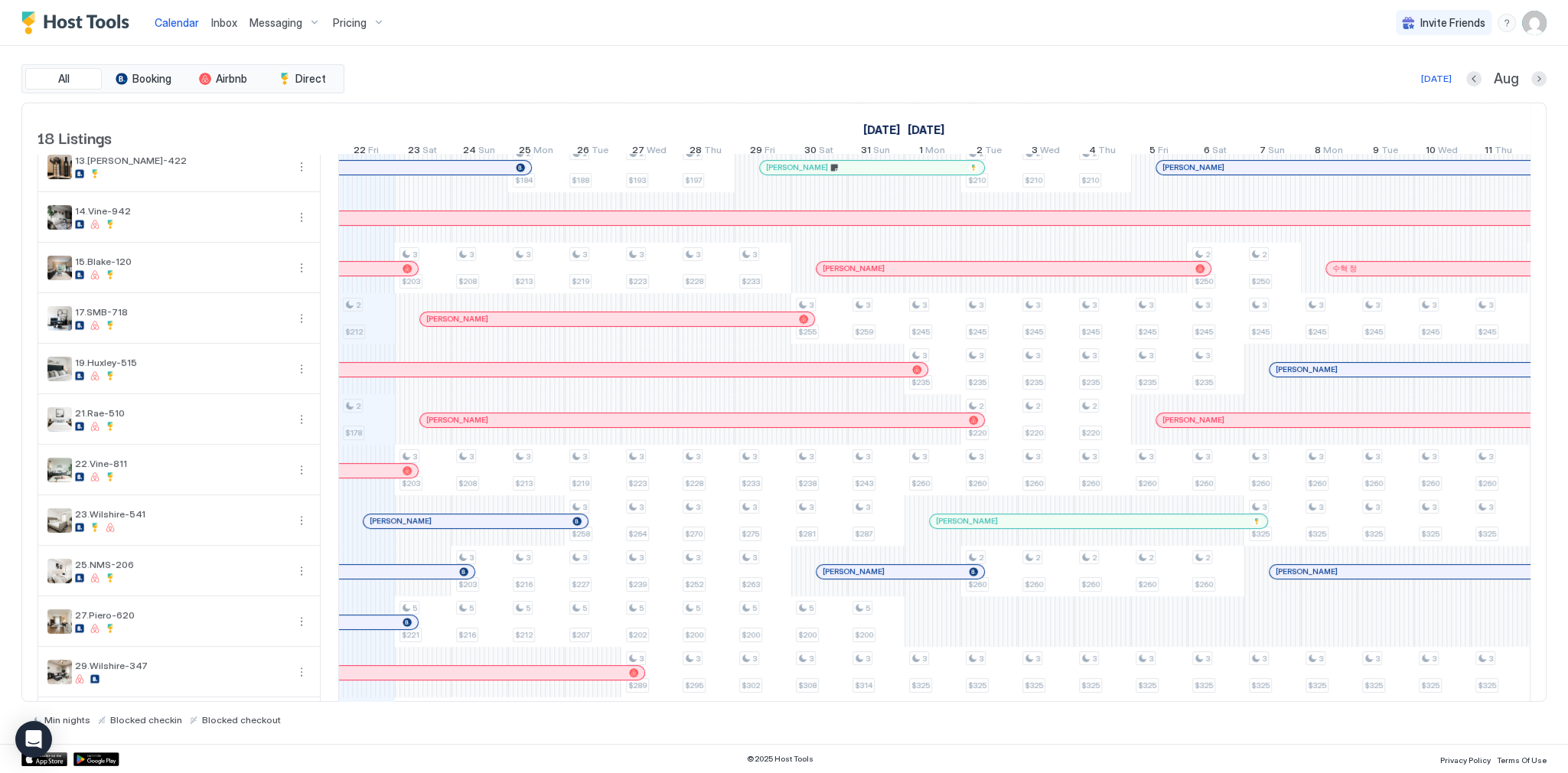
click at [1043, 524] on div at bounding box center [1044, 521] width 12 height 12
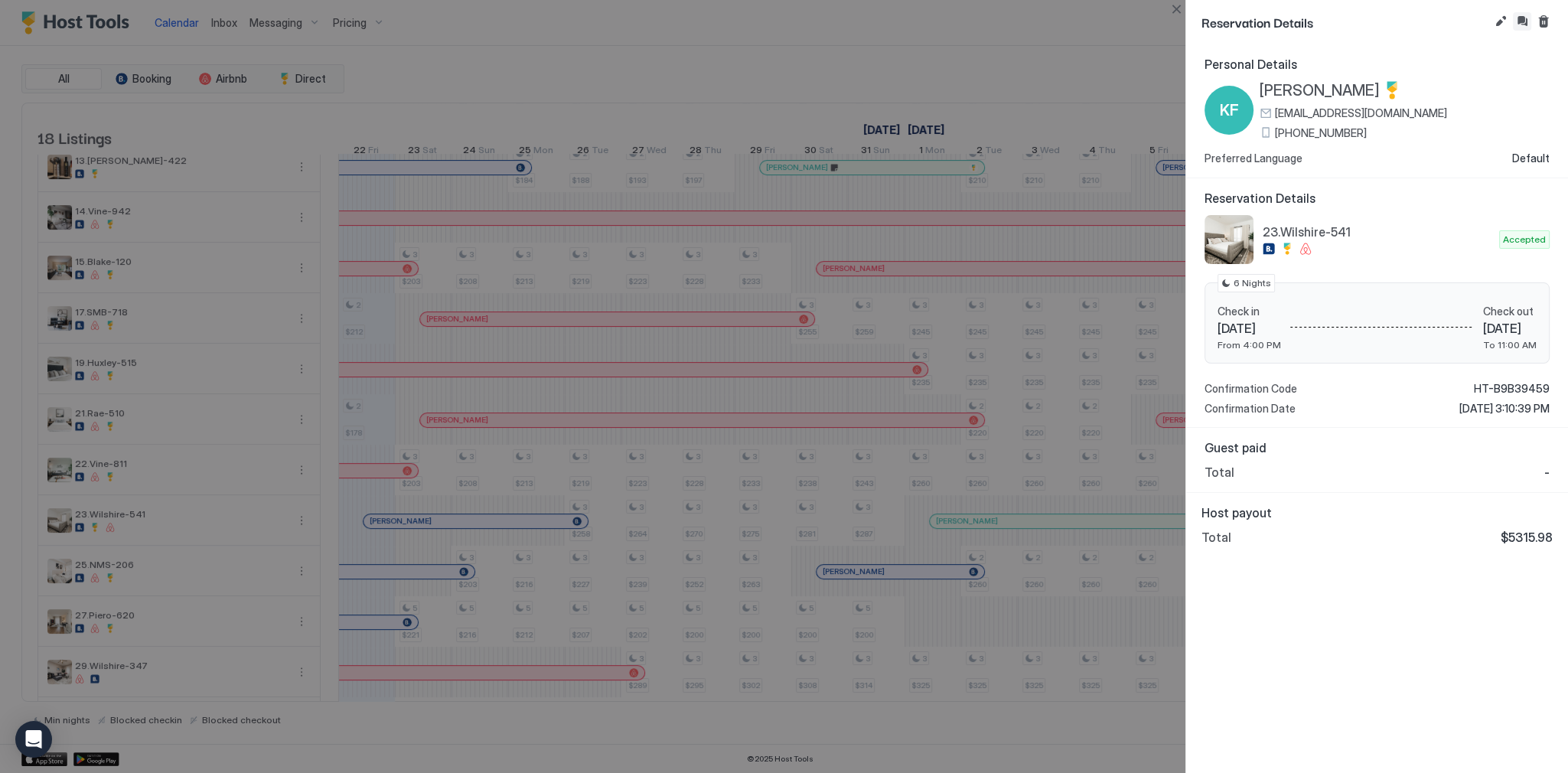
click at [1524, 22] on button "Inbox" at bounding box center [1521, 21] width 18 height 18
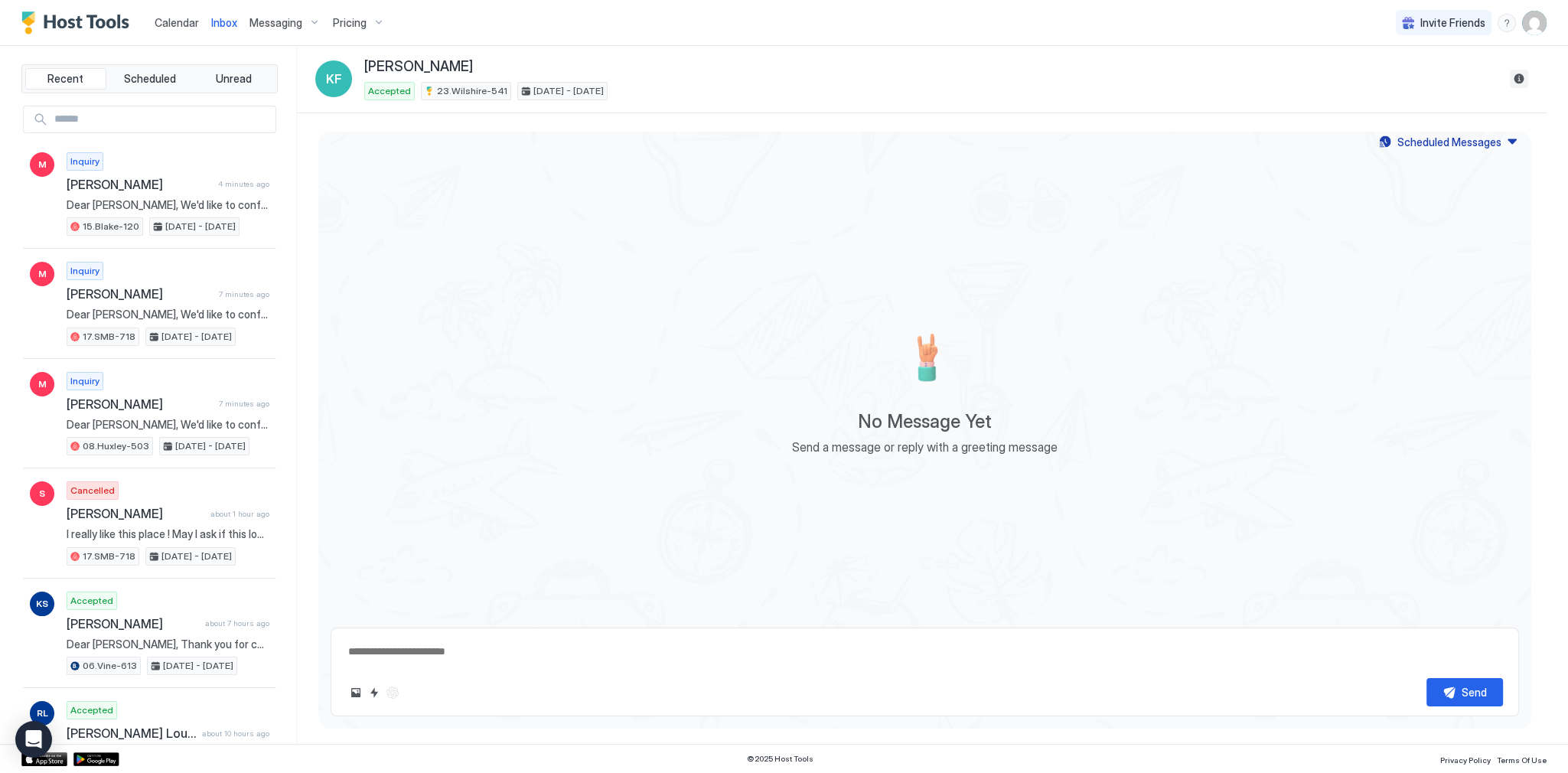
click at [1520, 87] on button "Reservation information" at bounding box center [1518, 78] width 18 height 18
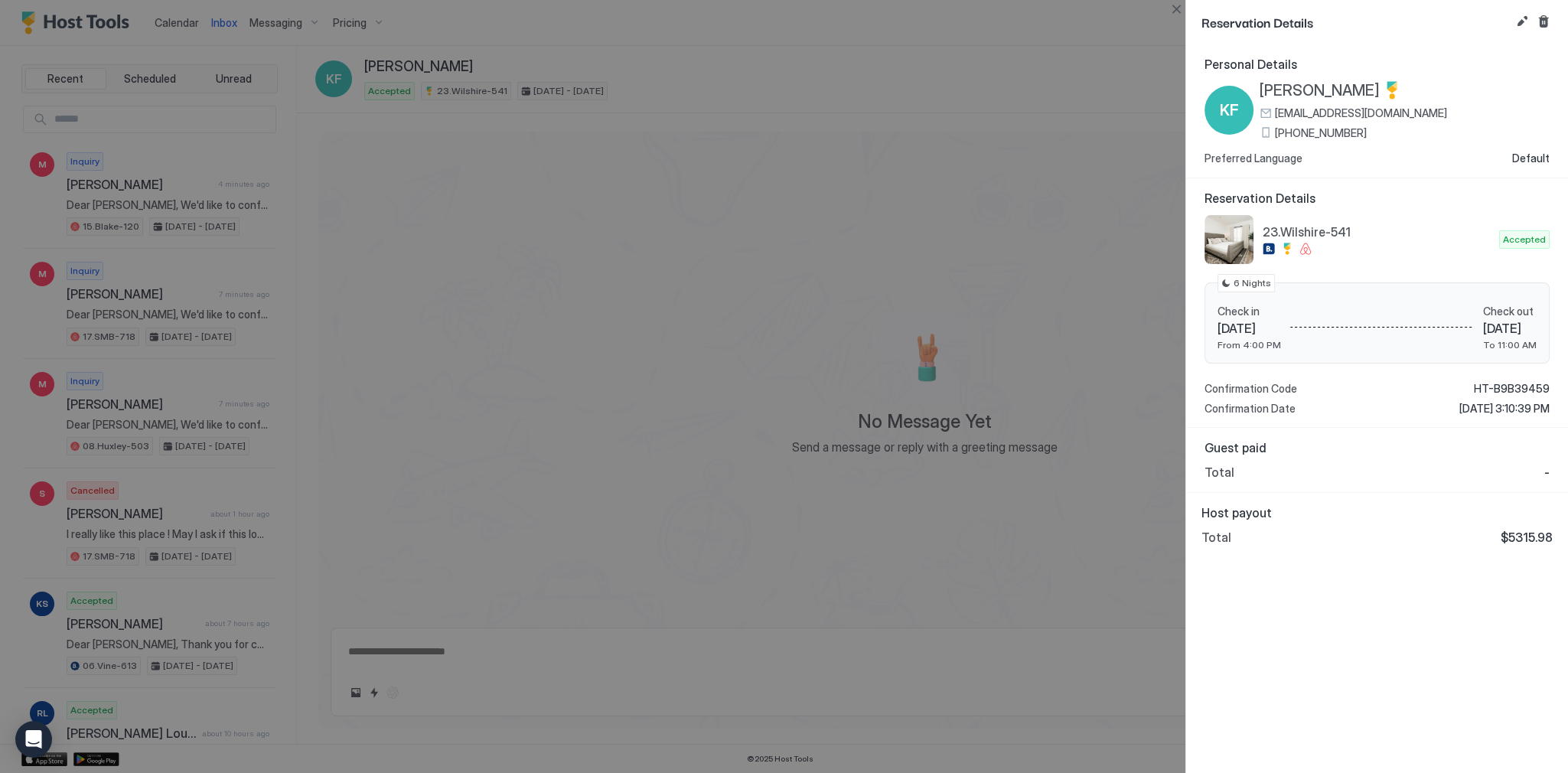
click at [943, 348] on div at bounding box center [784, 386] width 1568 height 773
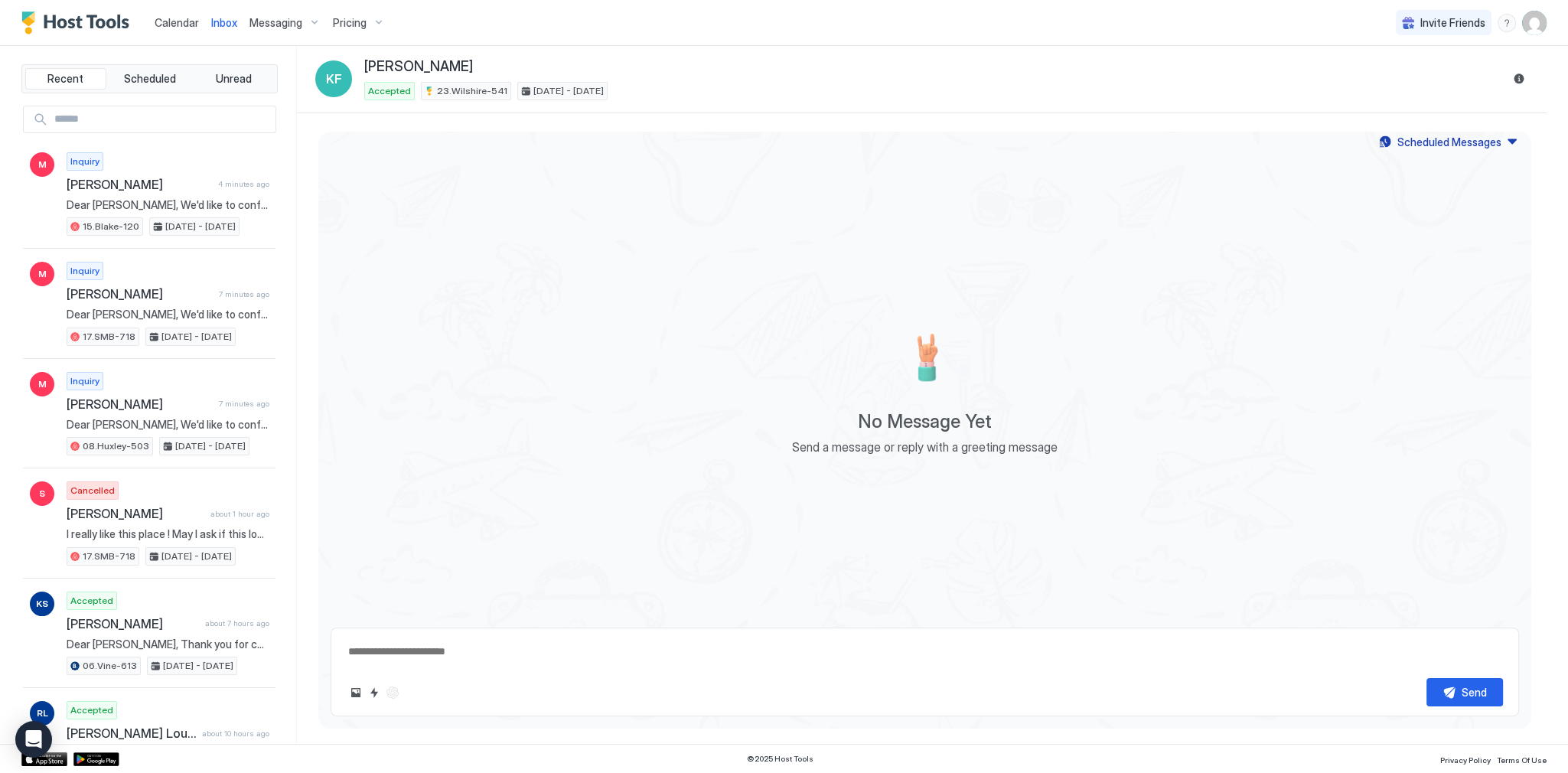
click at [1494, 144] on div "Scheduled Messages" at bounding box center [1448, 142] width 104 height 16
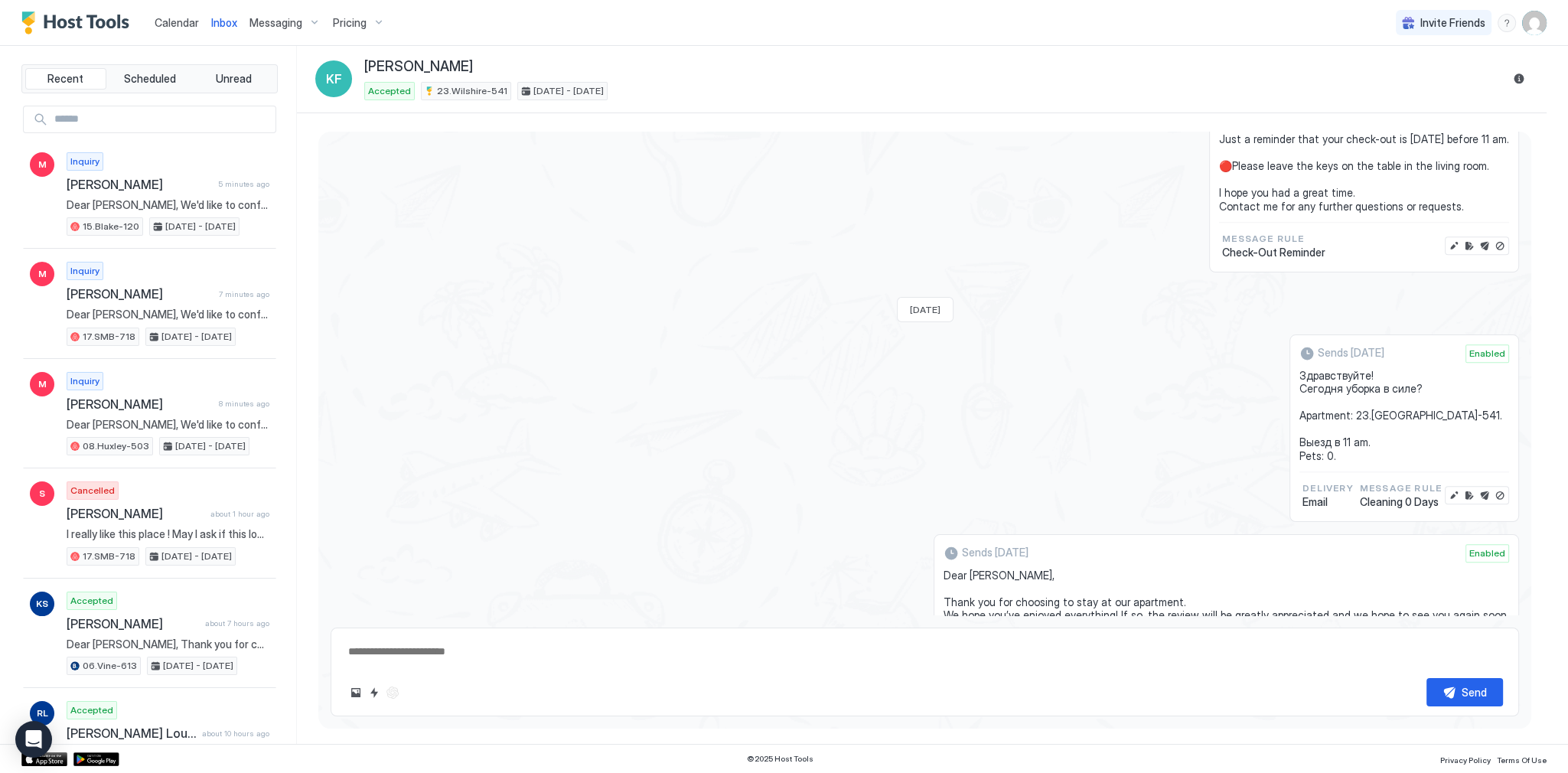
scroll to position [2316, 0]
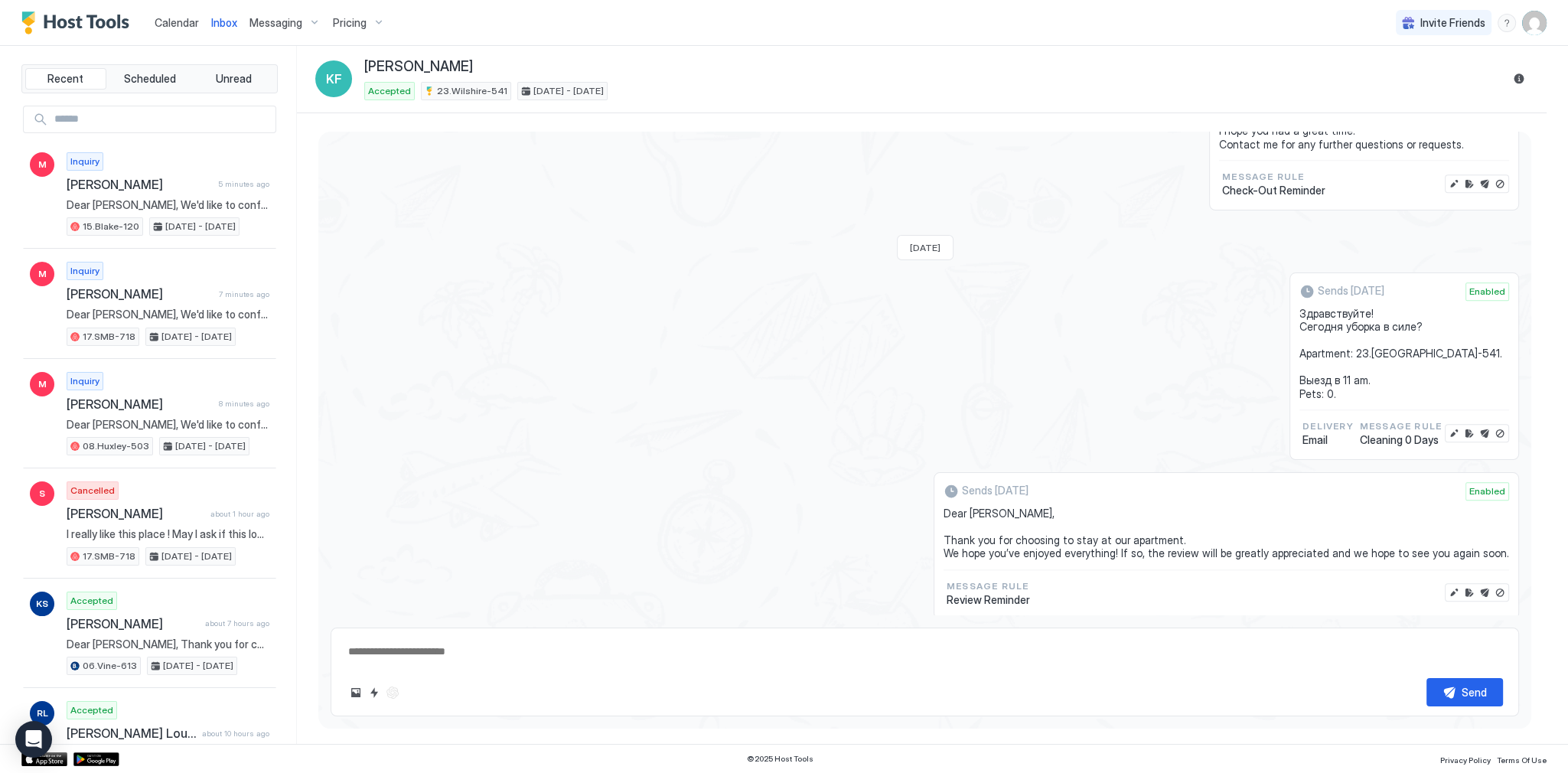
click at [1420, 634] on div "Scheduled Messages" at bounding box center [1448, 642] width 104 height 16
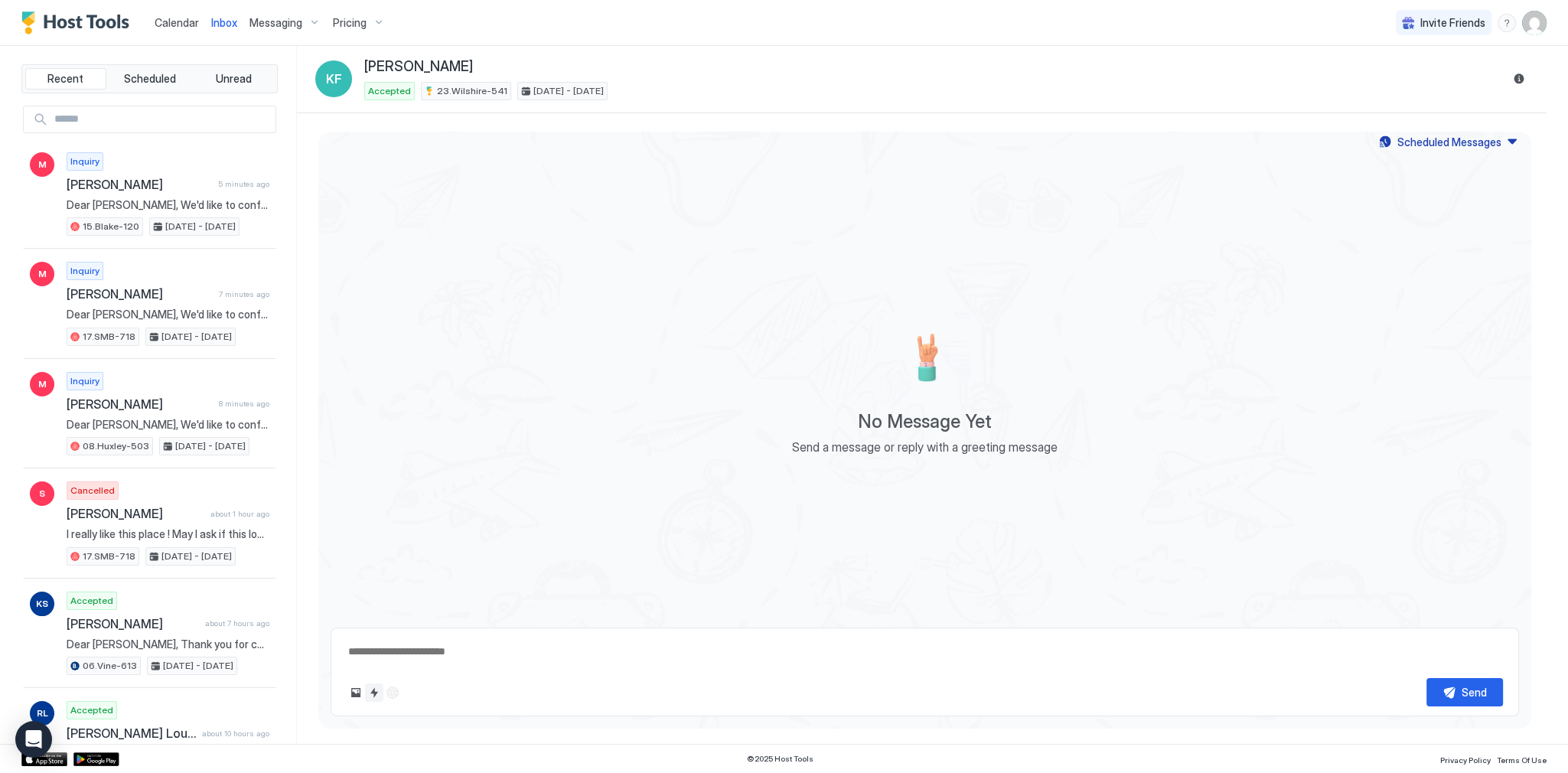
click at [368, 695] on button "Quick reply" at bounding box center [374, 692] width 18 height 18
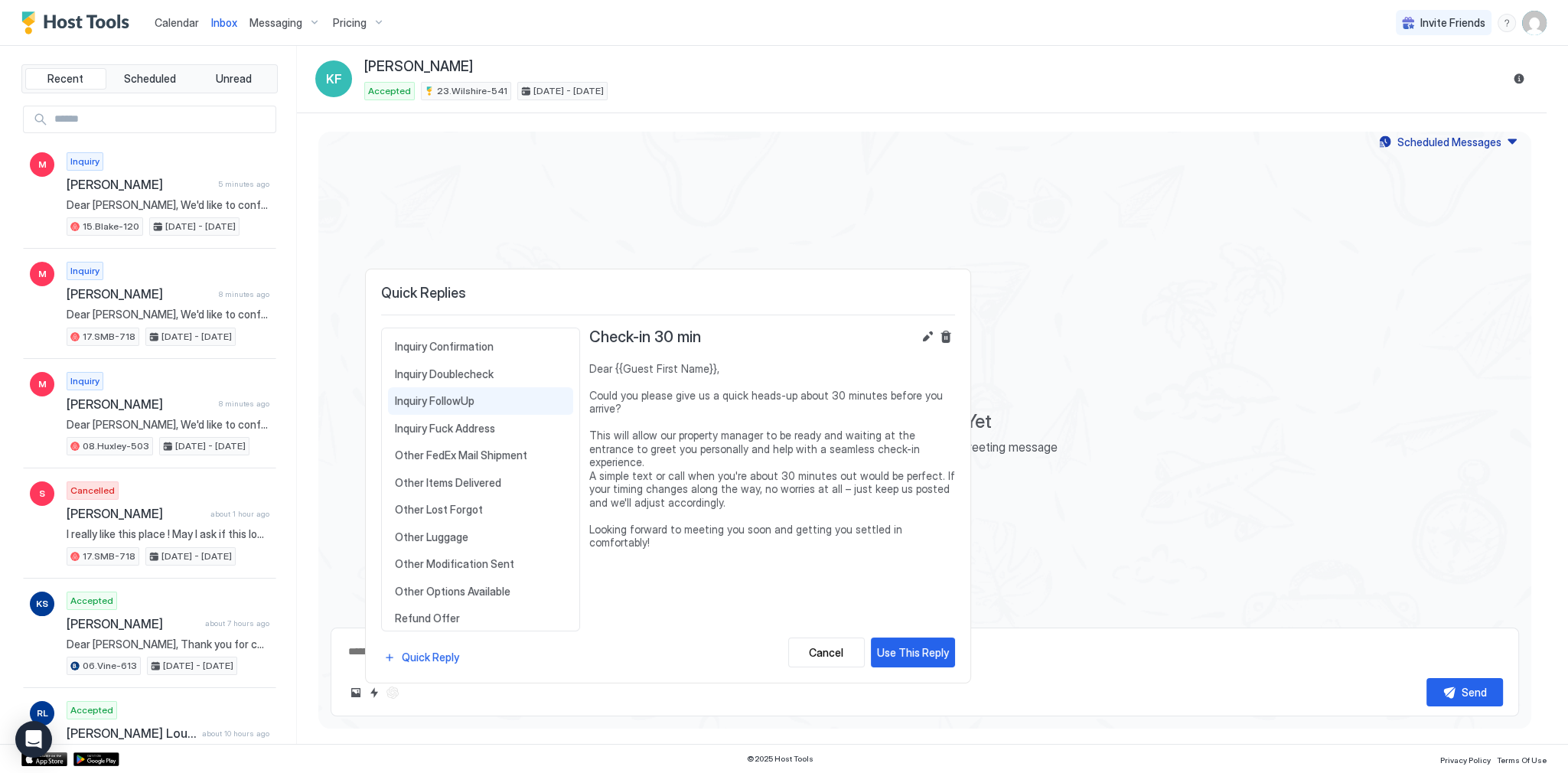
scroll to position [490, 0]
click at [505, 401] on span "Inquiry Confirmation" at bounding box center [480, 408] width 171 height 13
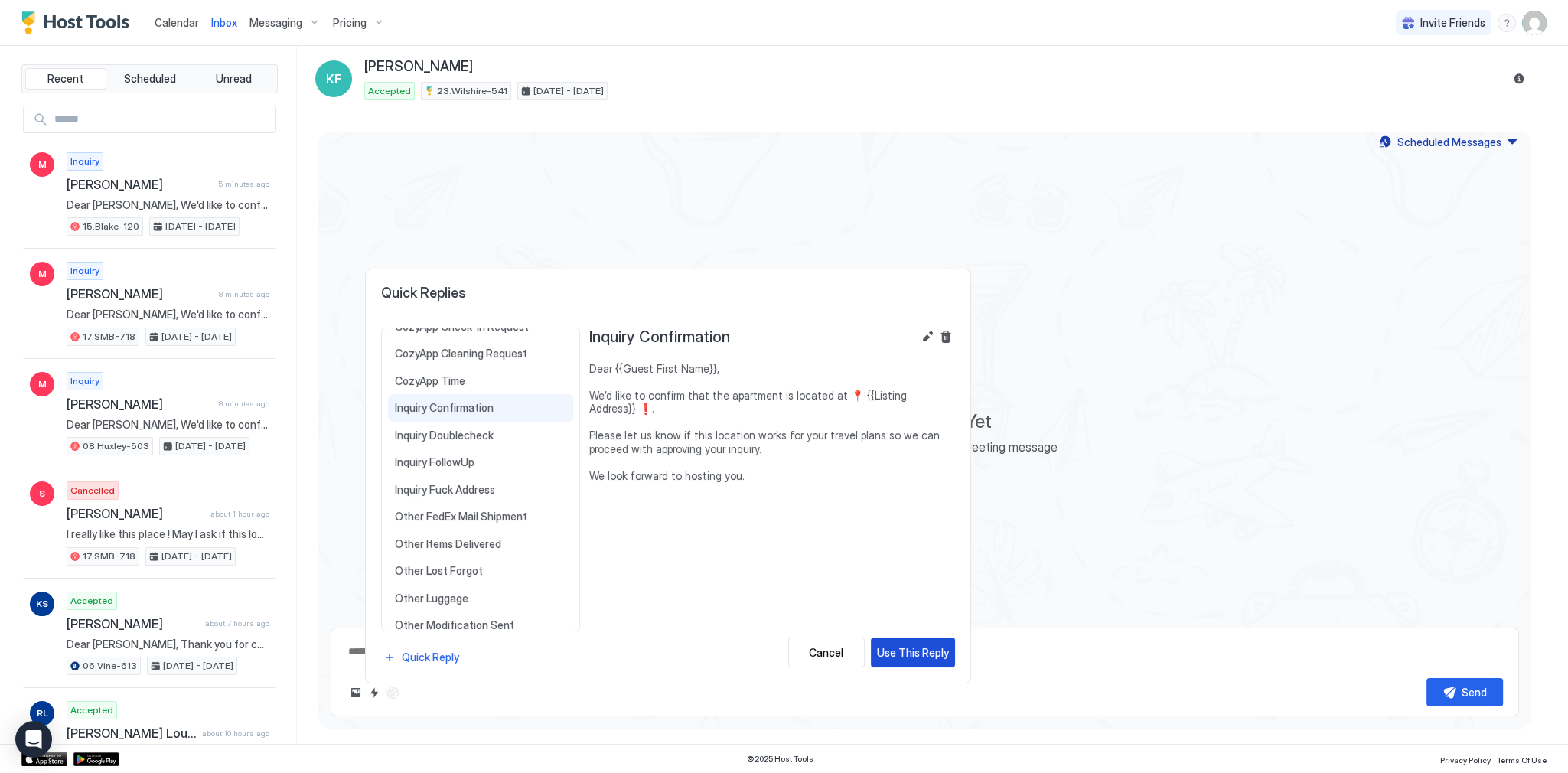
click at [898, 638] on button "Use This Reply" at bounding box center [913, 652] width 84 height 30
type textarea "*"
type textarea "**********"
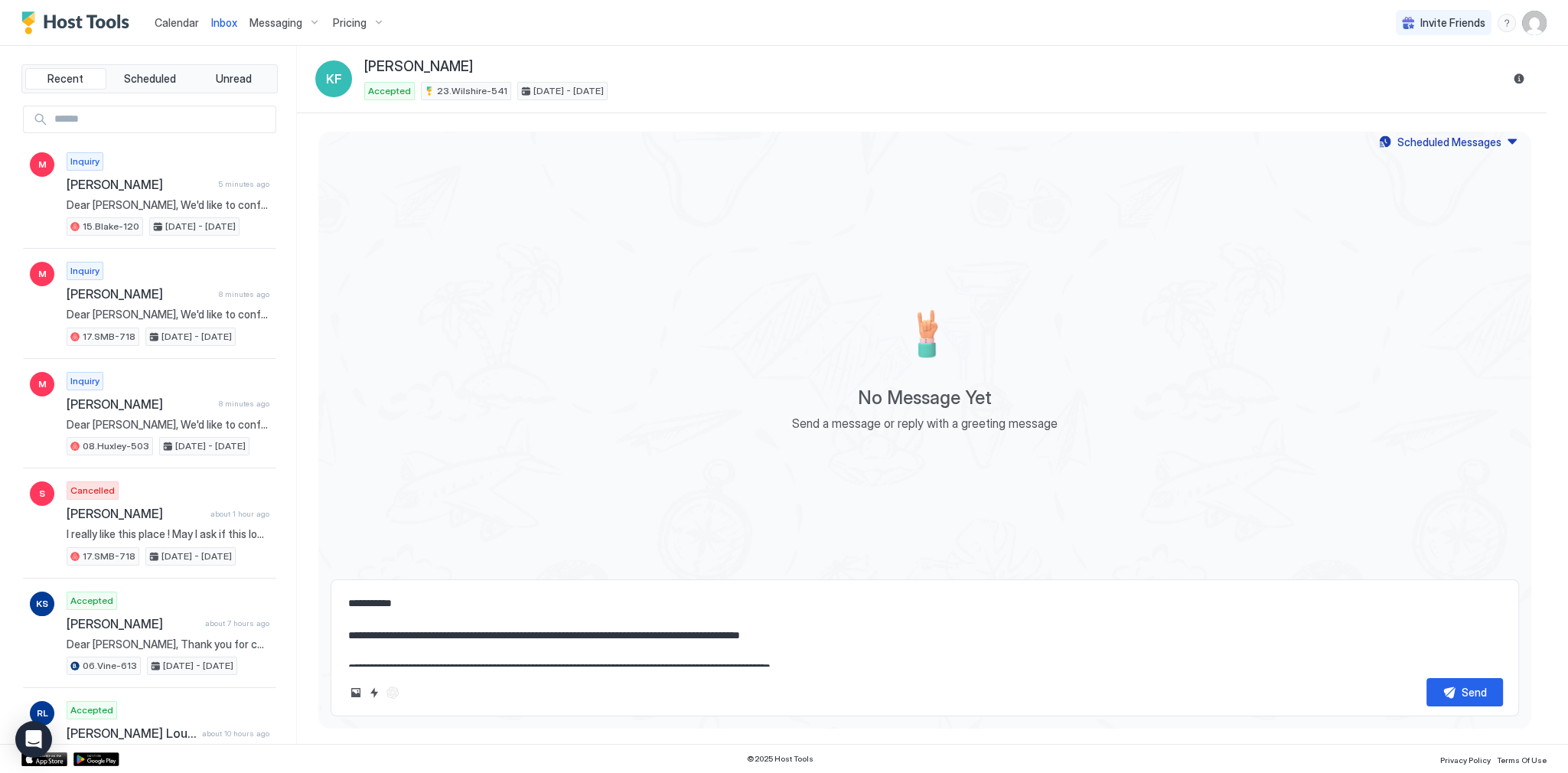
click at [741, 628] on textarea "**********" at bounding box center [924, 628] width 1156 height 77
click at [509, 254] on div "No Message Yet Send a message or reply with a greeting message" at bounding box center [925, 360] width 1213 height 415
type textarea "*"
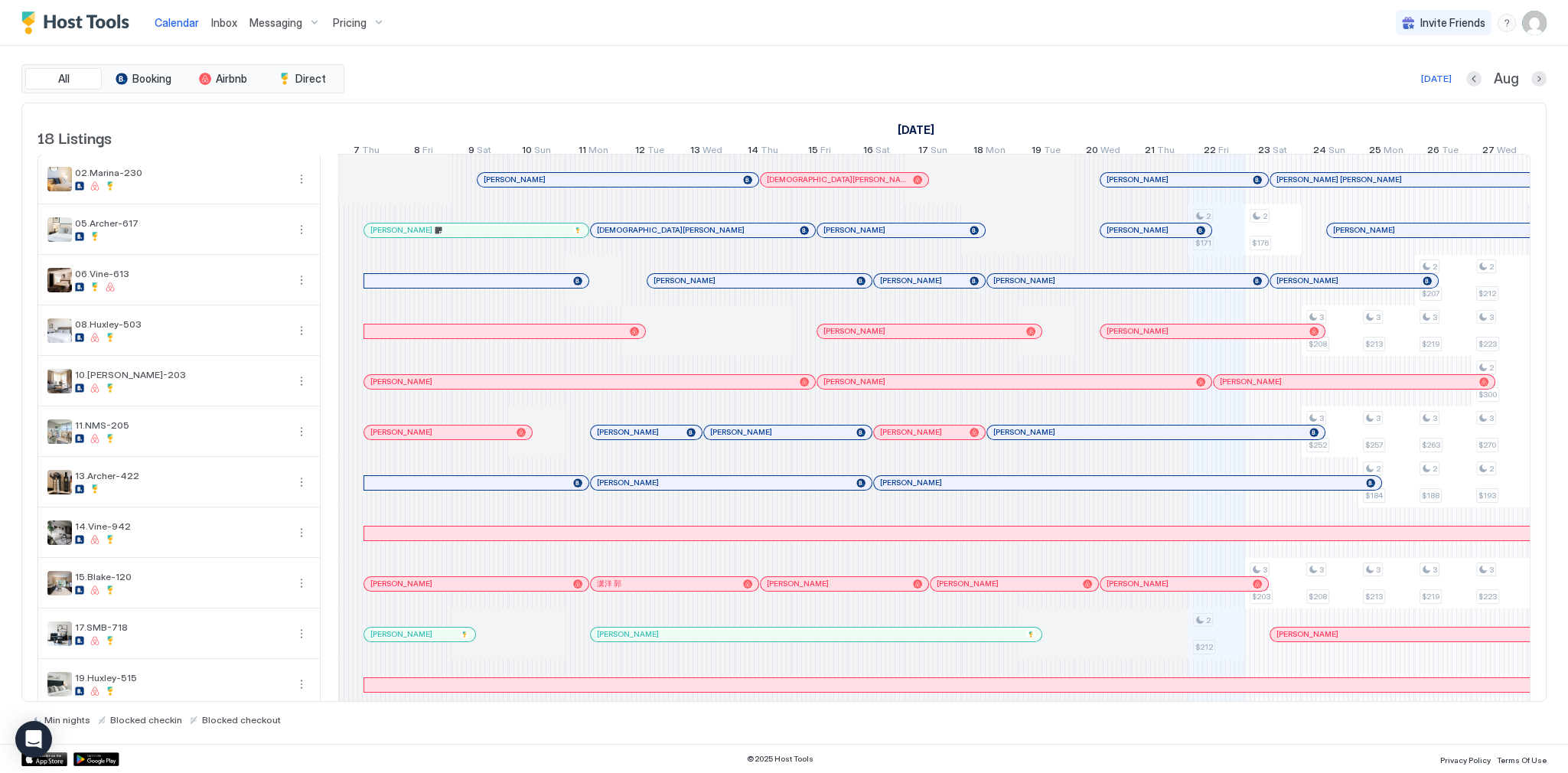
scroll to position [0, 850]
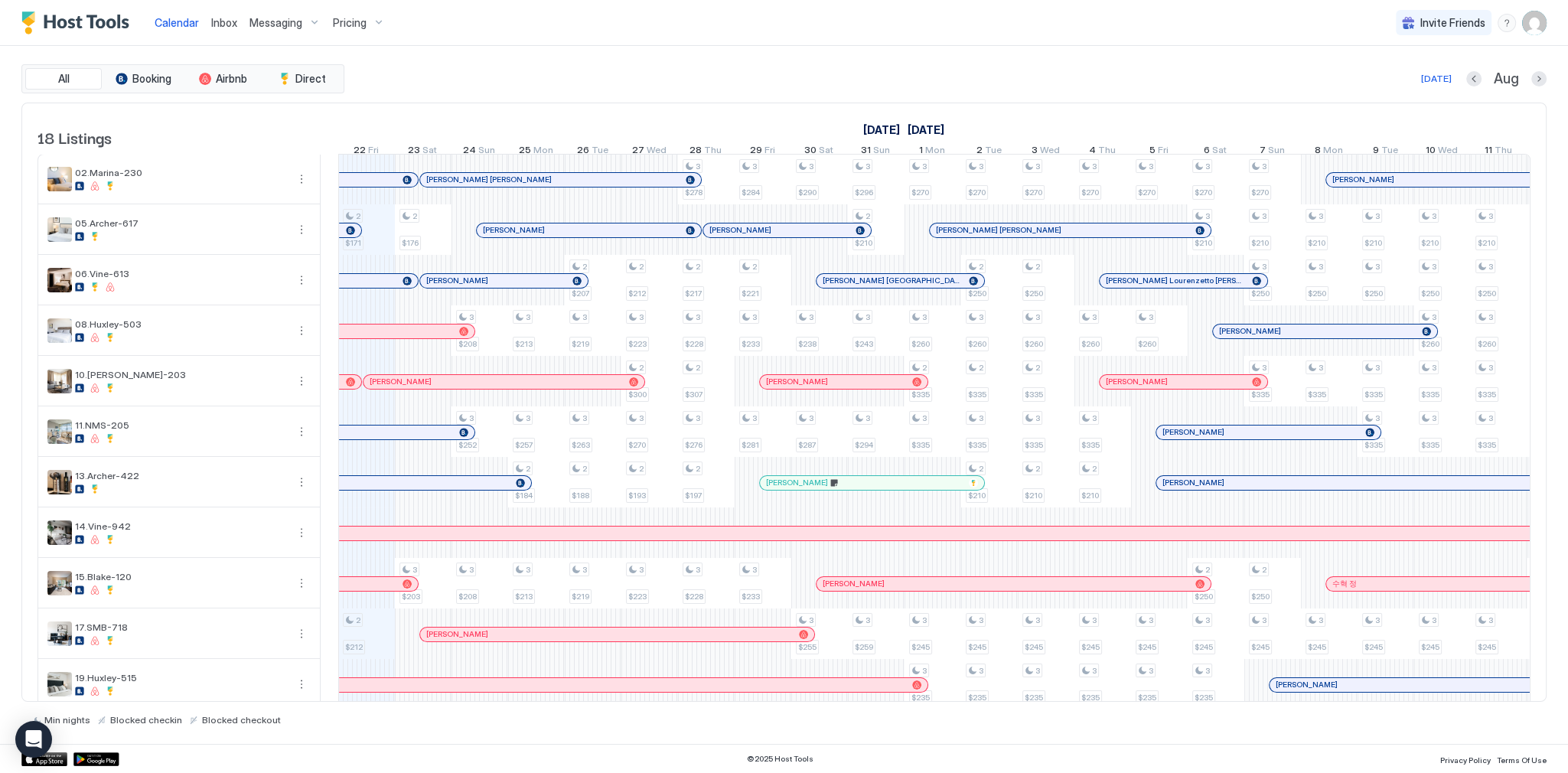
click at [724, 70] on div "Today Aug" at bounding box center [946, 78] width 1199 height 18
